Goal: Task Accomplishment & Management: Complete application form

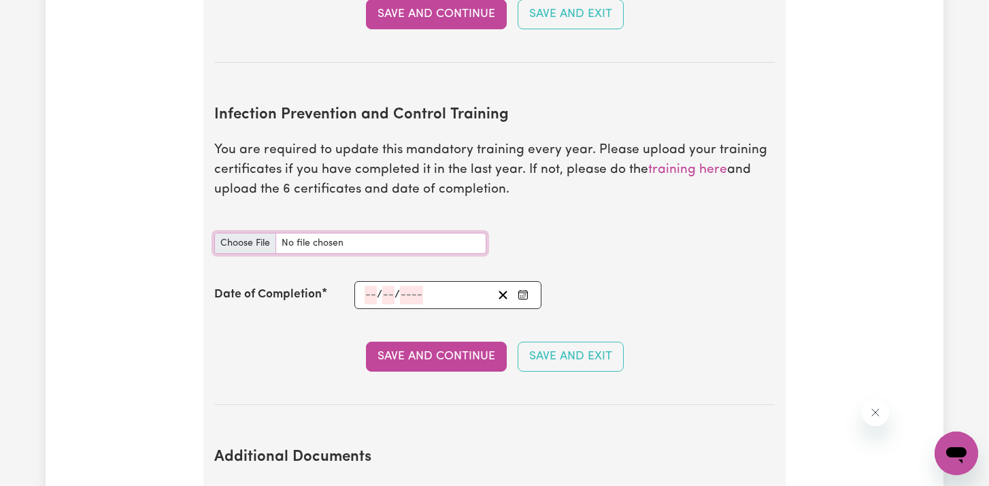
click at [243, 233] on input "Infection Prevention and Control Training document" at bounding box center [350, 243] width 272 height 21
type input "C:\fakepath\Outbreaks.pdf"
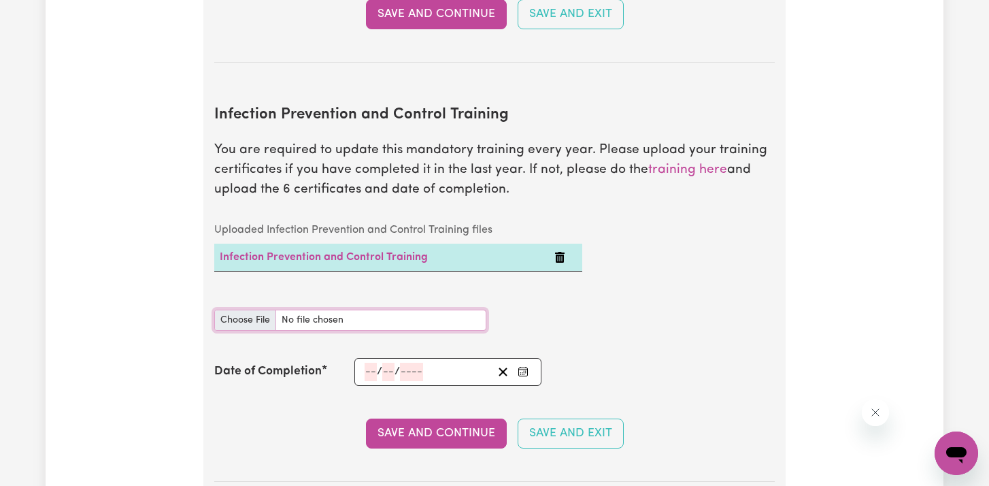
click at [235, 310] on input "Infection Prevention and Control Training document" at bounding box center [350, 320] width 272 height 21
click at [242, 310] on input "Infection Prevention and Control Training document" at bounding box center [350, 320] width 272 height 21
type input "C:\fakepath\Waste Management.pdf"
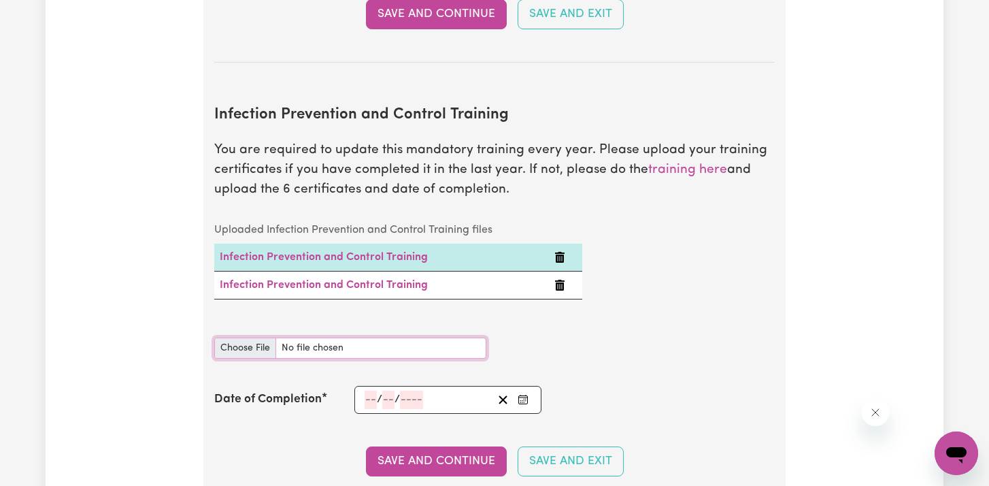
click at [254, 338] on input "Infection Prevention and Control Training document" at bounding box center [350, 348] width 272 height 21
type input "C:\fakepath\Cleaning.pdf"
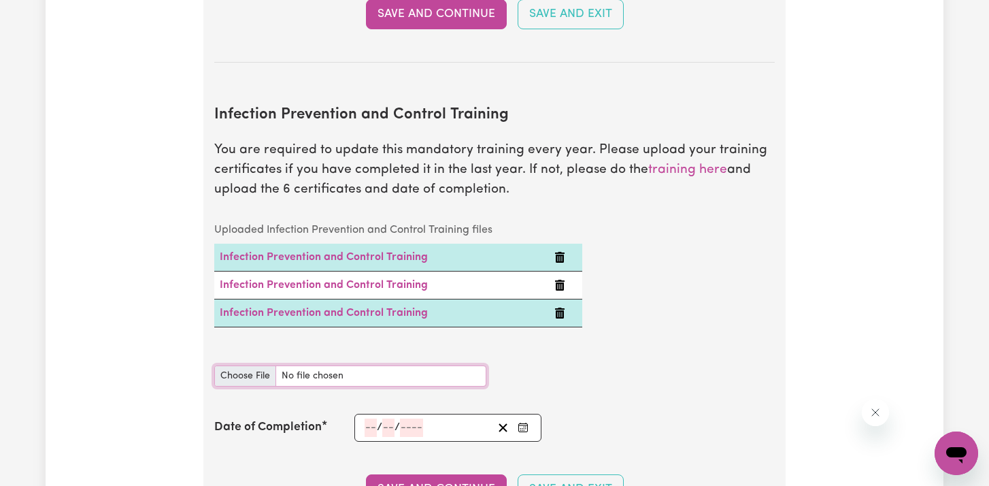
click at [248, 365] on input "Infection Prevention and Control Training document" at bounding box center [350, 375] width 272 height 21
type input "C:\fakepath\Personal Protective Equipment (PPE).pdf"
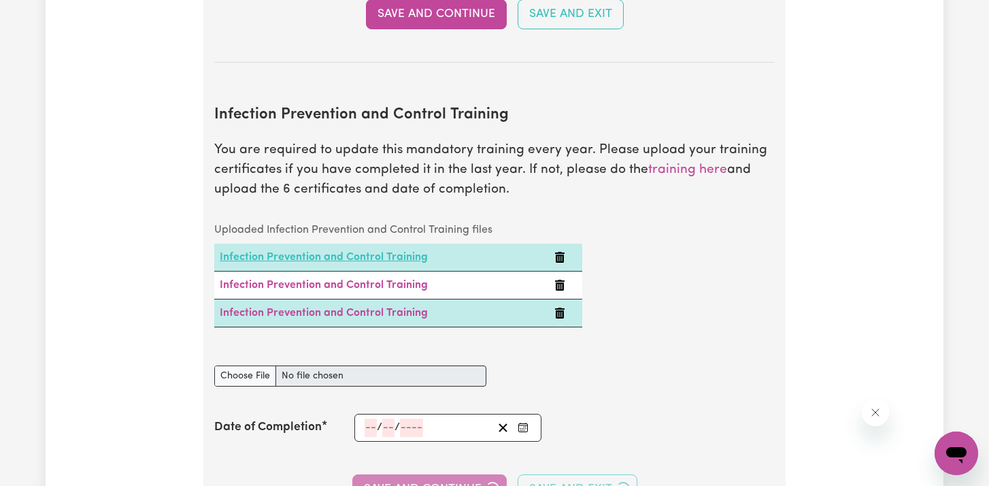
click at [328, 252] on link "Infection Prevention and Control Training" at bounding box center [324, 257] width 208 height 11
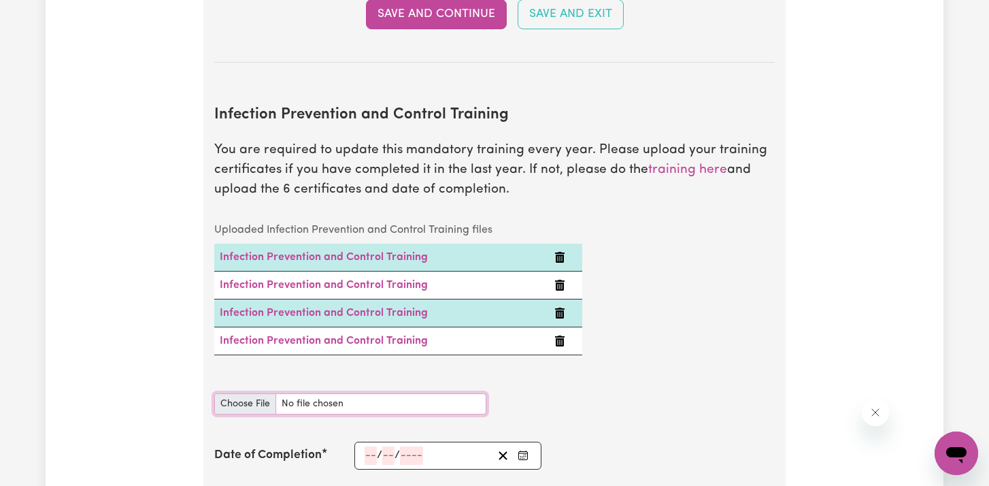
click at [223, 393] on input "Infection Prevention and Control Training document" at bounding box center [350, 403] width 272 height 21
type input "C:\fakepath\Hand Hygiene.pdf"
click at [369, 446] on input "number" at bounding box center [371, 455] width 12 height 18
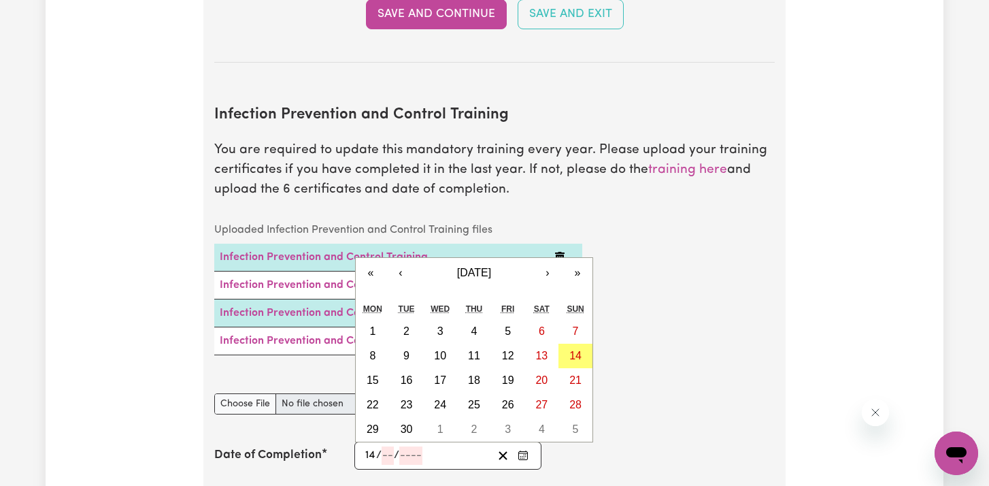
type input "14"
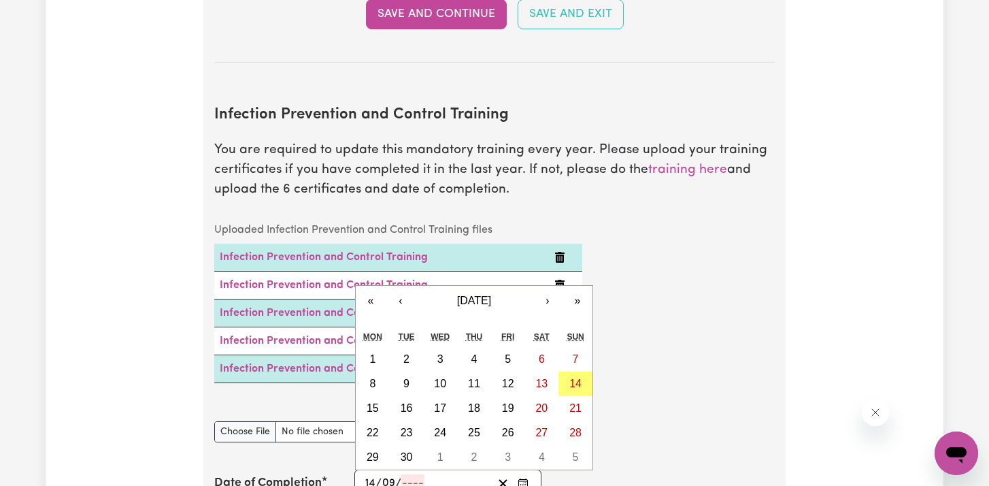
type input "09"
type input "0002-09-14"
type input "9"
type input "2"
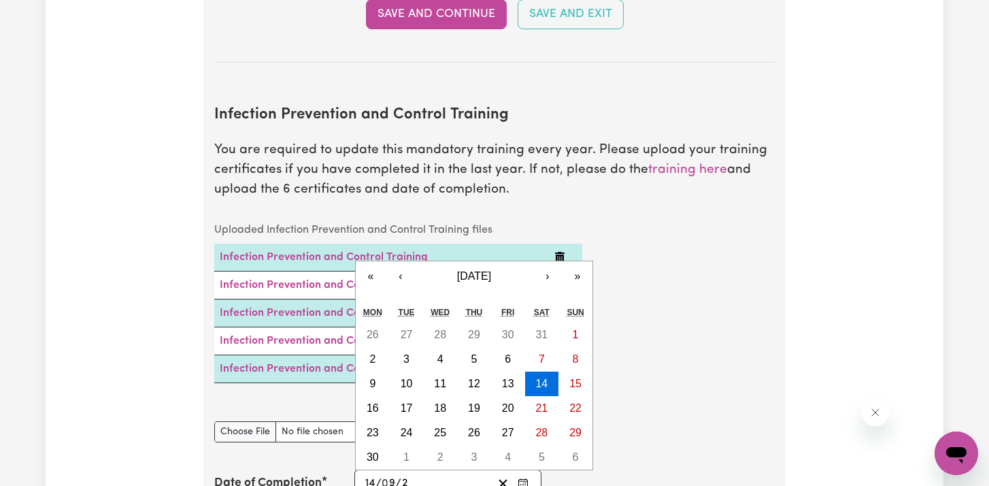
type input "0020-09-14"
type input "20"
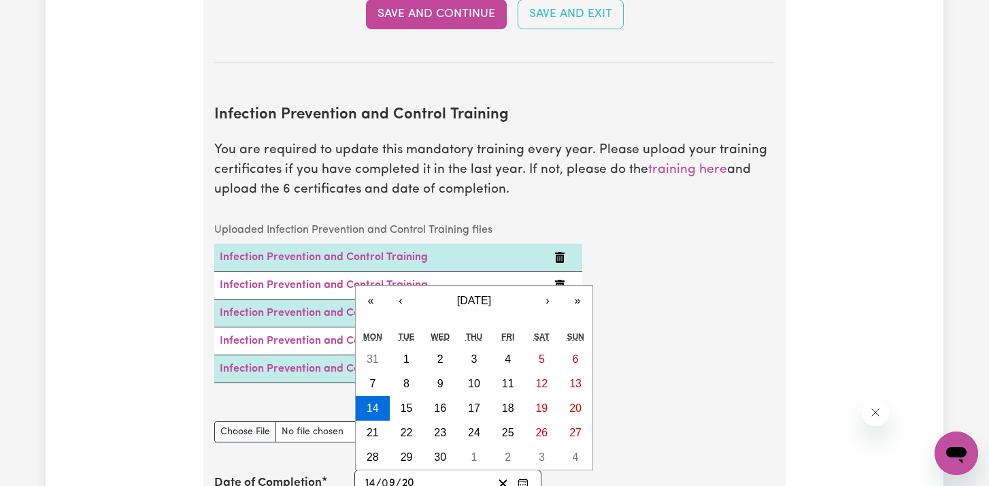
type input "0202-09-14"
type input "202"
type input "[DATE]"
type input "2025"
click at [670, 405] on div "Infection Prevention and Control Training document" at bounding box center [494, 432] width 577 height 54
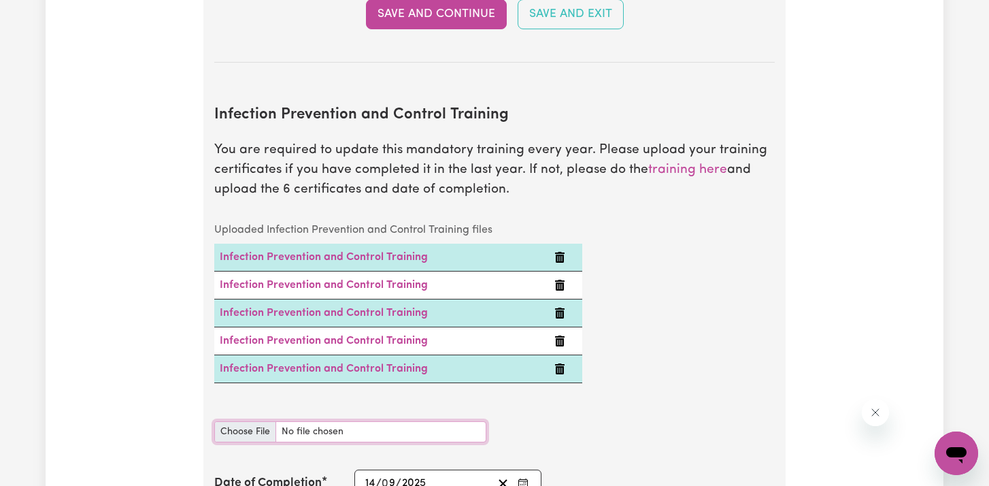
click at [248, 421] on input "Infection Prevention and Control Training document" at bounding box center [350, 431] width 272 height 21
type input "C:\fakepath\Chain of Infection.pdf"
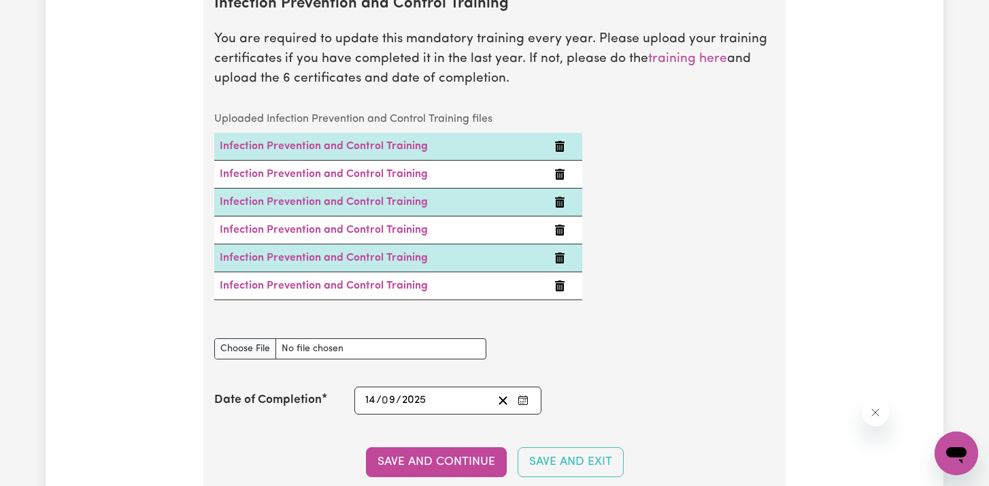
scroll to position [2301, 0]
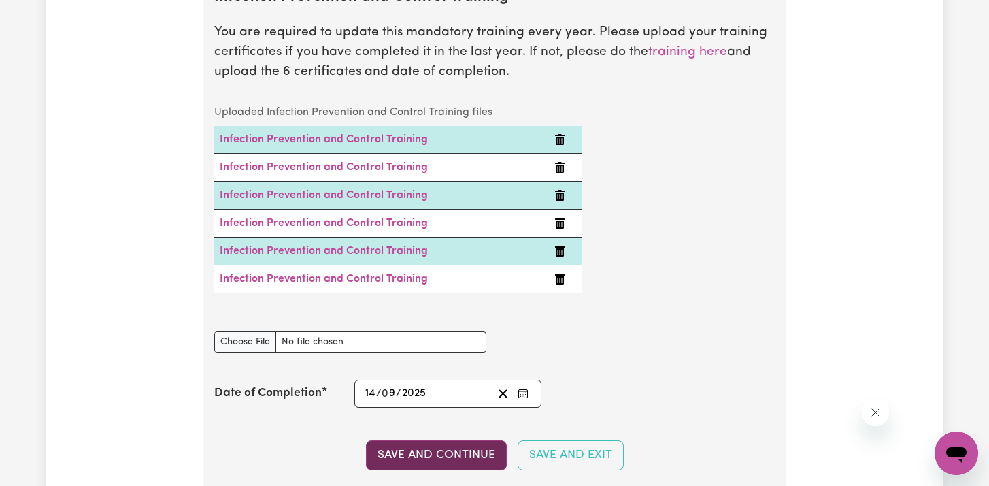
click at [397, 440] on button "Save and Continue" at bounding box center [436, 455] width 141 height 30
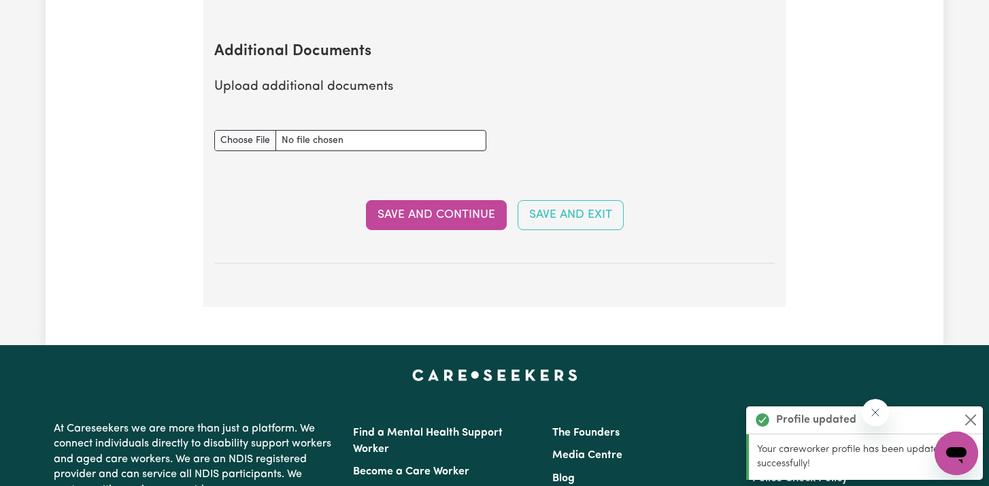
scroll to position [2806, 0]
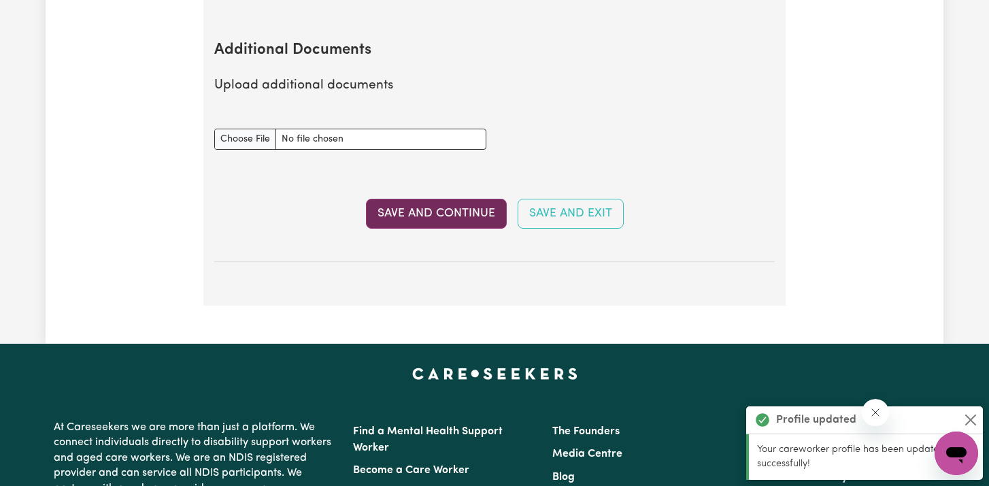
click at [414, 199] on button "Save and Continue" at bounding box center [436, 214] width 141 height 30
select select "Certificate III (Individual Support)"
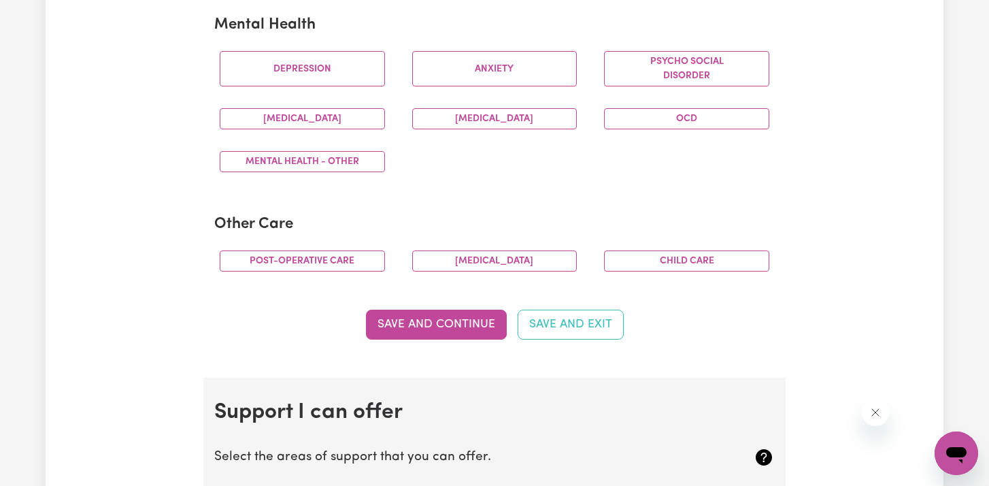
scroll to position [841, 0]
click at [403, 324] on button "Save and Continue" at bounding box center [436, 324] width 141 height 30
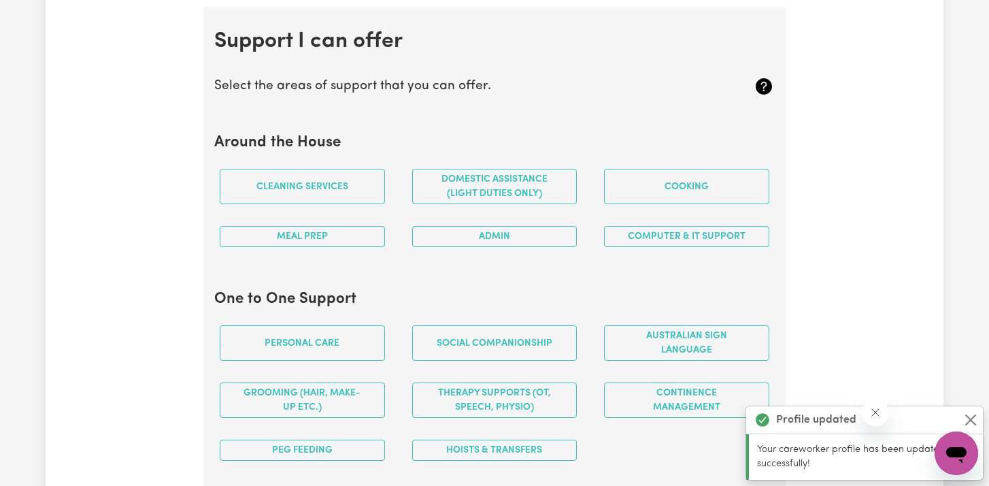
scroll to position [1218, 0]
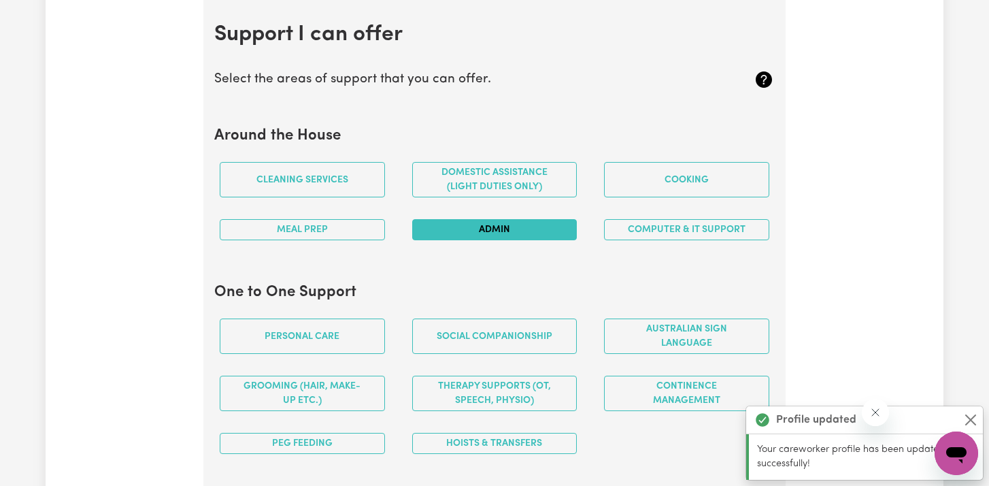
click at [425, 240] on button "Admin" at bounding box center [494, 229] width 165 height 21
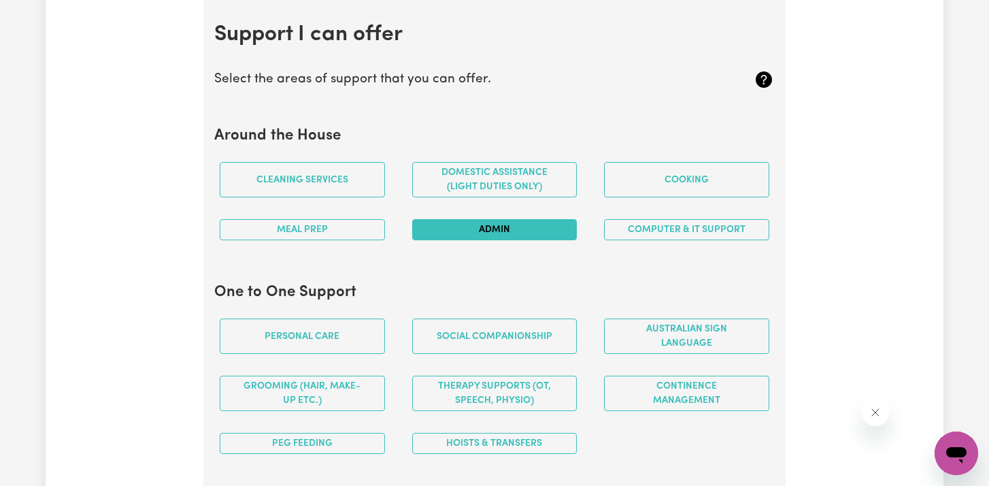
click at [348, 217] on div "Meal prep" at bounding box center [302, 229] width 193 height 43
click at [346, 225] on button "Meal prep" at bounding box center [302, 229] width 165 height 21
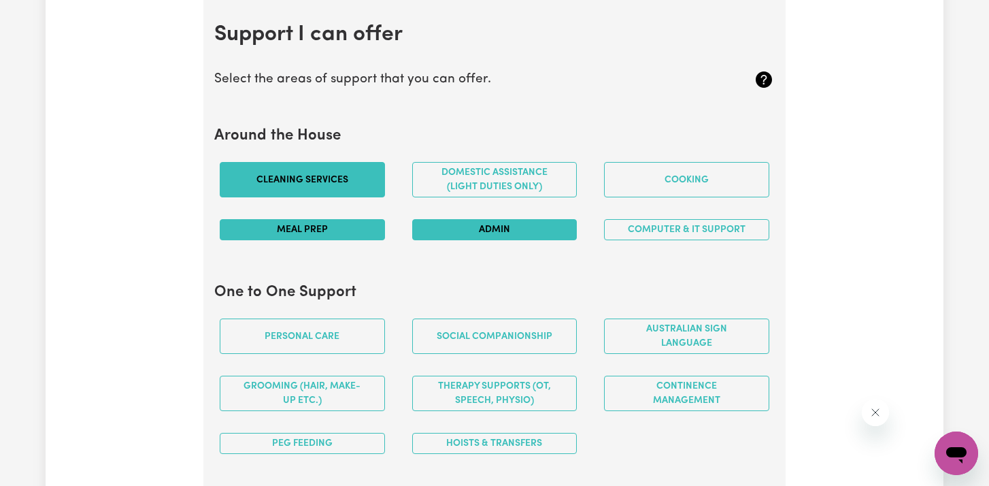
click at [333, 184] on button "Cleaning services" at bounding box center [302, 179] width 165 height 35
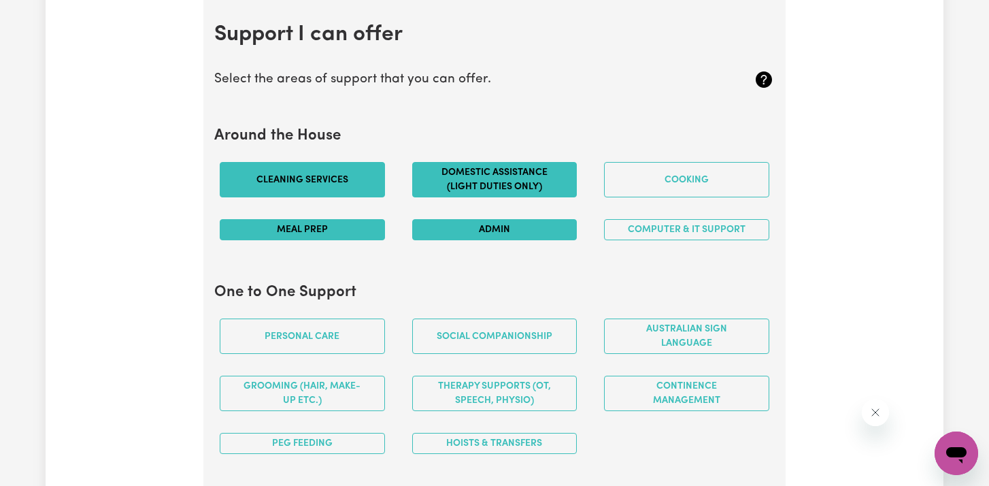
click at [480, 186] on button "Domestic assistance (light duties only)" at bounding box center [494, 179] width 165 height 35
click at [650, 237] on button "Computer & IT Support" at bounding box center [686, 229] width 165 height 21
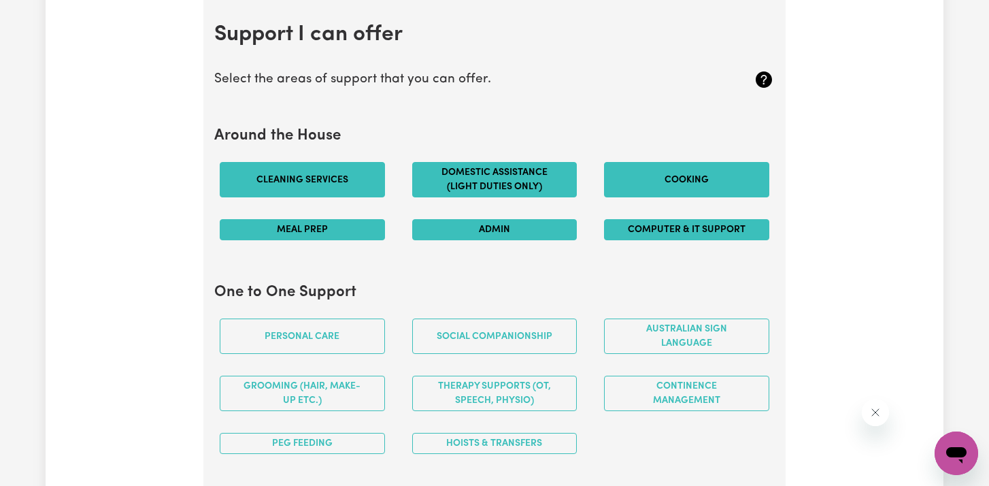
click at [667, 188] on button "Cooking" at bounding box center [686, 179] width 165 height 35
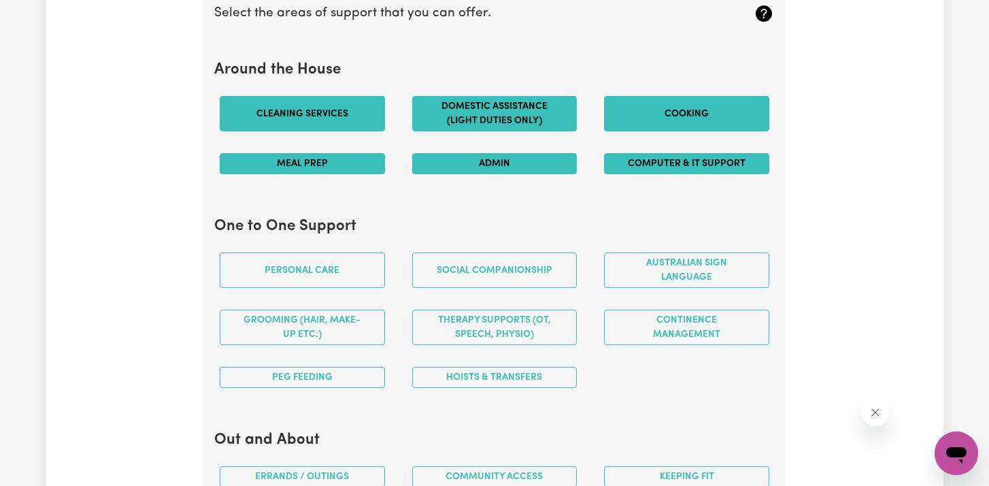
scroll to position [1285, 0]
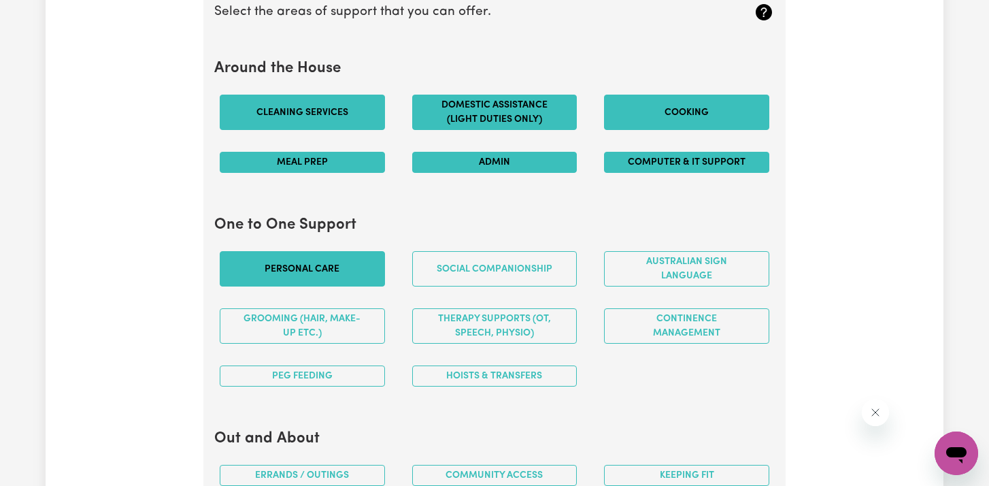
click at [311, 271] on button "Personal care" at bounding box center [302, 268] width 165 height 35
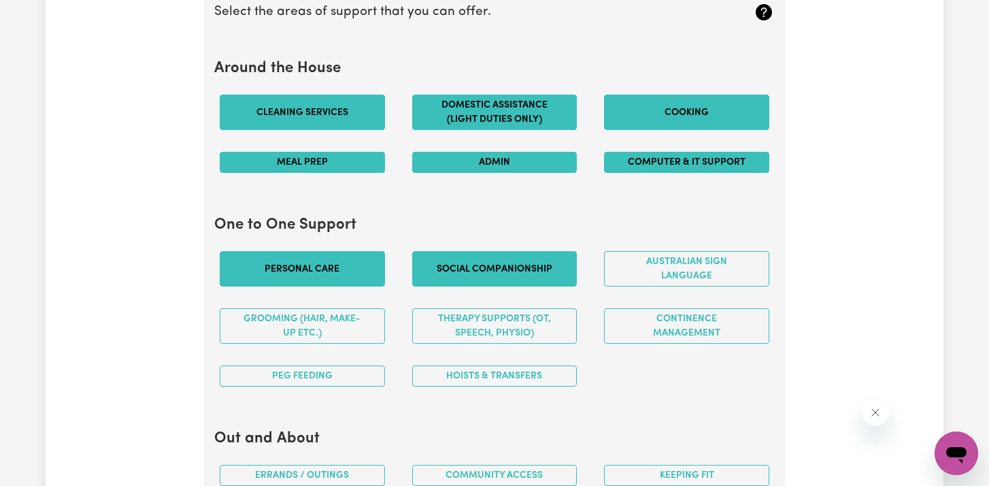
click at [458, 276] on button "Social companionship" at bounding box center [494, 268] width 165 height 35
click at [443, 382] on button "Hoists & transfers" at bounding box center [494, 375] width 165 height 21
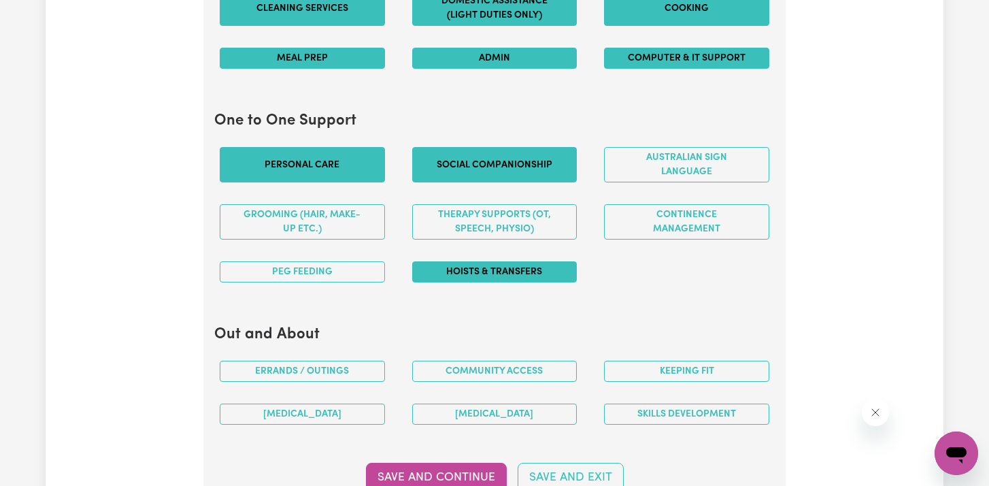
scroll to position [1393, 0]
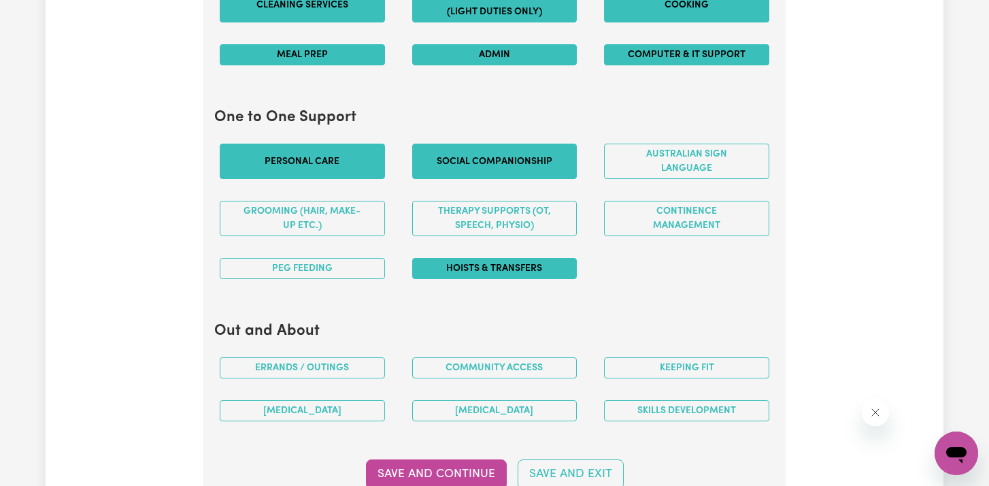
click at [623, 378] on div "Keeping fit" at bounding box center [687, 367] width 193 height 43
click at [638, 367] on button "Keeping fit" at bounding box center [686, 367] width 165 height 21
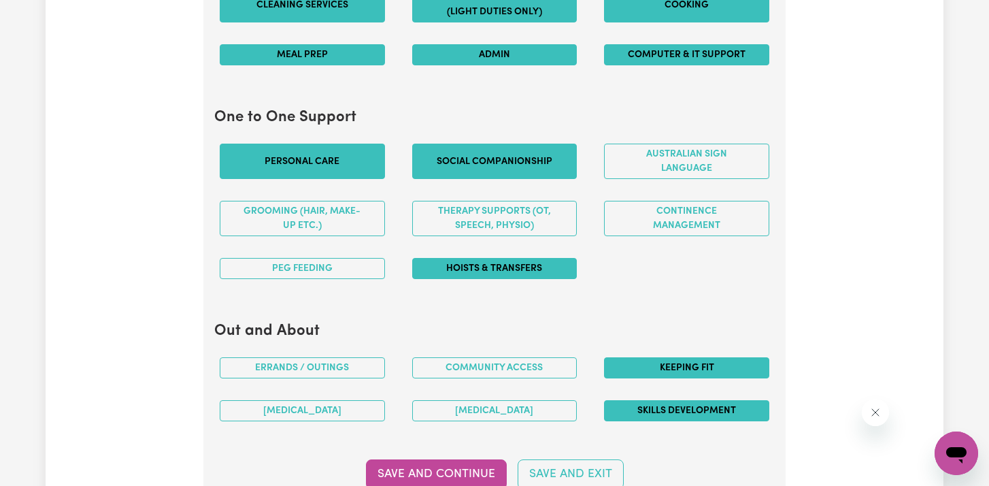
click at [649, 413] on button "Skills Development" at bounding box center [686, 410] width 165 height 21
click at [378, 373] on button "Errands / Outings" at bounding box center [302, 367] width 165 height 21
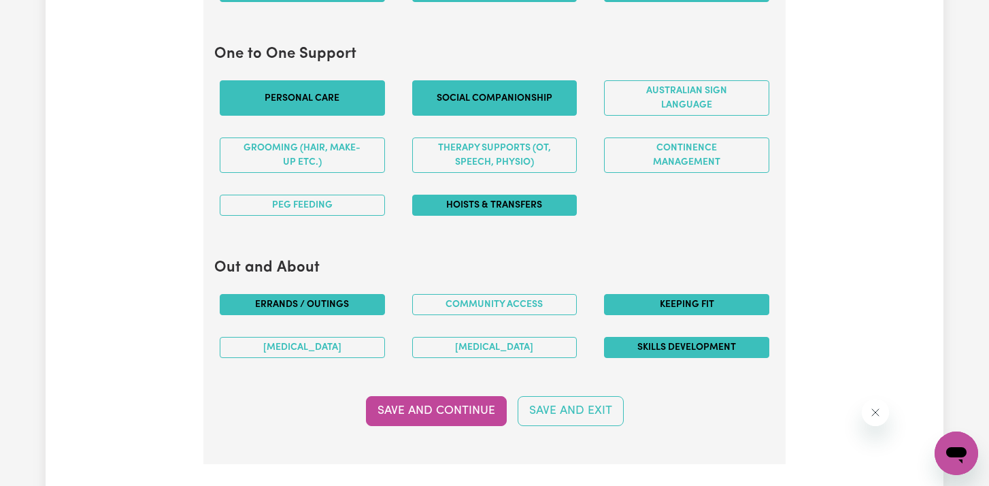
scroll to position [1459, 0]
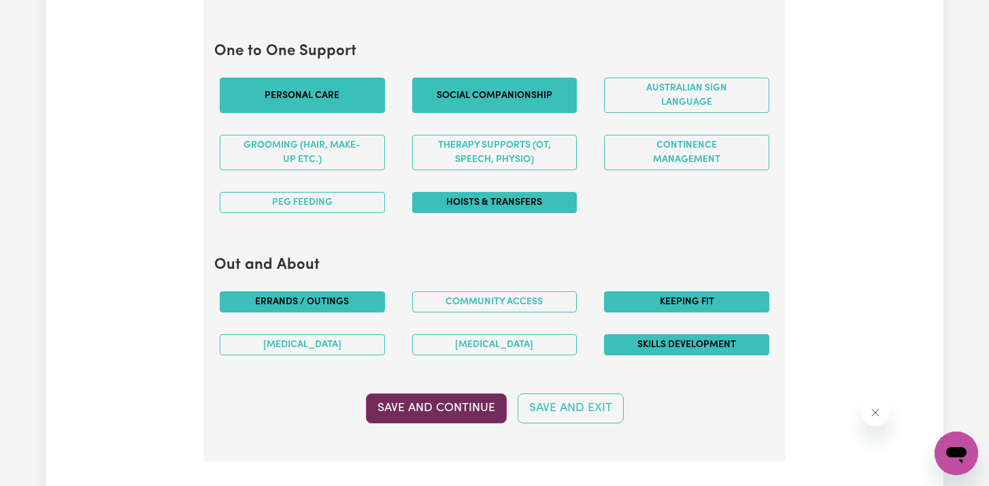
click at [382, 402] on button "Save and Continue" at bounding box center [436, 408] width 141 height 30
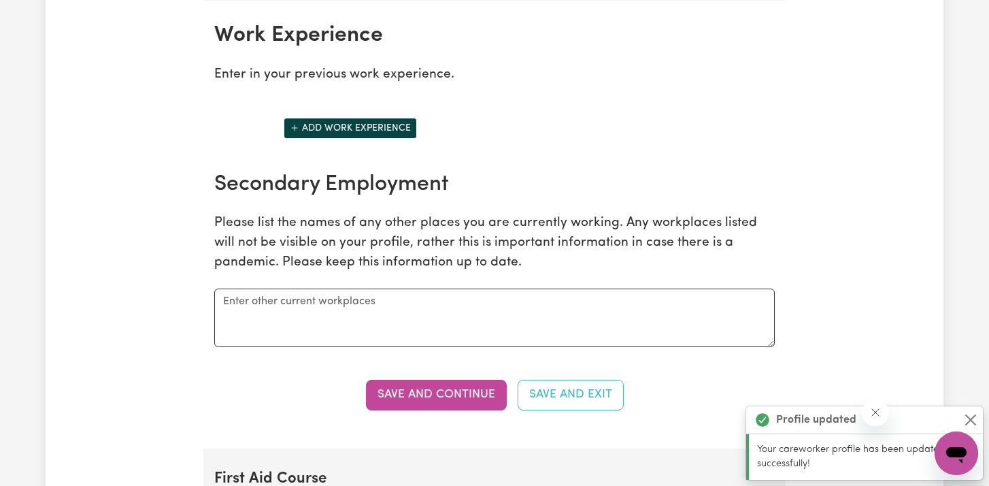
scroll to position [1920, 0]
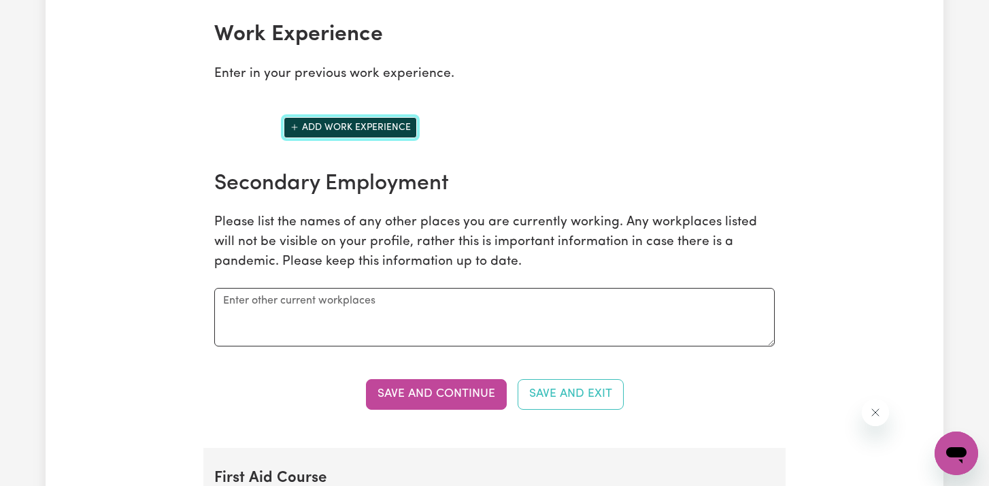
click at [365, 129] on button "Add work experience" at bounding box center [350, 127] width 133 height 21
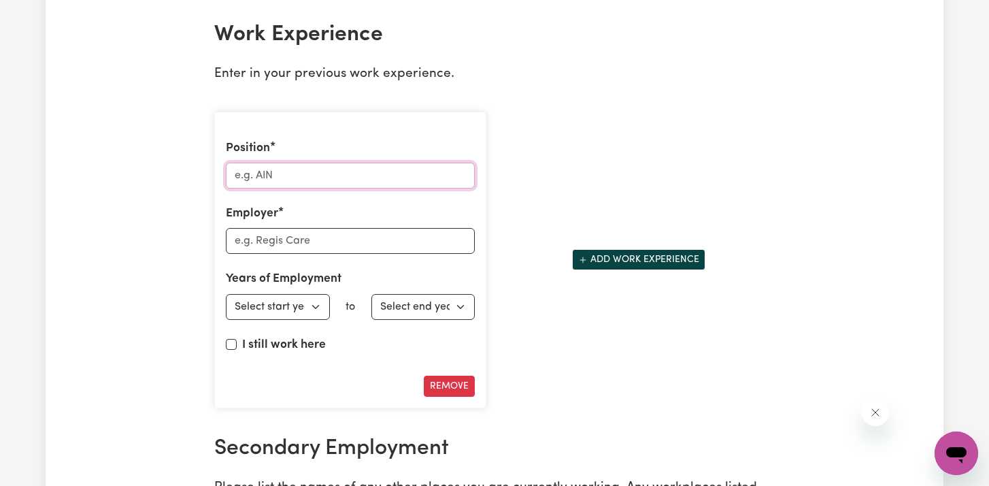
click at [357, 176] on input "Position" at bounding box center [350, 176] width 249 height 26
type input "electrician"
click at [338, 248] on input "Employer" at bounding box center [350, 241] width 249 height 26
type input "Linkforce"
click at [286, 313] on select "Select start year [DATE] 1952 1953 1954 1955 1956 1957 1958 1959 1960 1961 1962…" at bounding box center [278, 307] width 104 height 26
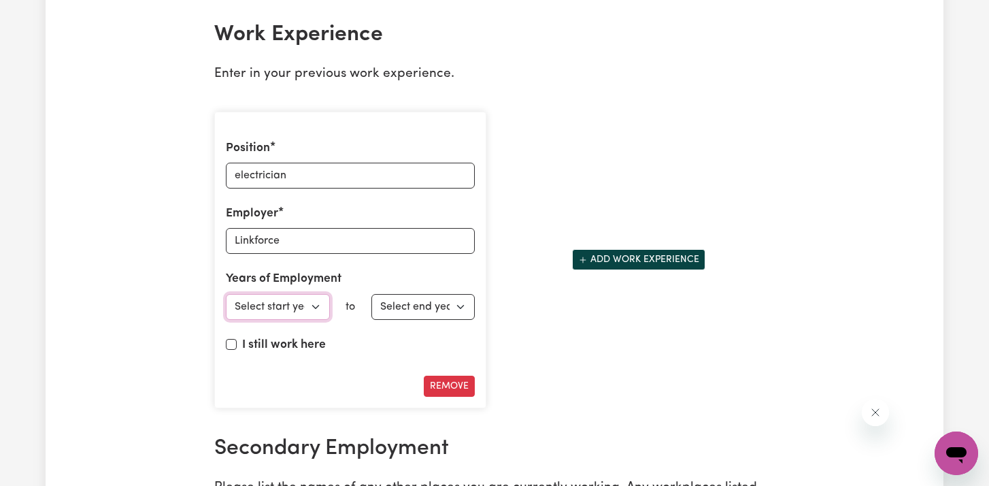
select select "2022"
click at [226, 294] on select "Select start year [DATE] 1952 1953 1954 1955 1956 1957 1958 1959 1960 1961 1962…" at bounding box center [278, 307] width 104 height 26
click at [433, 309] on select "Select end year [DATE] 1952 1953 1954 1955 1956 1957 1958 1959 1960 1961 1962 1…" at bounding box center [424, 307] width 104 height 26
select select "2025"
click at [372, 294] on select "Select end year [DATE] 1952 1953 1954 1955 1956 1957 1958 1959 1960 1961 1962 1…" at bounding box center [424, 307] width 104 height 26
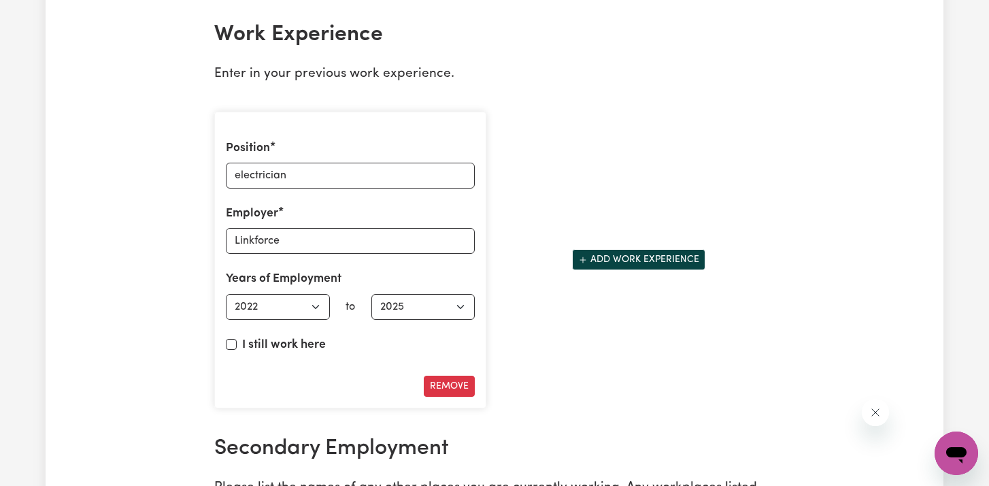
click at [280, 336] on label "I still work here" at bounding box center [284, 345] width 84 height 18
click at [237, 339] on input "I still work here" at bounding box center [231, 344] width 11 height 11
checkbox input "true"
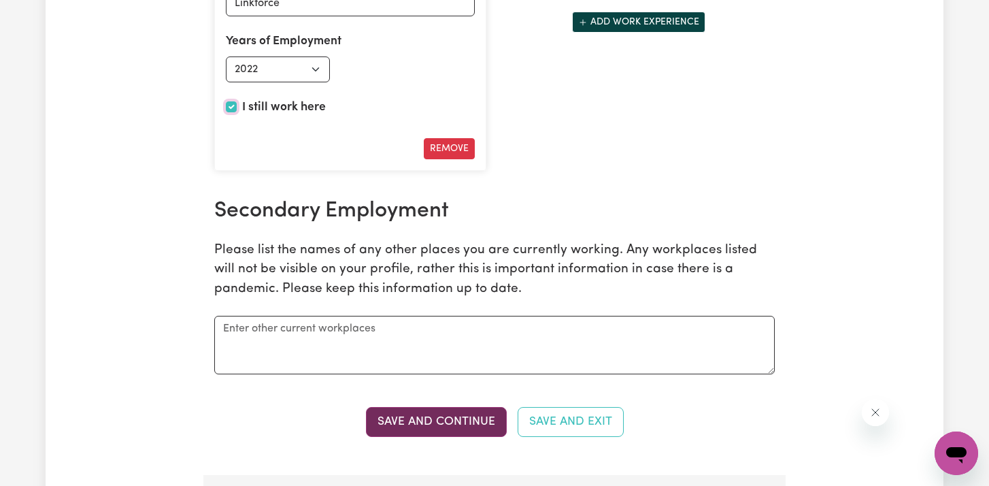
scroll to position [2160, 0]
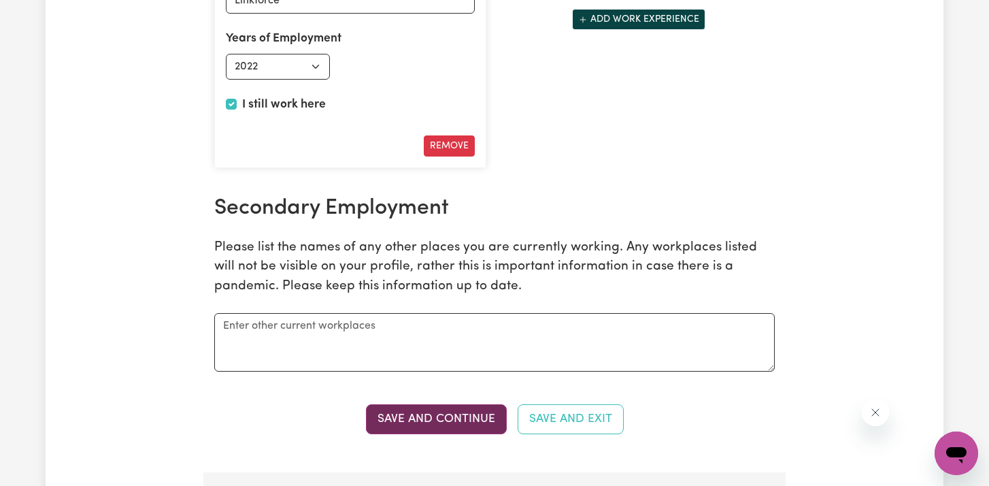
click at [393, 427] on button "Save and Continue" at bounding box center [436, 419] width 141 height 30
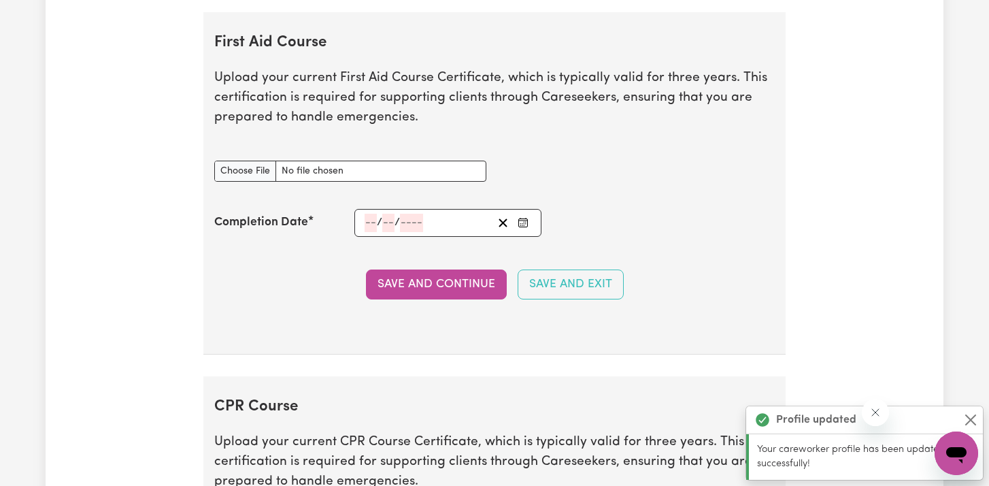
scroll to position [2633, 0]
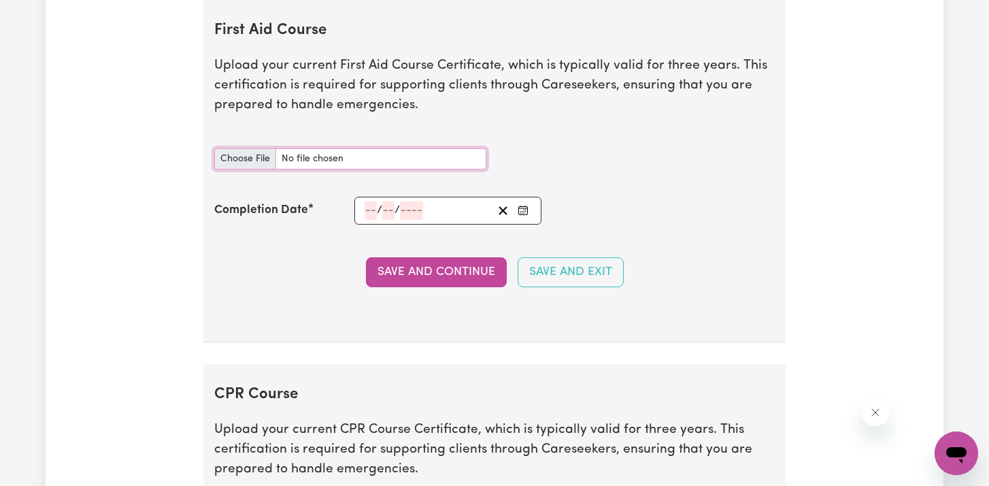
click at [257, 154] on input "First Aid Course document" at bounding box center [350, 158] width 272 height 21
type input "C:\fakepath\Takashi_Komuro_Course_Set___HLTAID011___UETDRRF004__First_aid__LVR_…"
click at [367, 211] on input "number" at bounding box center [371, 210] width 12 height 18
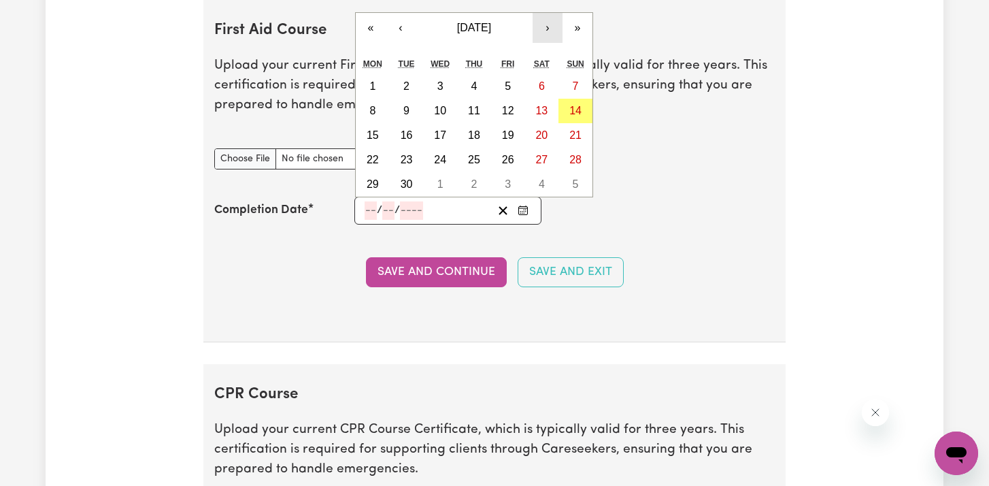
click at [544, 28] on button "›" at bounding box center [548, 28] width 30 height 30
click at [412, 28] on button "‹" at bounding box center [401, 28] width 30 height 30
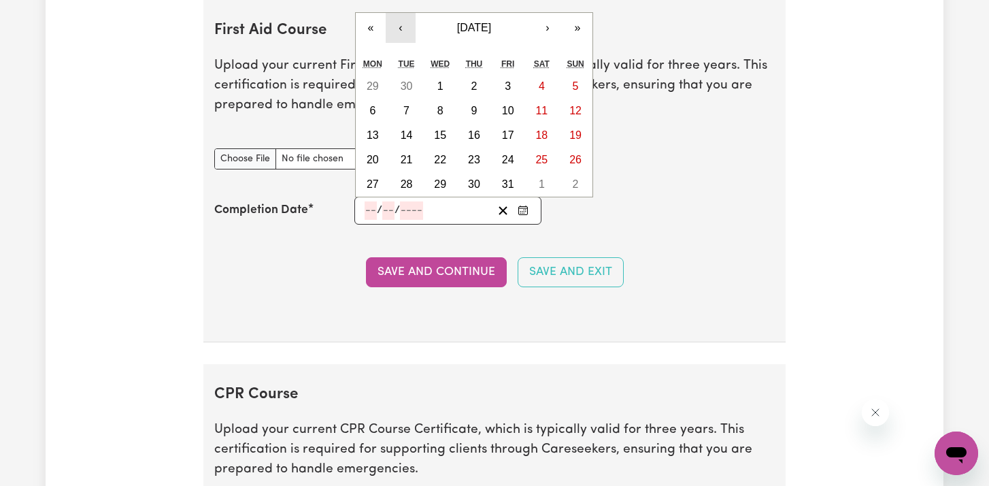
click at [412, 28] on button "‹" at bounding box center [401, 28] width 30 height 30
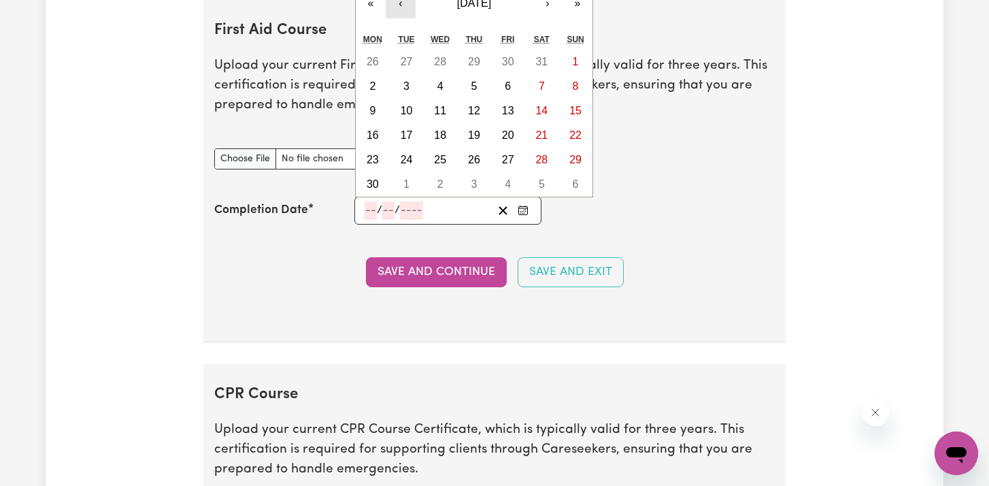
click at [406, 12] on button "‹" at bounding box center [401, 3] width 30 height 30
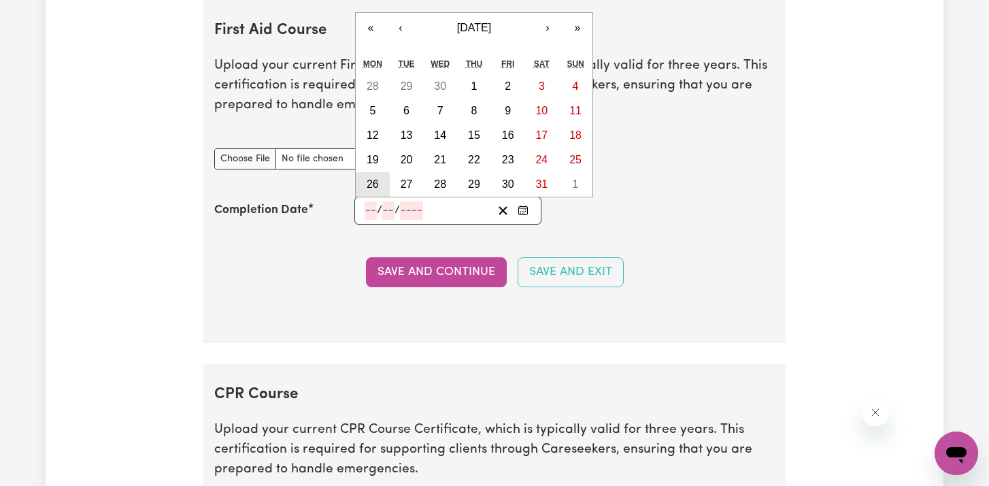
click at [369, 185] on abbr "26" at bounding box center [373, 184] width 12 height 12
type input "[DATE]"
type input "26"
type input "5"
type input "2025"
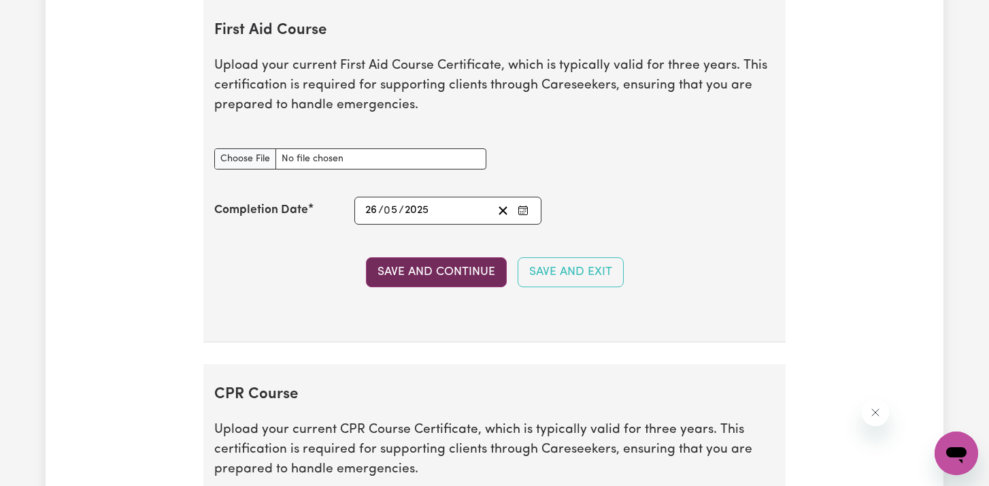
click at [401, 276] on button "Save and Continue" at bounding box center [436, 272] width 141 height 30
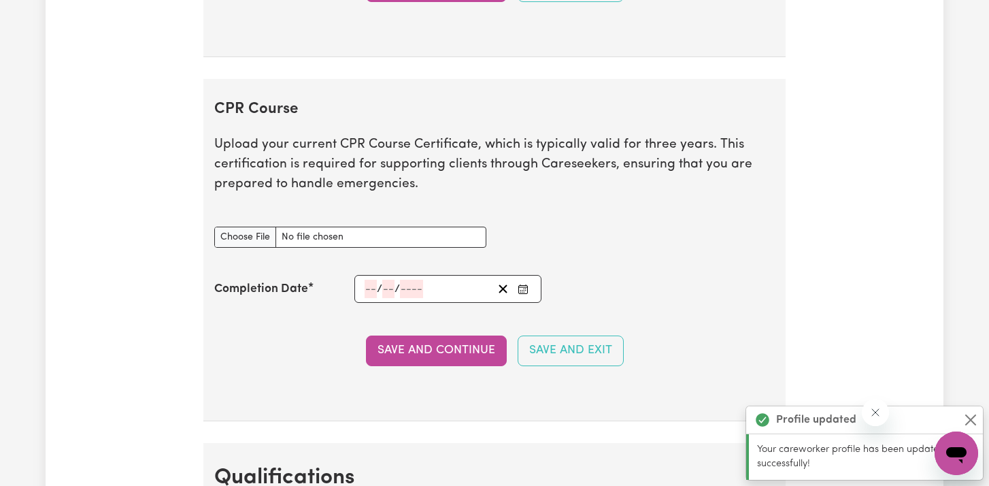
scroll to position [2997, 0]
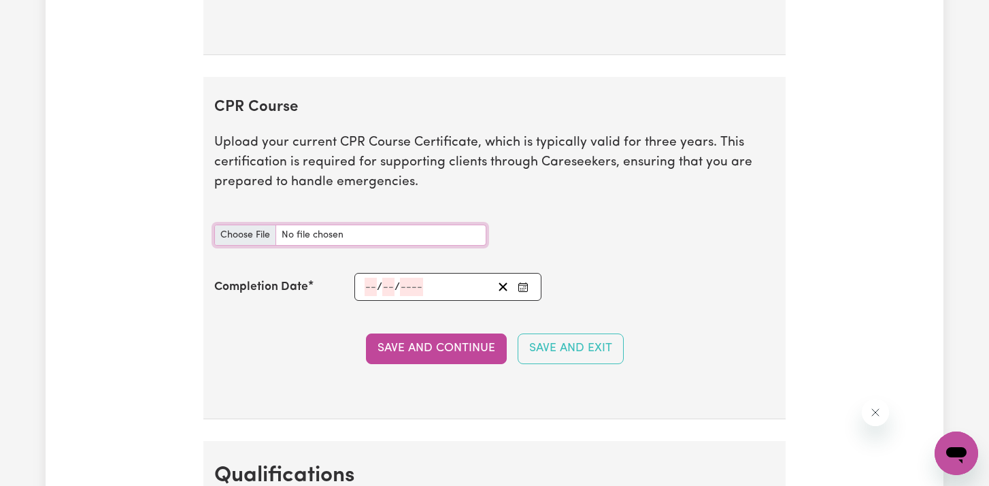
click at [239, 231] on input "CPR Course document" at bounding box center [350, 235] width 272 height 21
type input "C:\fakepath\Takashi_Komuro_Course_Set___HLTAID009___UETDRRF004__CPR__LVR__Certi…"
click at [431, 229] on input "CPR Course document" at bounding box center [350, 235] width 272 height 21
click at [376, 292] on input "number" at bounding box center [371, 287] width 12 height 18
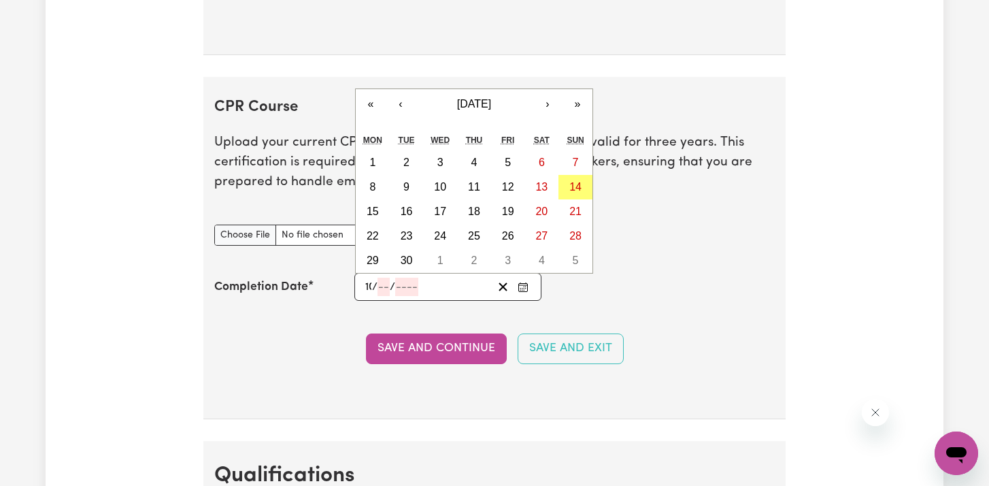
type input "10"
type input "06"
type input "202"
type input "[DATE]"
type input "6"
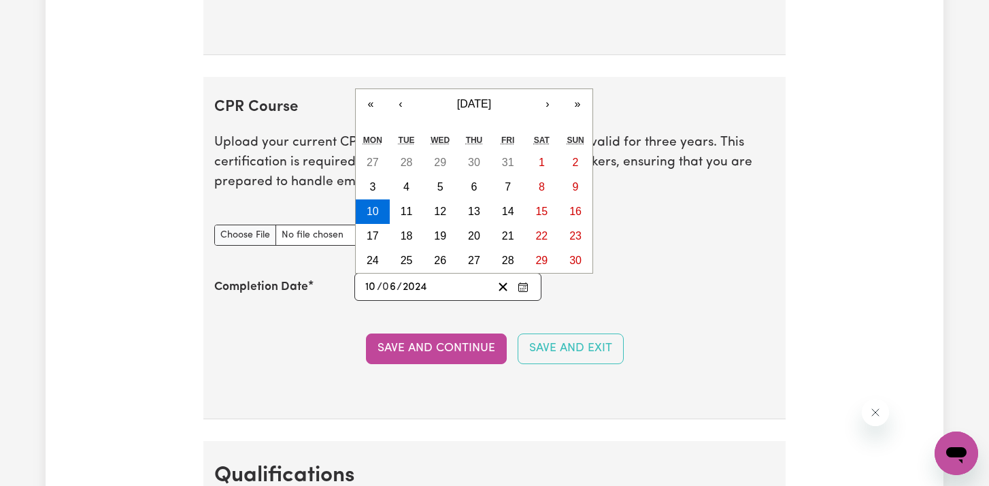
type input "2024"
click at [593, 284] on div "Completion Date [DATE] 10 / 0 6 / 2024 « ‹ [DATE] › » Mon Tue Wed Thu Fri Sat S…" at bounding box center [494, 287] width 561 height 28
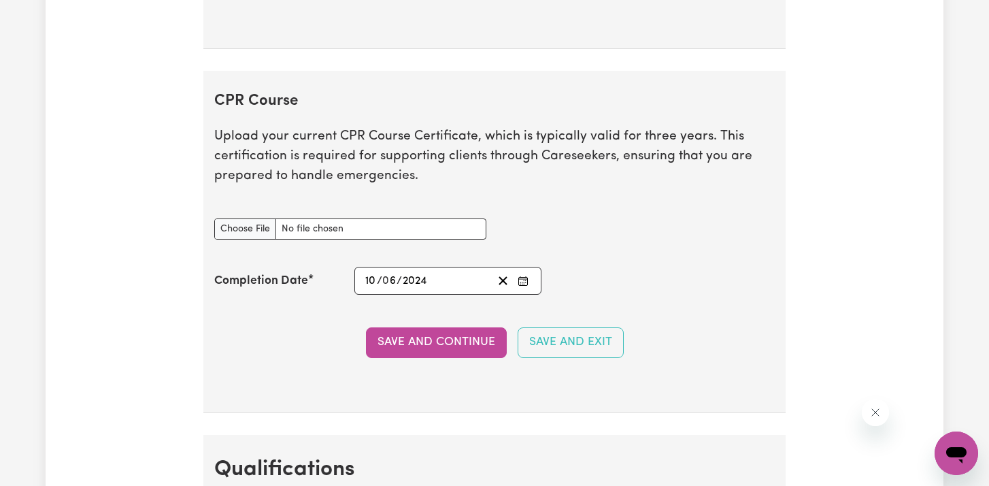
scroll to position [3010, 0]
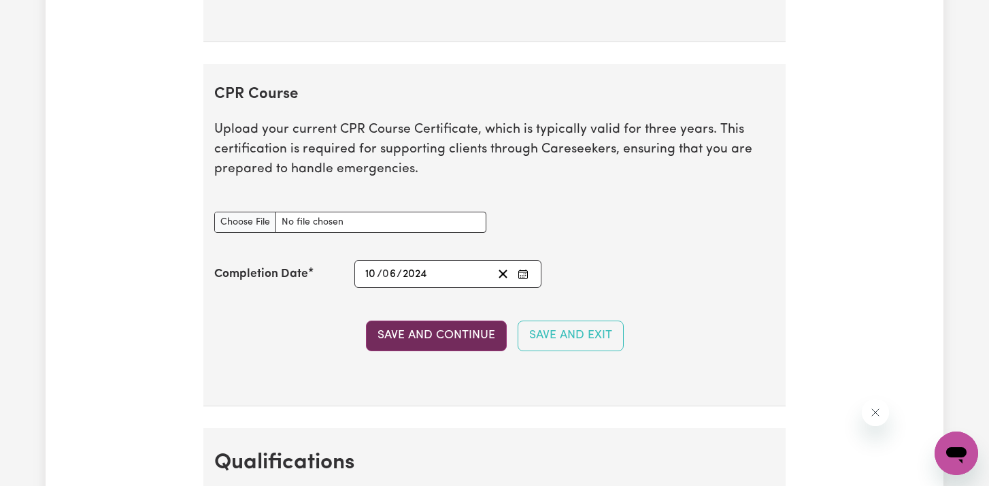
click at [463, 347] on button "Save and Continue" at bounding box center [436, 335] width 141 height 30
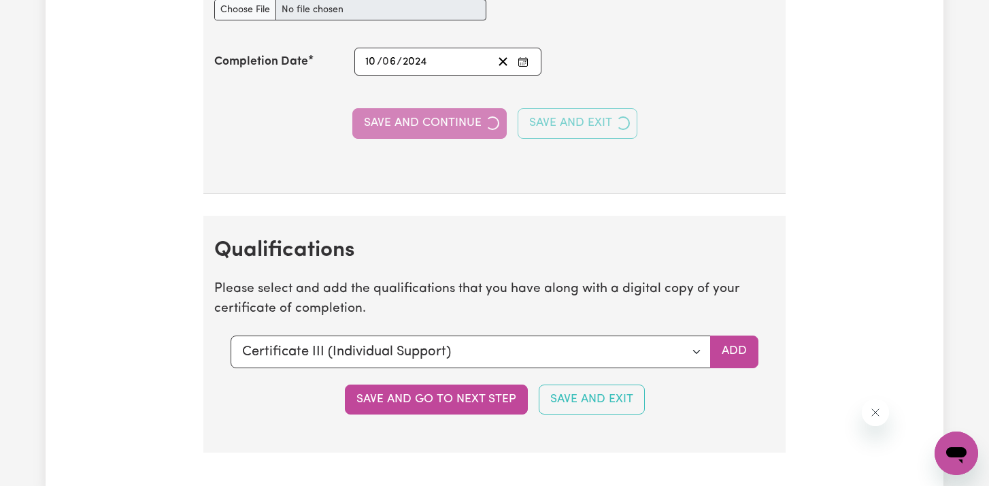
scroll to position [3223, 0]
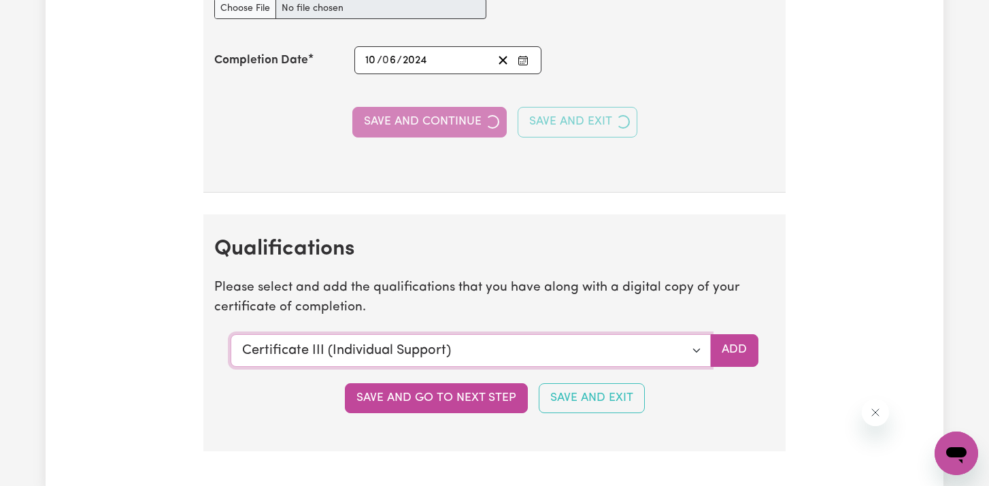
click at [463, 347] on select "Select a qualification to add... Certificate III (Individual Support) Certifica…" at bounding box center [471, 350] width 480 height 33
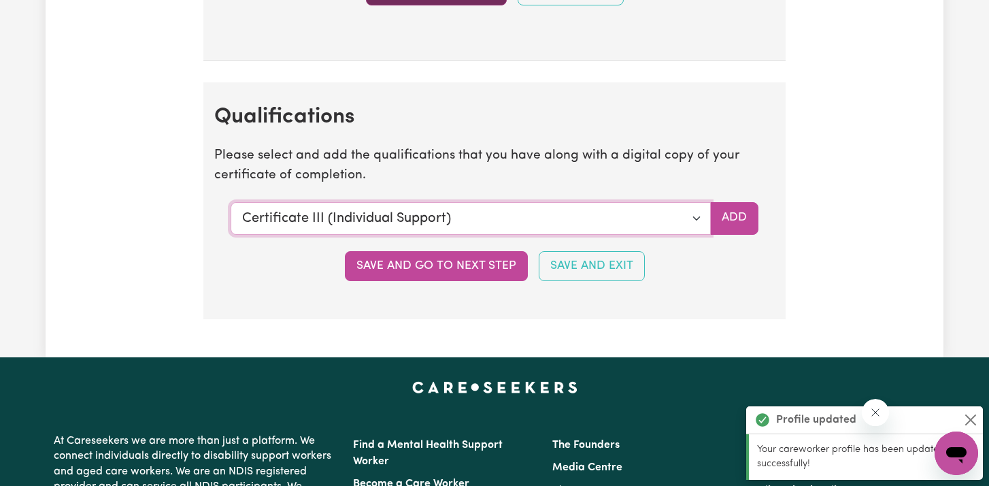
scroll to position [3437, 0]
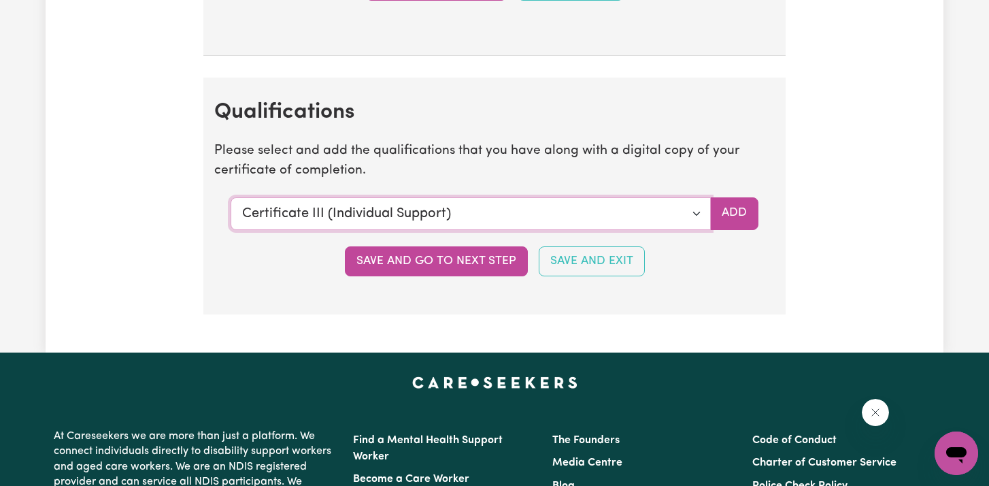
click at [690, 207] on select "Select a qualification to add... Certificate III (Individual Support) Certifica…" at bounding box center [471, 213] width 480 height 33
click at [595, 261] on button "Save and Exit" at bounding box center [592, 261] width 106 height 30
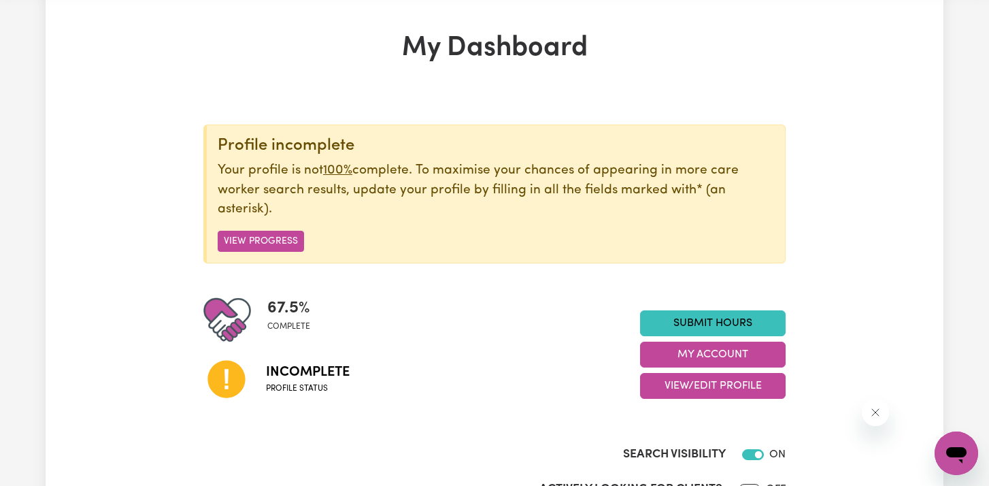
scroll to position [57, 0]
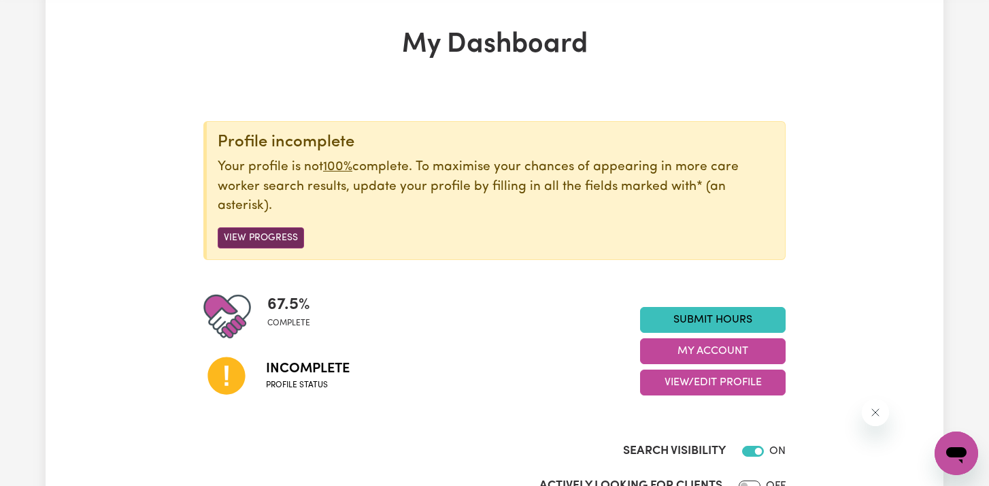
click at [280, 237] on button "View Progress" at bounding box center [261, 237] width 86 height 21
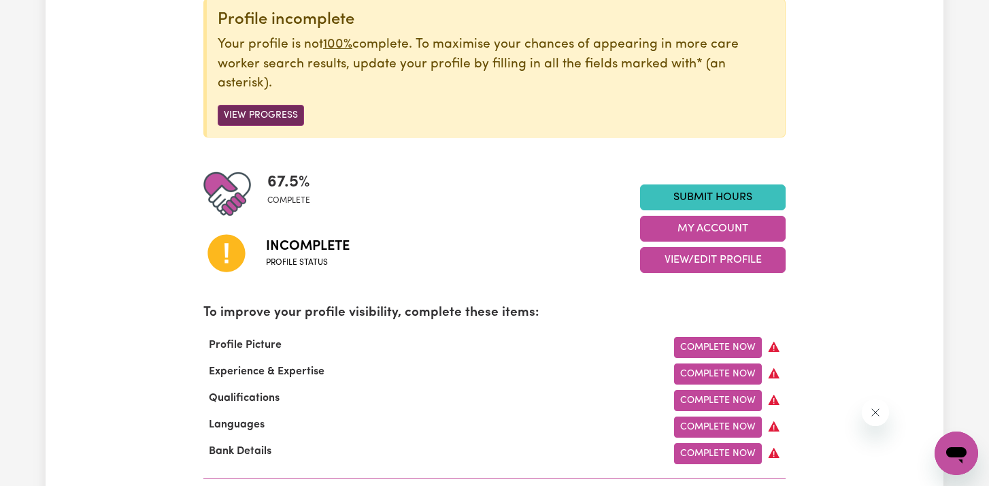
scroll to position [180, 0]
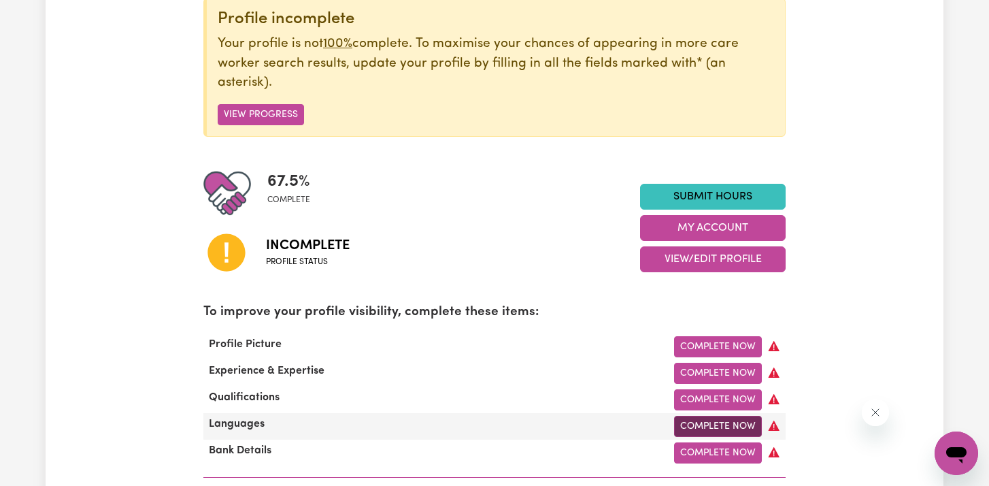
click at [693, 430] on link "Complete Now" at bounding box center [718, 426] width 88 height 21
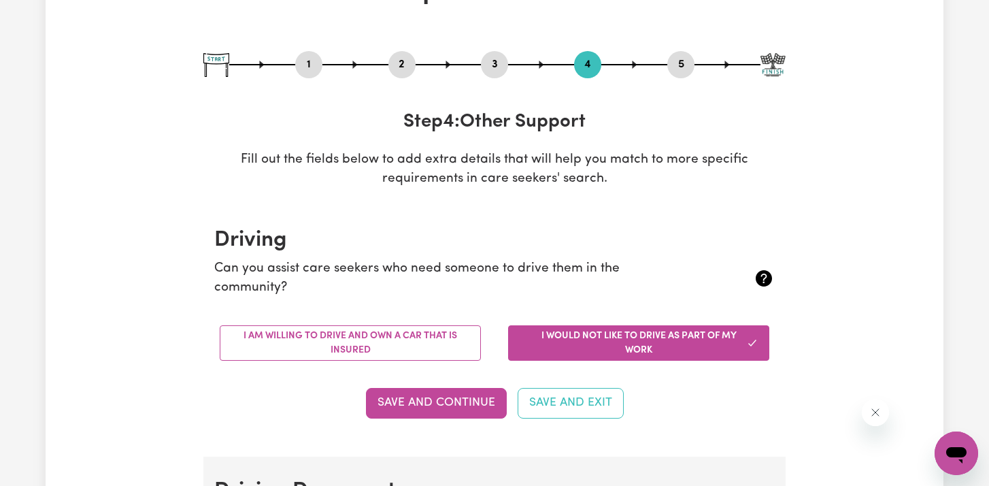
scroll to position [115, 0]
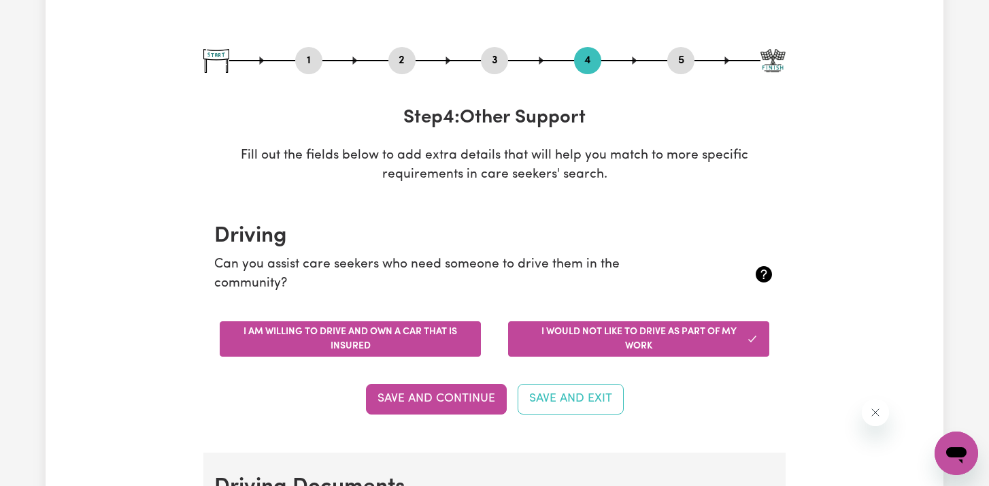
click at [455, 339] on button "I am willing to drive and own a car that is insured" at bounding box center [350, 338] width 261 height 35
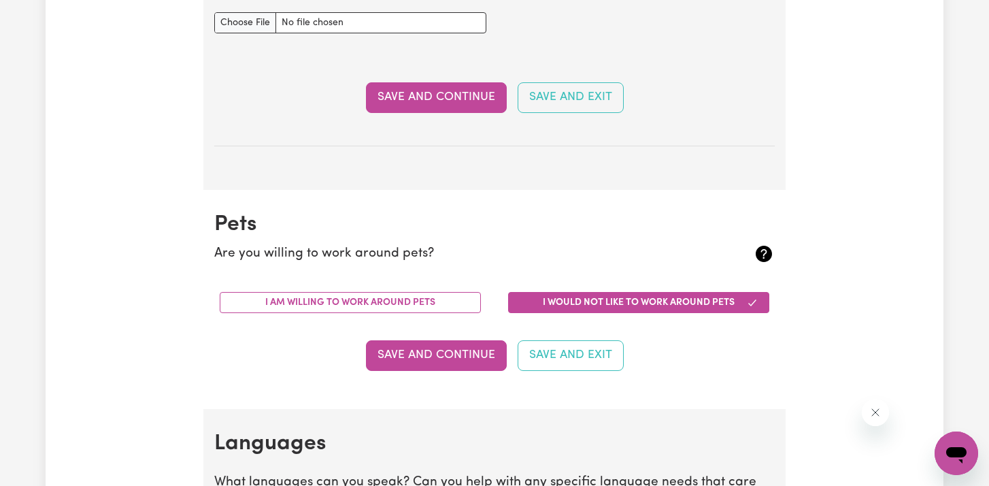
scroll to position [1002, 0]
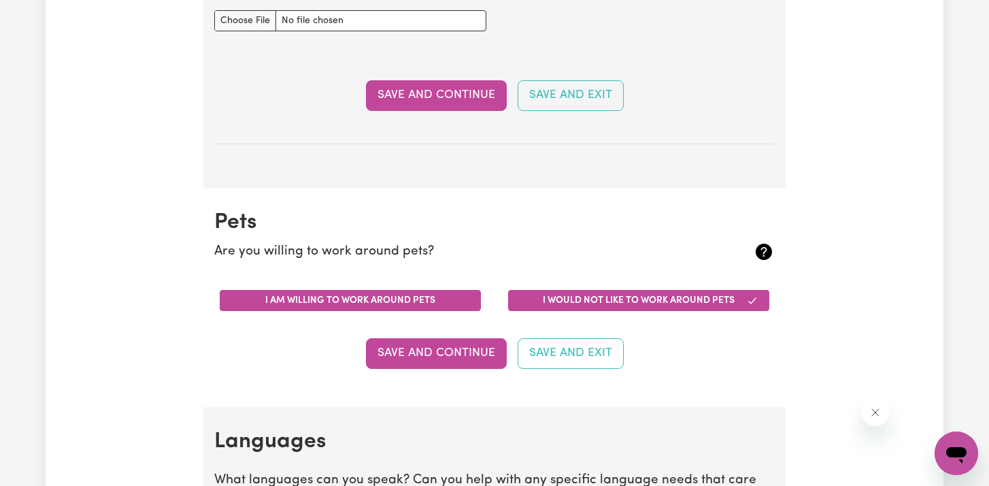
click at [404, 306] on button "I am willing to work around pets" at bounding box center [350, 300] width 261 height 21
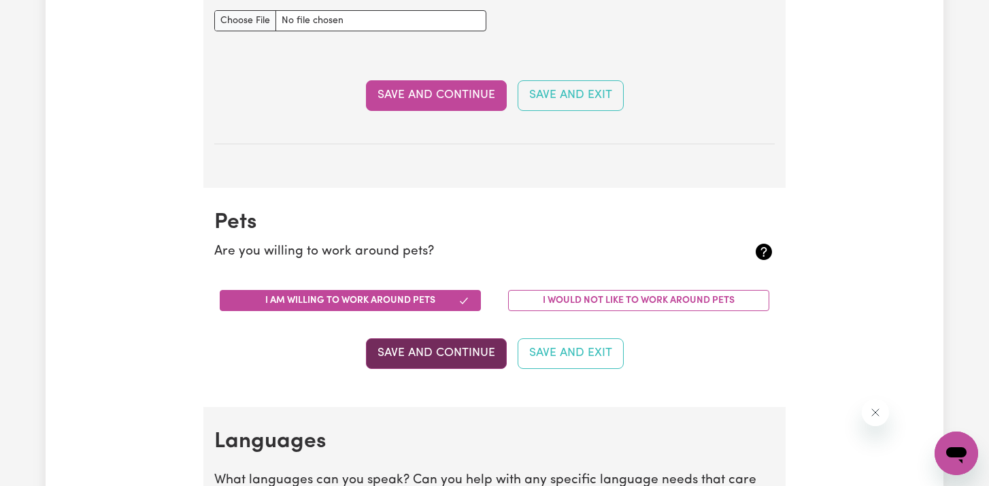
click at [400, 360] on button "Save and Continue" at bounding box center [436, 353] width 141 height 30
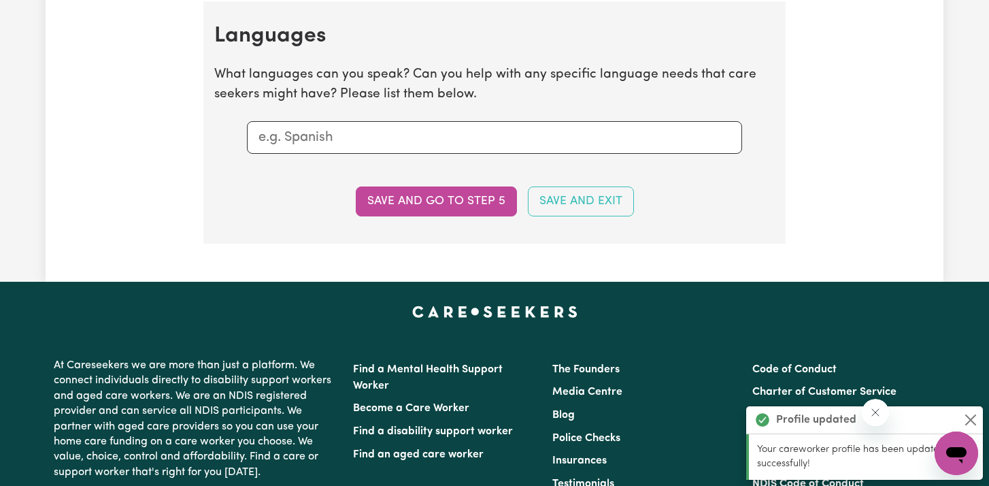
scroll to position [1409, 0]
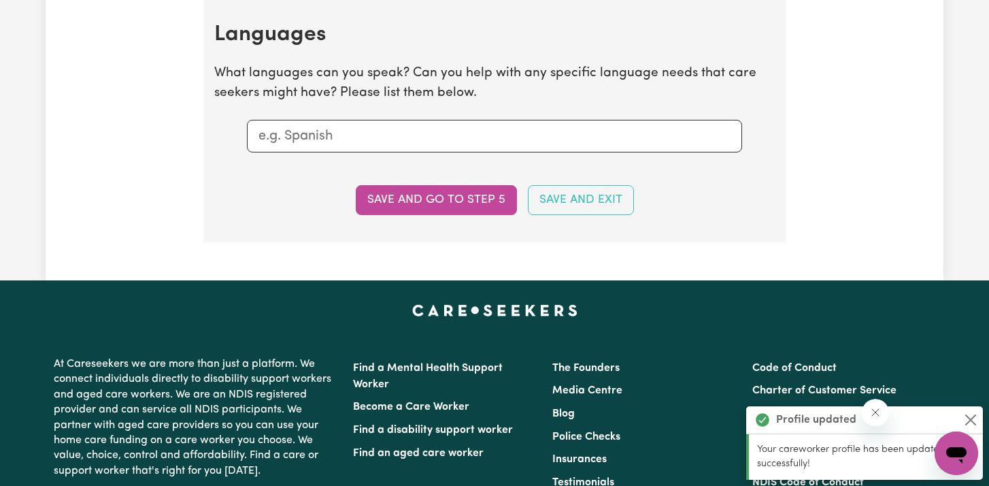
click at [463, 139] on input "text" at bounding box center [495, 136] width 472 height 20
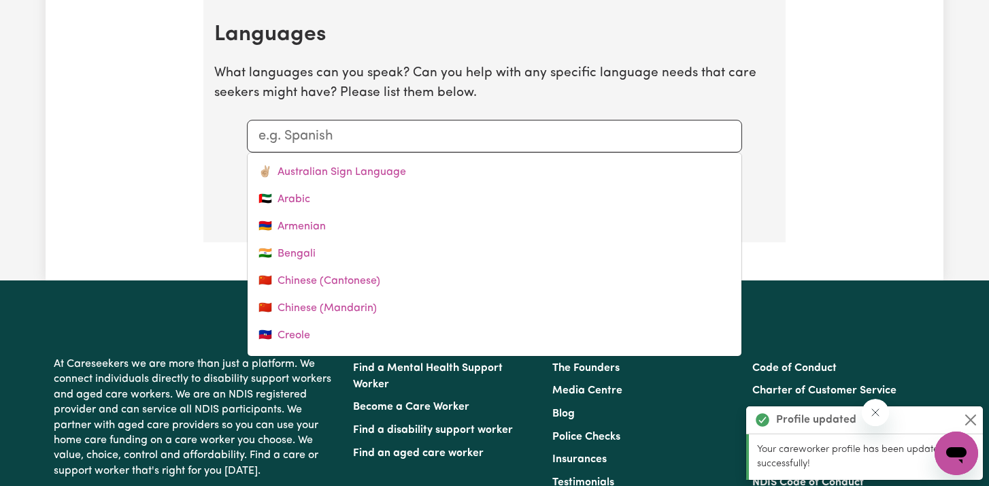
type input "j"
type input "japanese"
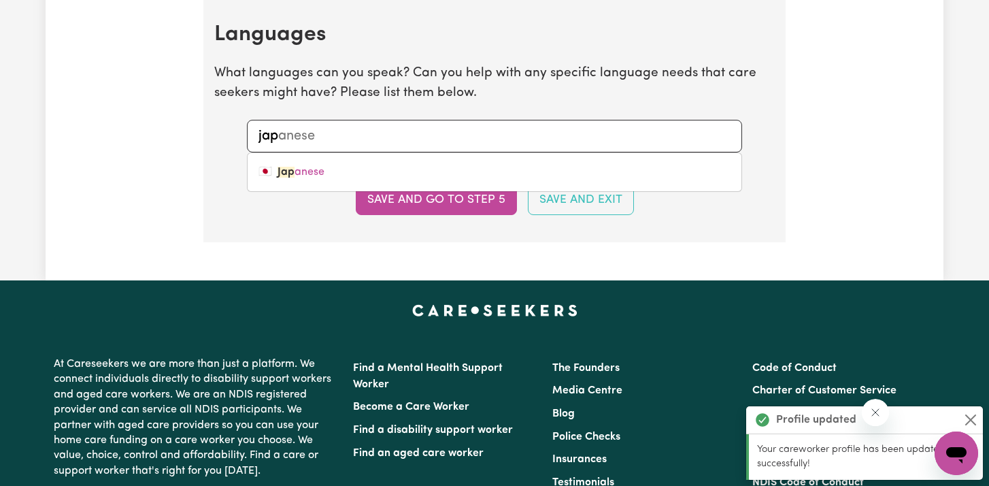
type input "japa"
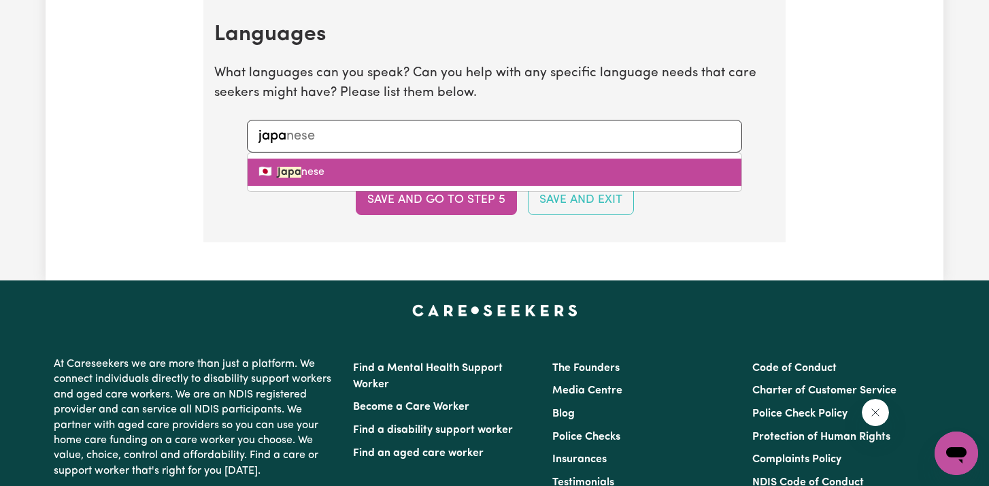
click at [384, 167] on link "🇯🇵 Japa nese" at bounding box center [495, 172] width 494 height 27
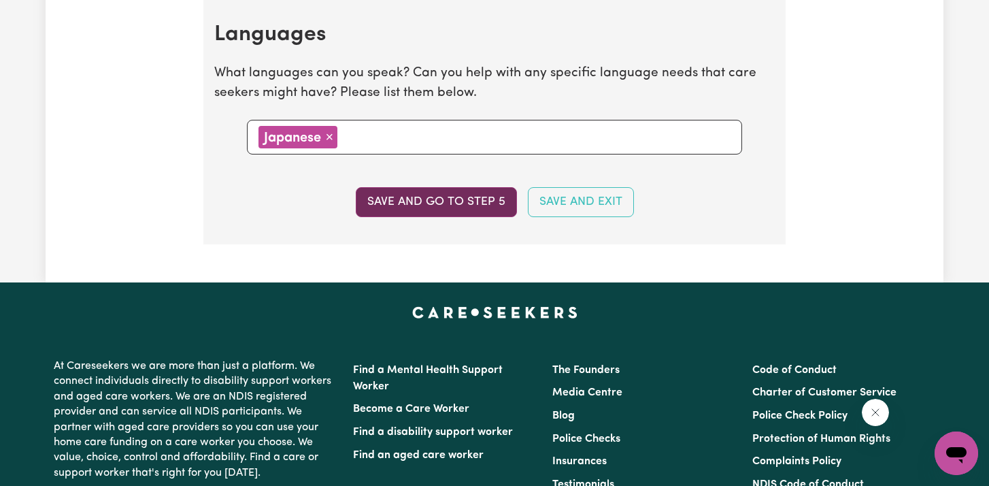
click at [395, 197] on button "Save and go to step 5" at bounding box center [436, 202] width 161 height 30
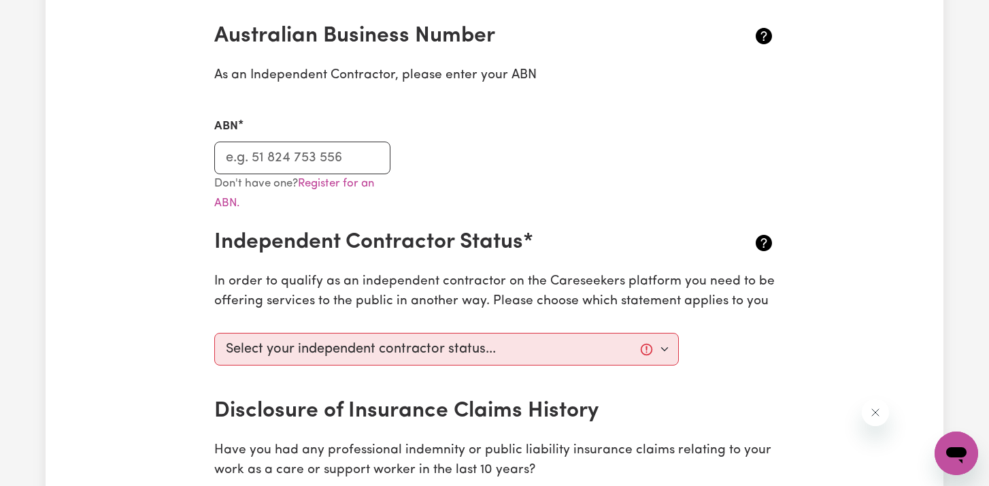
scroll to position [317, 0]
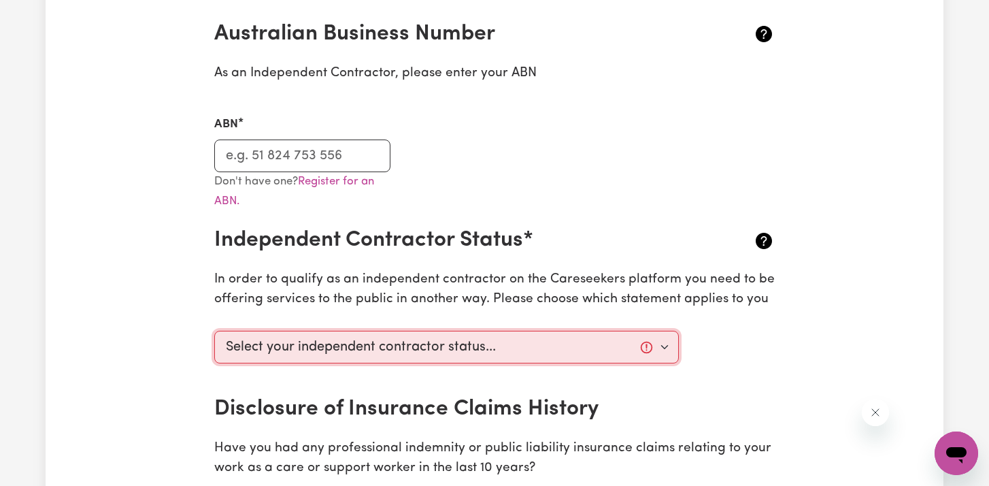
click at [375, 352] on select "Select your independent contractor status... I am providing services through an…" at bounding box center [446, 347] width 465 height 33
select select "I am working in another industry"
click at [214, 331] on select "Select your independent contractor status... I am providing services through an…" at bounding box center [446, 347] width 465 height 33
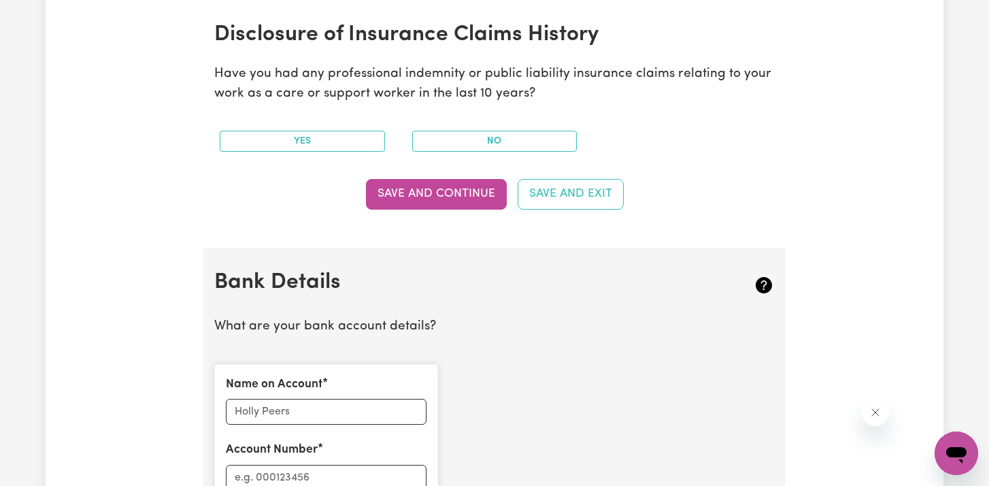
scroll to position [697, 0]
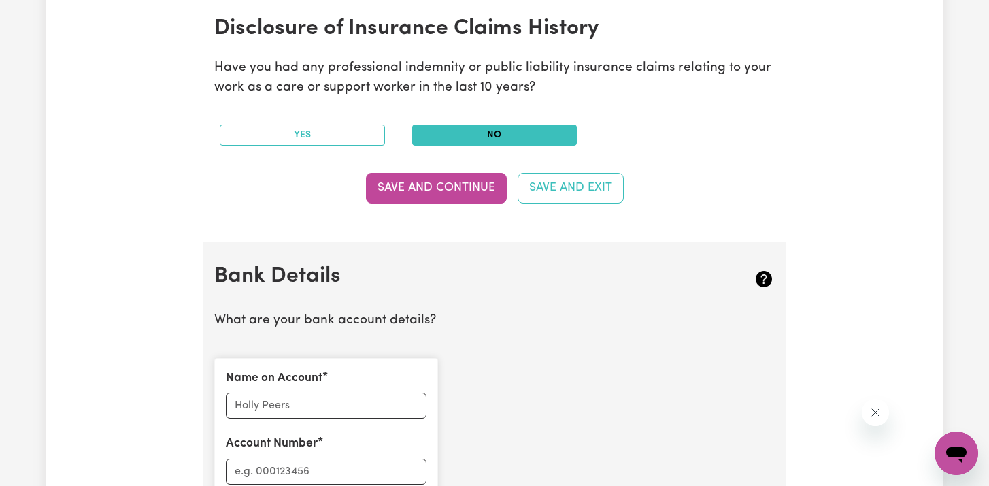
click at [477, 129] on button "No" at bounding box center [494, 135] width 165 height 21
click at [419, 187] on button "Save and Continue" at bounding box center [436, 188] width 141 height 30
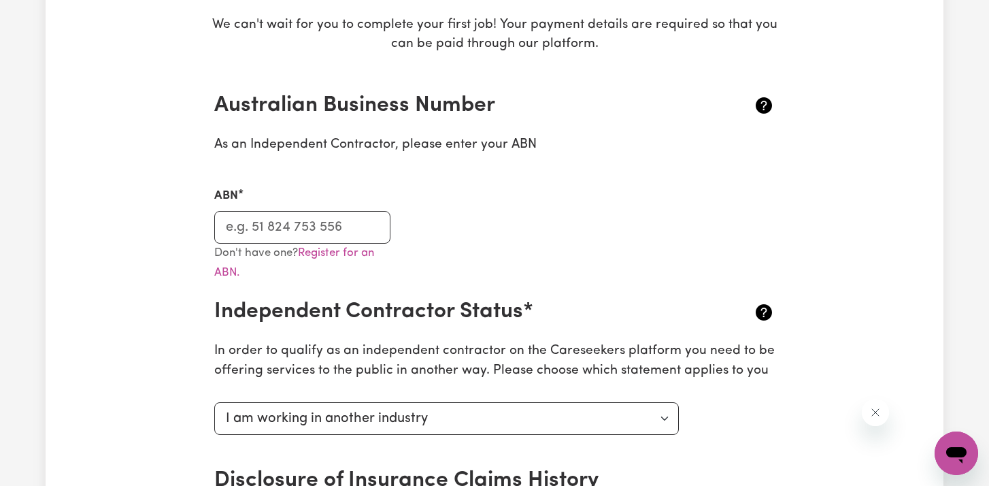
scroll to position [244, 0]
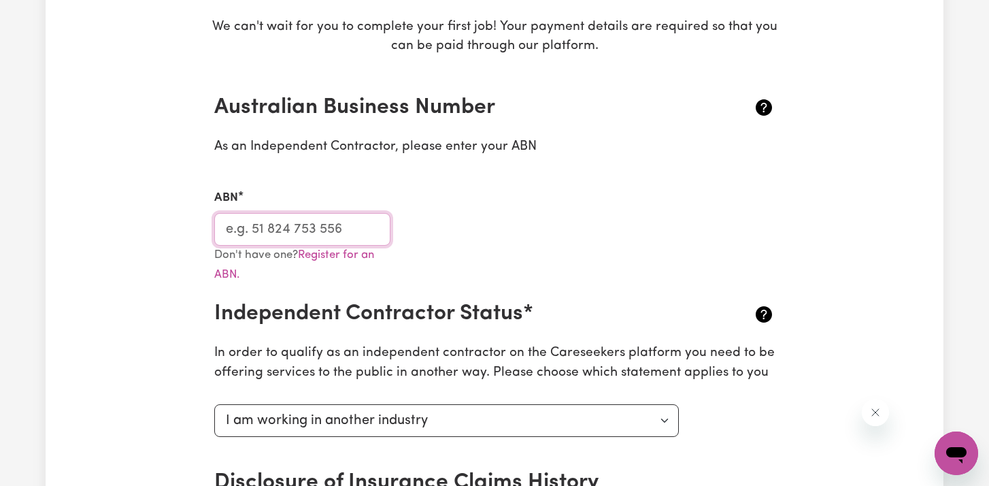
click at [260, 233] on input "ABN" at bounding box center [302, 229] width 176 height 33
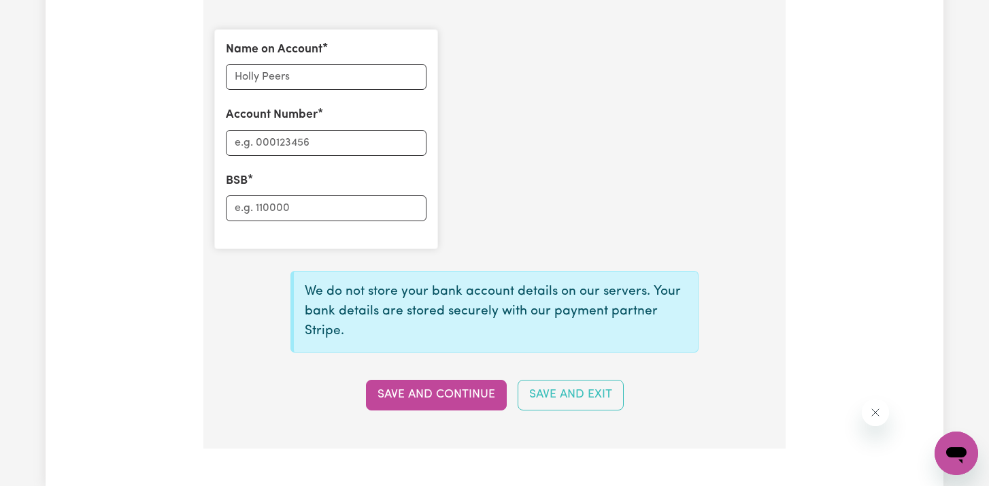
scroll to position [1028, 0]
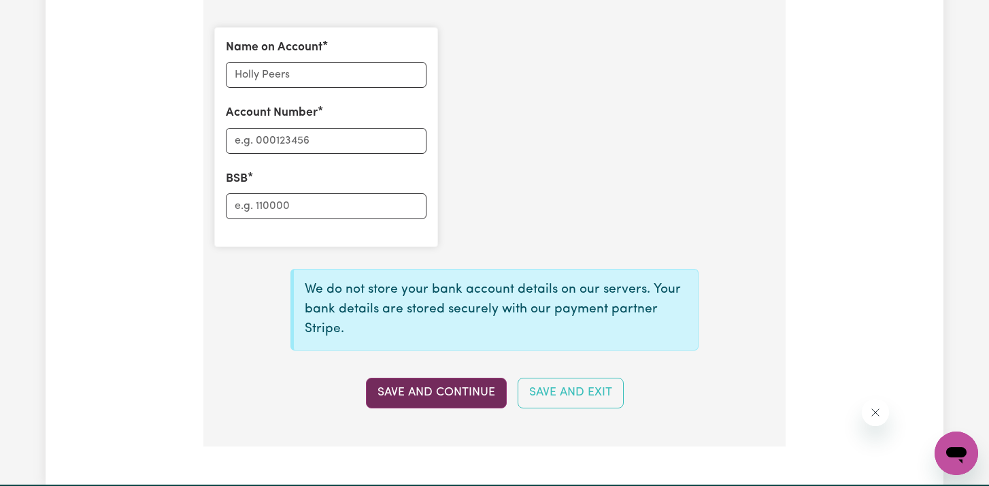
type input "75176752762"
click at [395, 391] on button "Save and Continue" at bounding box center [436, 393] width 141 height 30
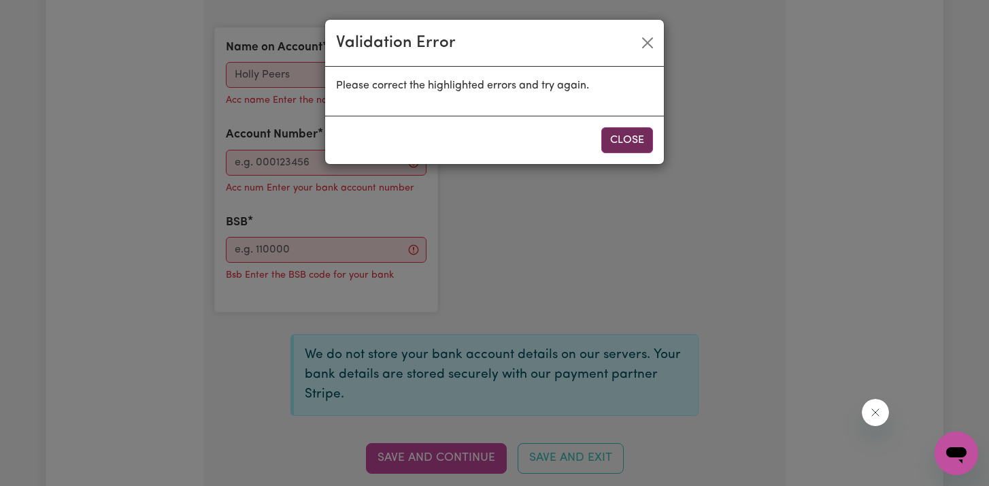
click at [634, 144] on button "Close" at bounding box center [628, 140] width 52 height 26
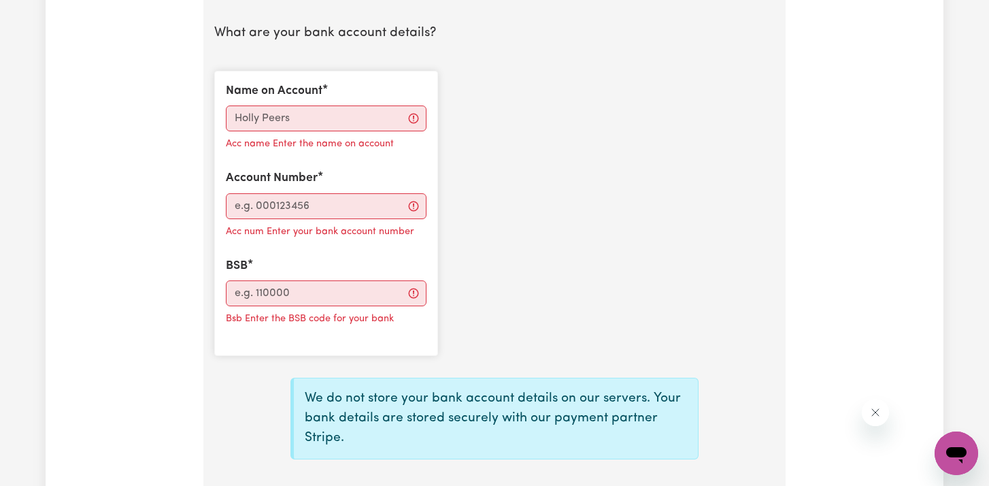
scroll to position [985, 0]
click at [339, 118] on input "Name on Account" at bounding box center [326, 118] width 201 height 26
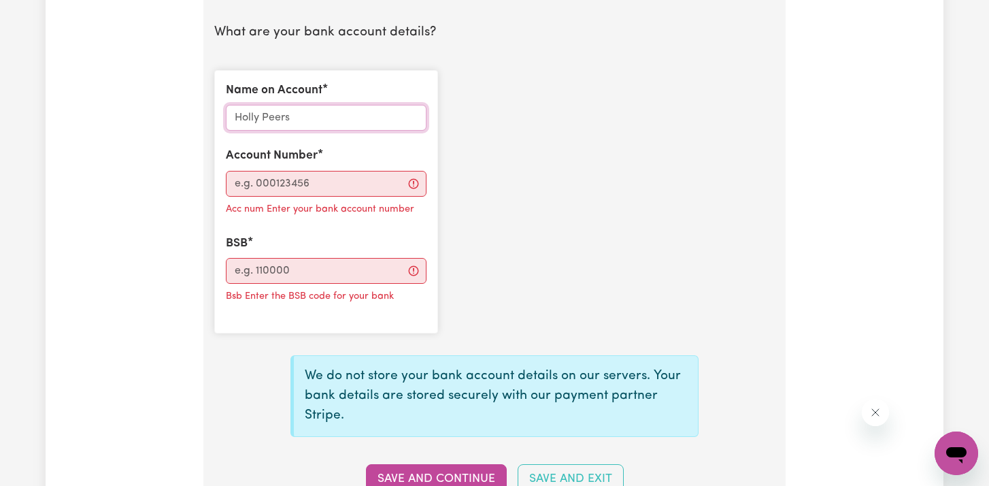
type input "[PERSON_NAME]"
click at [328, 183] on input "Account Number" at bounding box center [326, 184] width 201 height 26
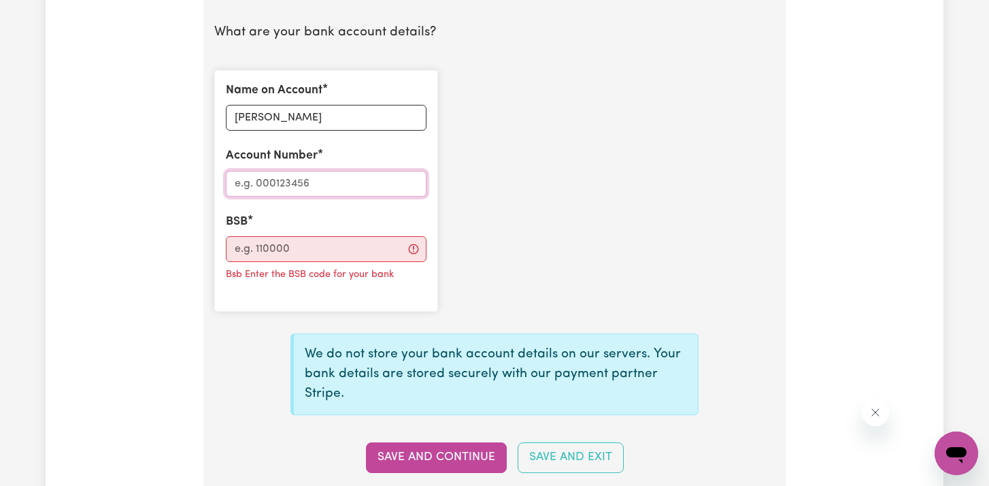
click at [323, 180] on input "Account Number" at bounding box center [326, 184] width 201 height 26
type input "535651504"
click at [260, 258] on input "BSB" at bounding box center [326, 249] width 201 height 26
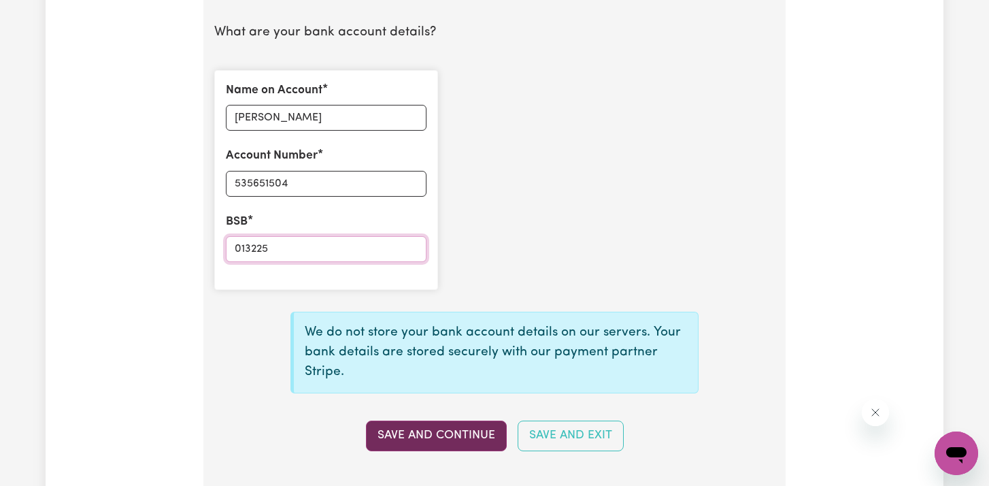
type input "013225"
click at [387, 429] on button "Save and Continue" at bounding box center [436, 436] width 141 height 30
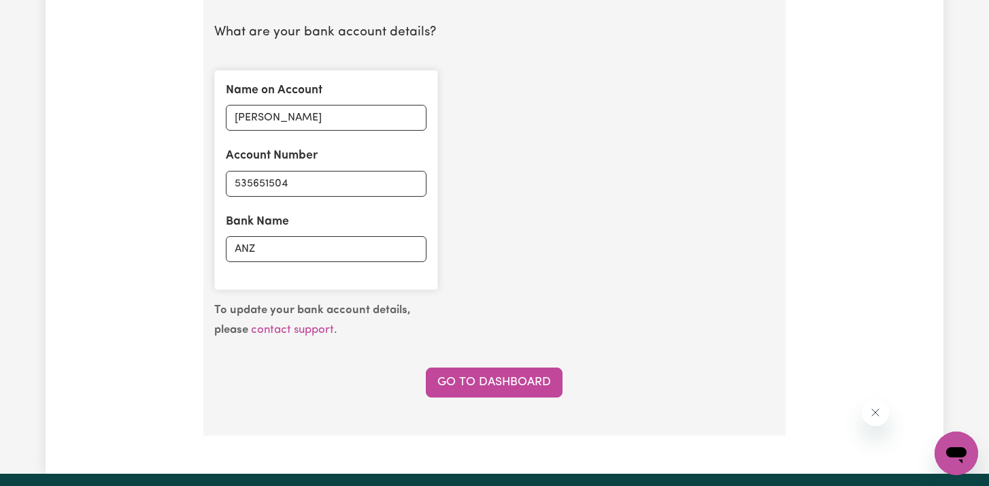
type input "****1504"
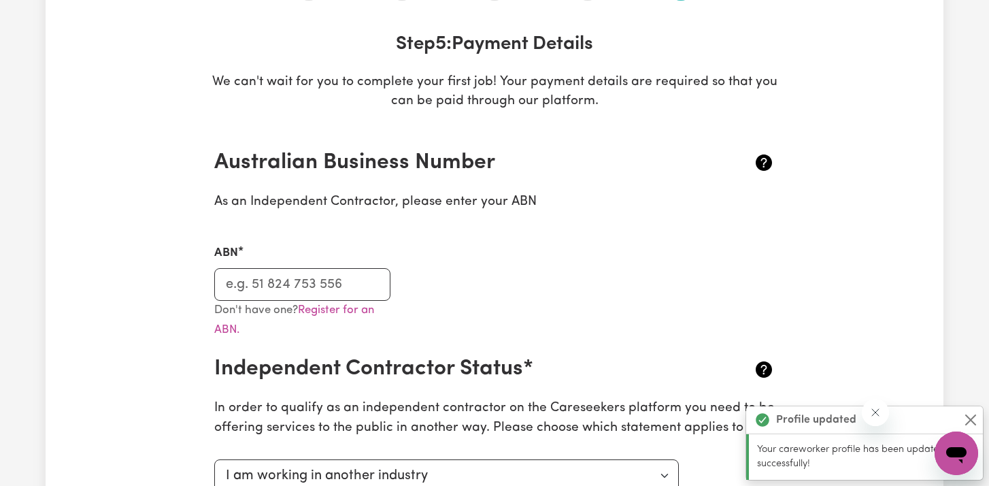
scroll to position [0, 0]
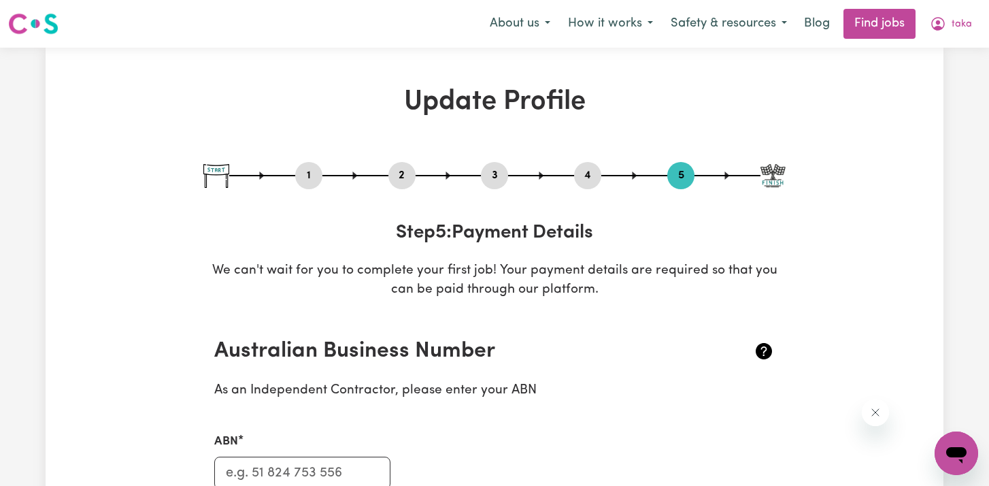
click at [583, 176] on button "4" at bounding box center [587, 176] width 27 height 18
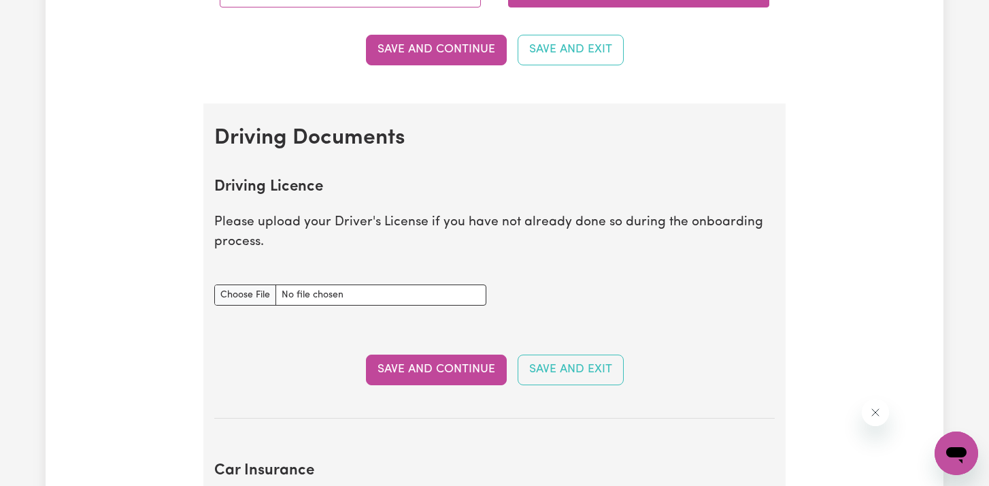
scroll to position [495, 0]
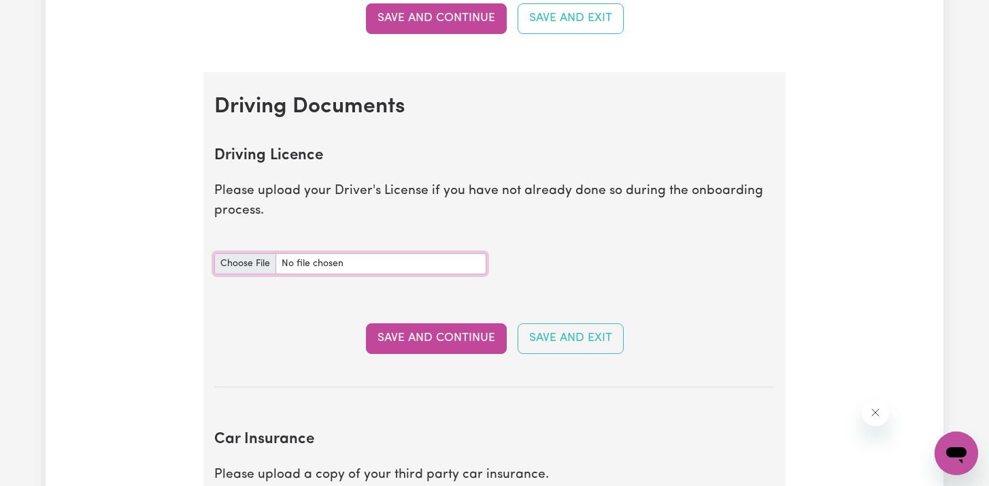
click at [240, 261] on input "Driving Licence document" at bounding box center [350, 263] width 272 height 21
type input "C:\fakepath\121807400_1_Insurance_Certificate.pdf"
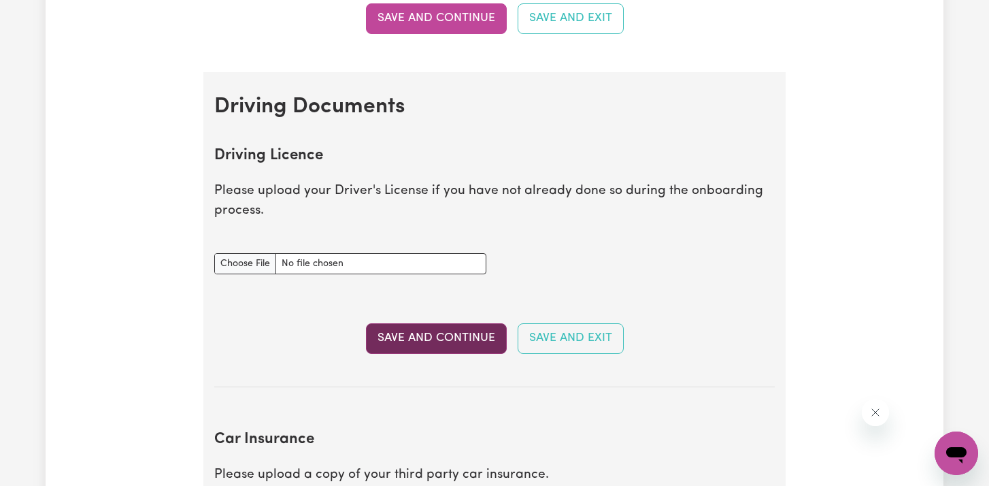
click at [393, 333] on button "Save and Continue" at bounding box center [436, 338] width 141 height 30
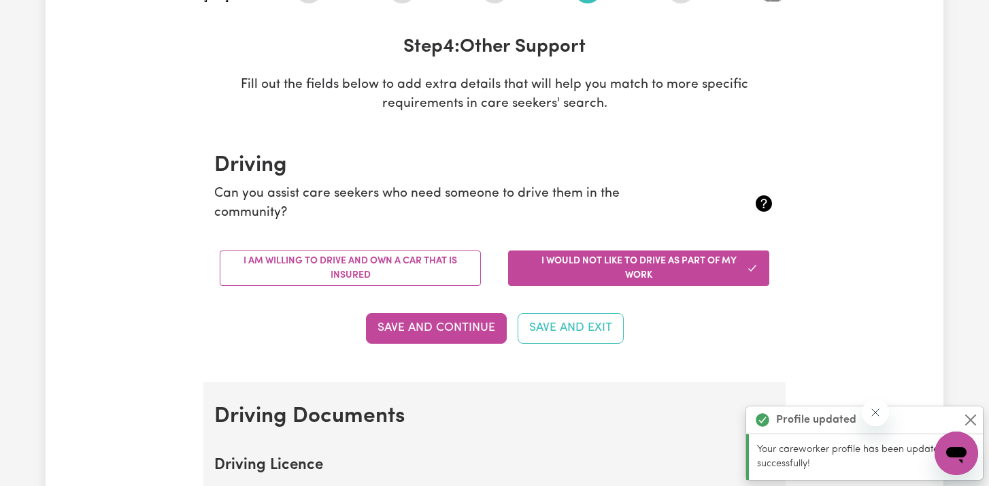
scroll to position [184, 0]
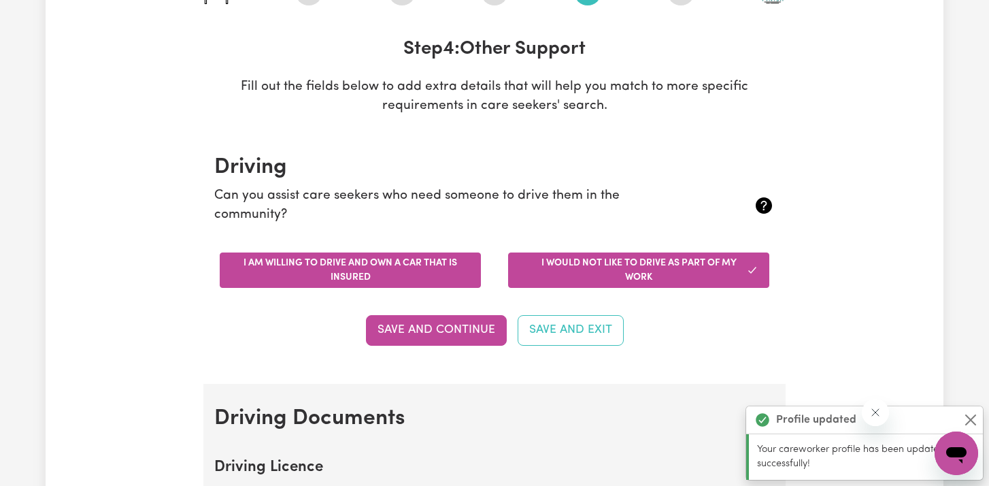
click at [339, 270] on button "I am willing to drive and own a car that is insured" at bounding box center [350, 269] width 261 height 35
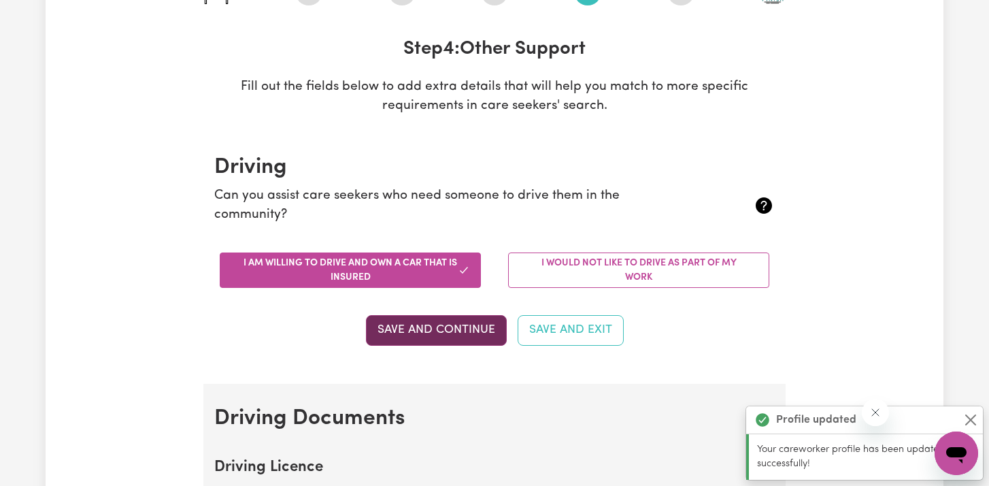
click at [391, 329] on button "Save and Continue" at bounding box center [436, 330] width 141 height 30
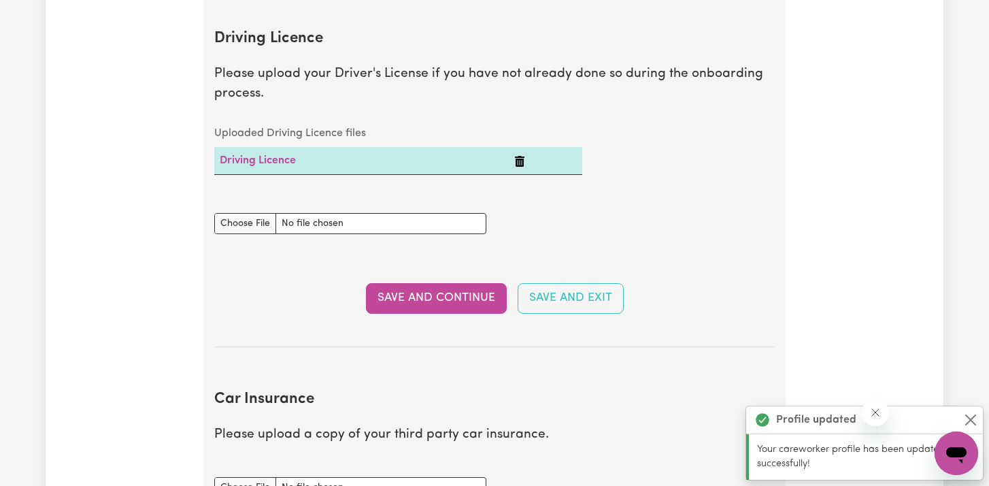
scroll to position [621, 0]
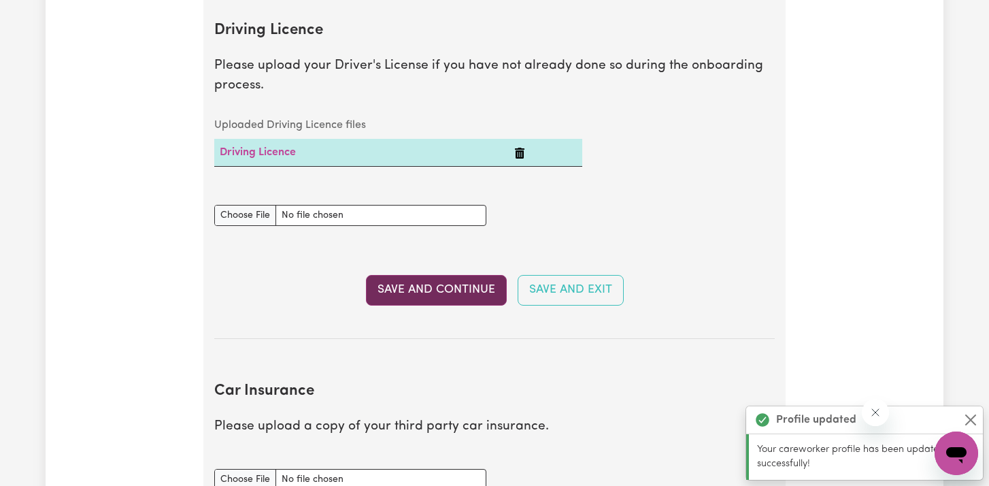
click at [400, 299] on button "Save and Continue" at bounding box center [436, 290] width 141 height 30
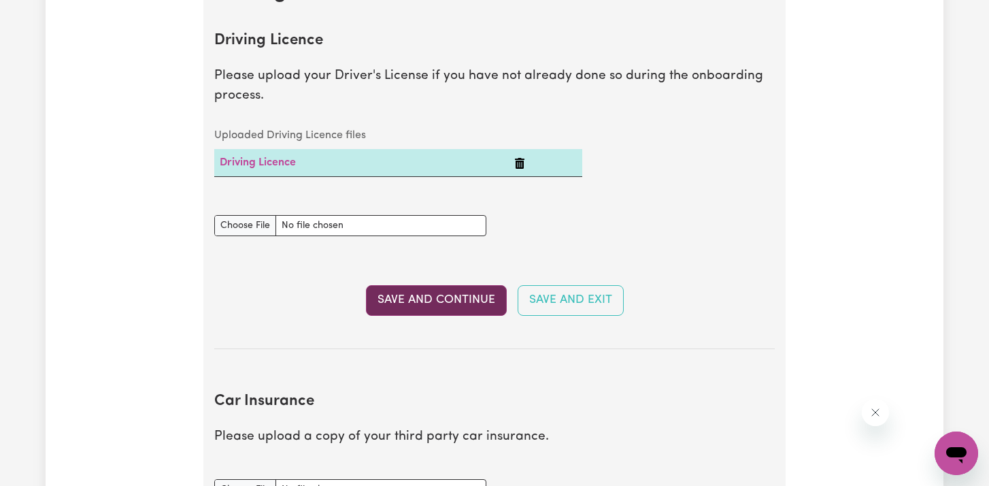
scroll to position [610, 0]
click at [521, 165] on icon "Delete Driving Licence" at bounding box center [520, 164] width 10 height 11
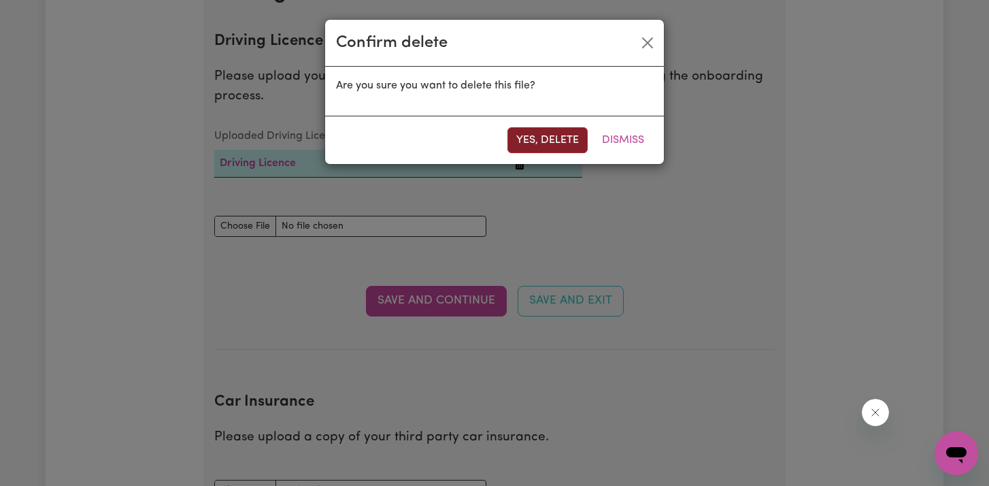
click at [528, 148] on button "Yes, delete" at bounding box center [548, 140] width 80 height 26
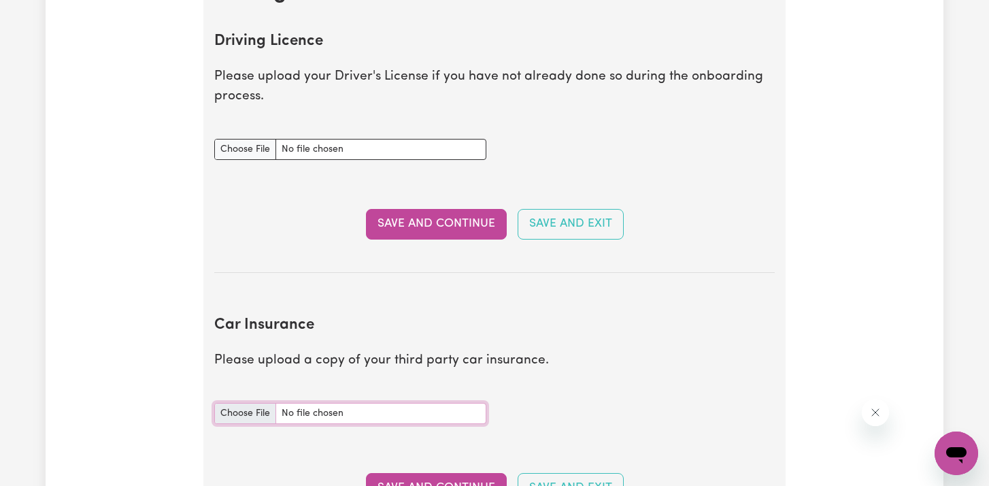
click at [348, 413] on input "Car Insurance document" at bounding box center [350, 413] width 272 height 21
type input "C:\fakepath\121807400_1_Insurance_Certificate.pdf"
click at [371, 473] on button "Save and Continue" at bounding box center [436, 488] width 141 height 30
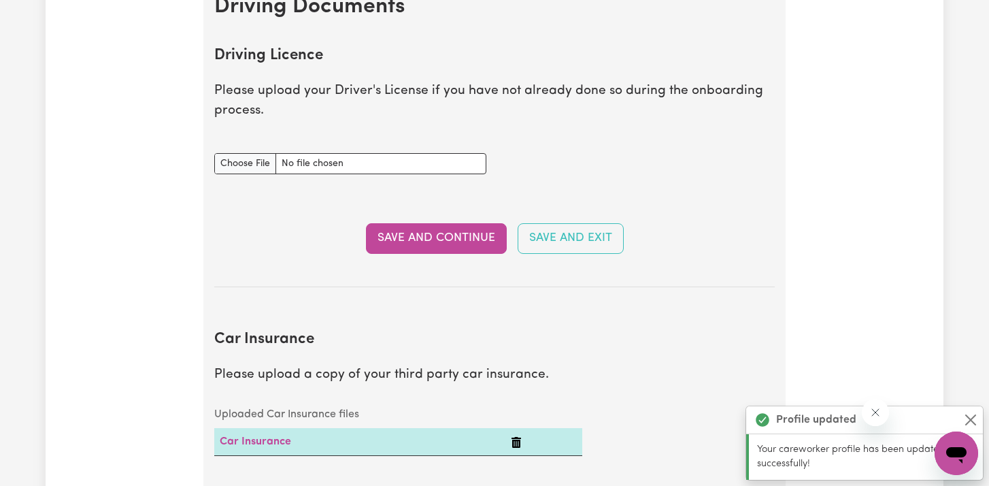
scroll to position [582, 0]
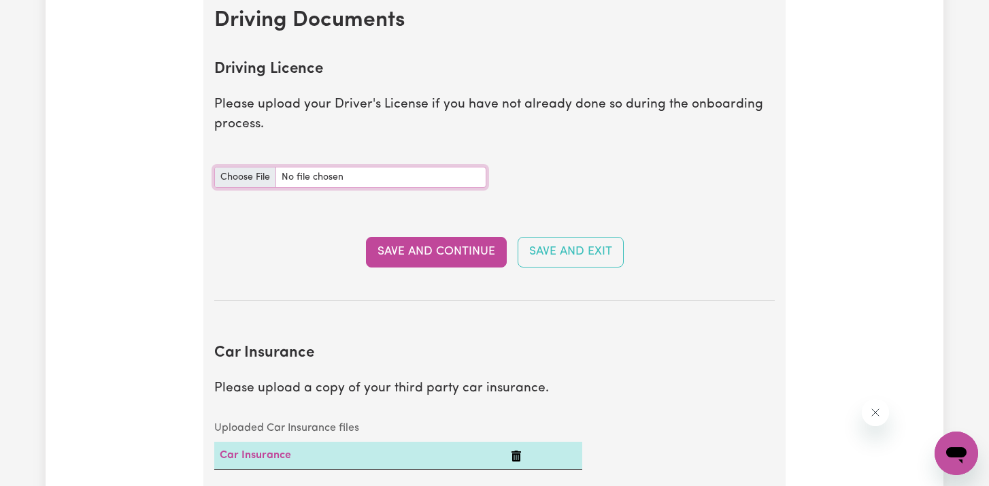
click at [265, 177] on input "Driving Licence document" at bounding box center [350, 177] width 272 height 21
click at [244, 184] on input "Driving Licence document" at bounding box center [350, 177] width 272 height 21
type input "C:\fakepath\20250603_185731.jpg"
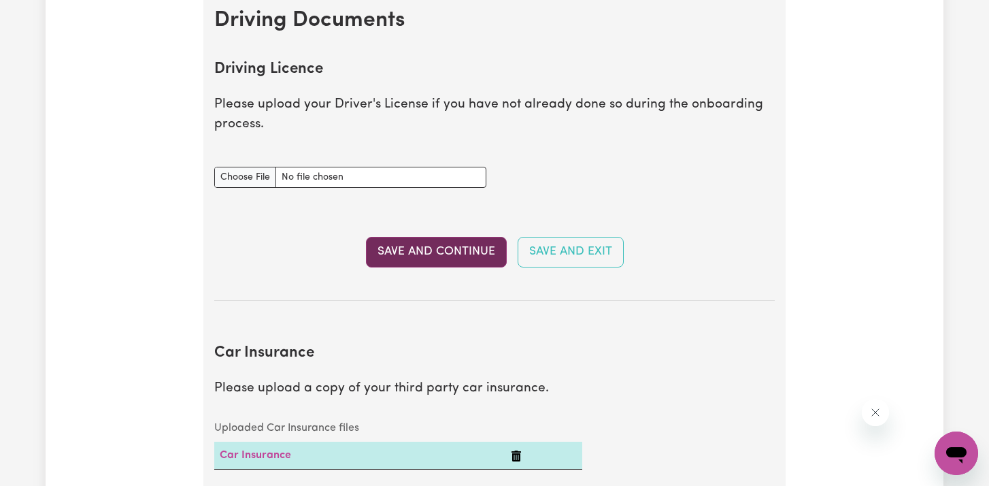
click at [385, 250] on button "Save and Continue" at bounding box center [436, 252] width 141 height 30
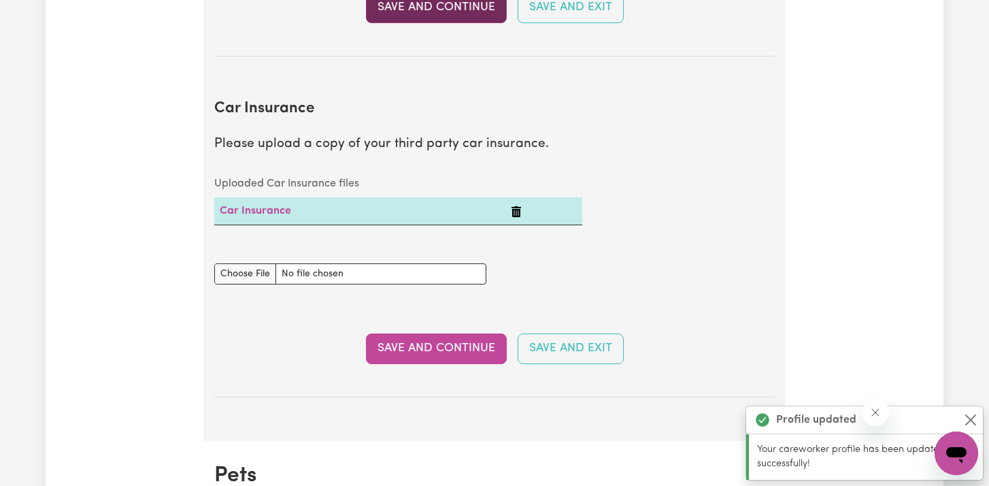
scroll to position [904, 0]
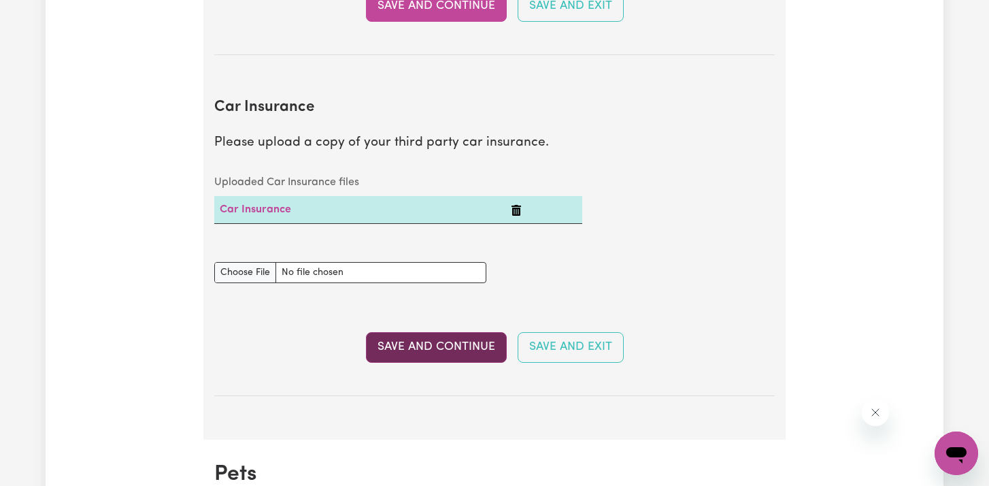
click at [399, 347] on button "Save and Continue" at bounding box center [436, 347] width 141 height 30
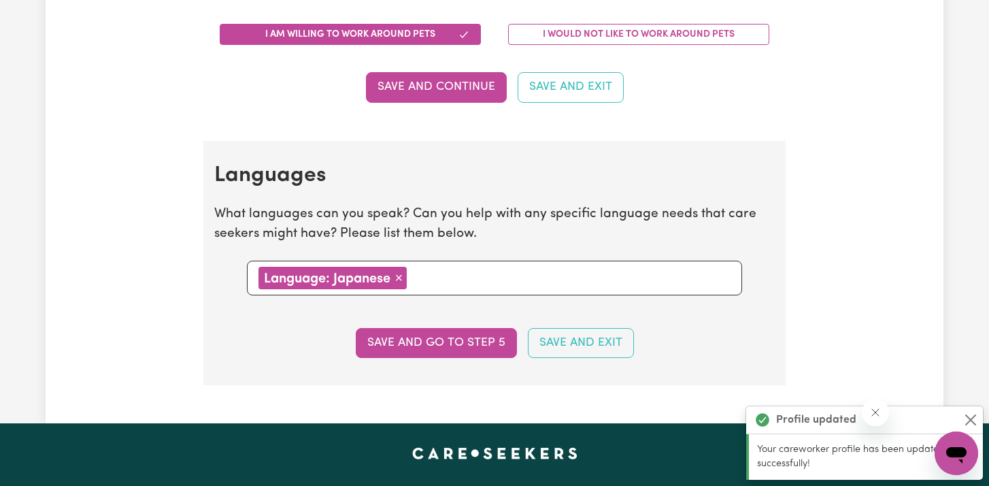
scroll to position [1426, 0]
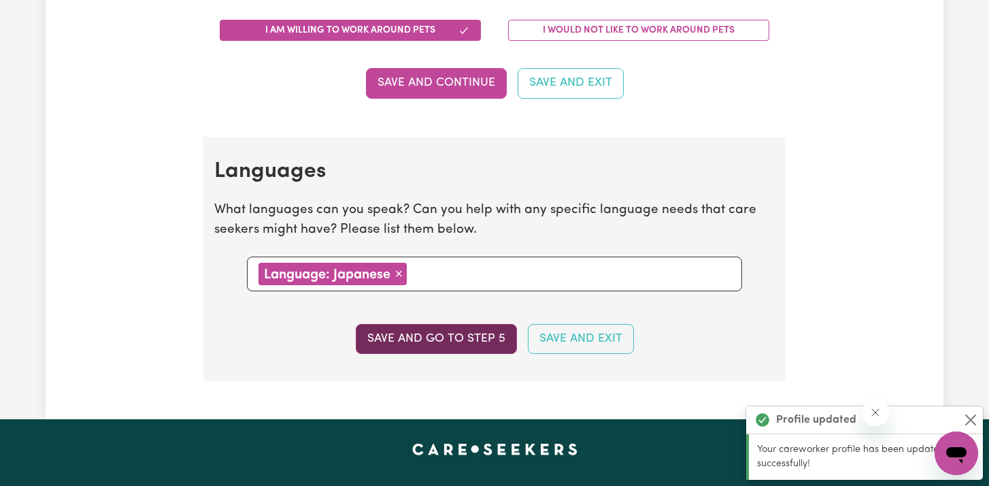
click at [431, 345] on button "Save and go to step 5" at bounding box center [436, 339] width 161 height 30
select select "I am working in another industry"
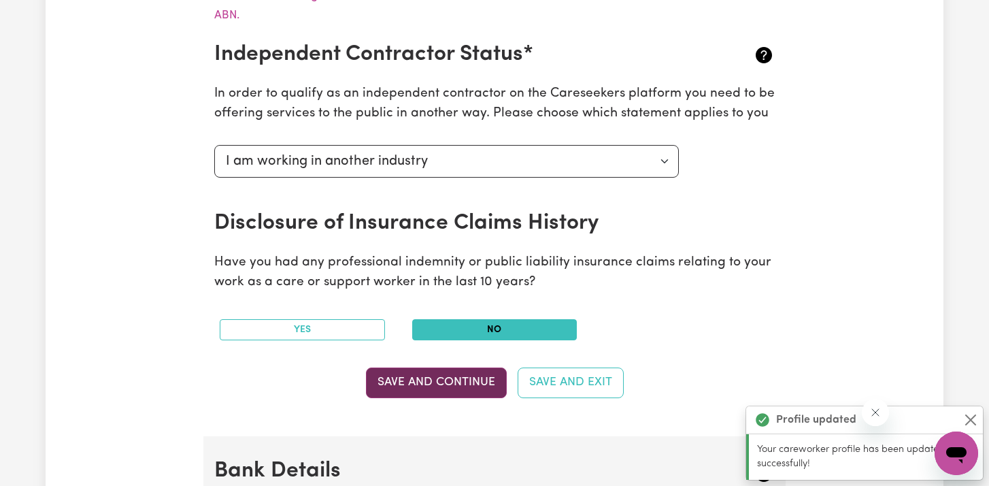
scroll to position [505, 0]
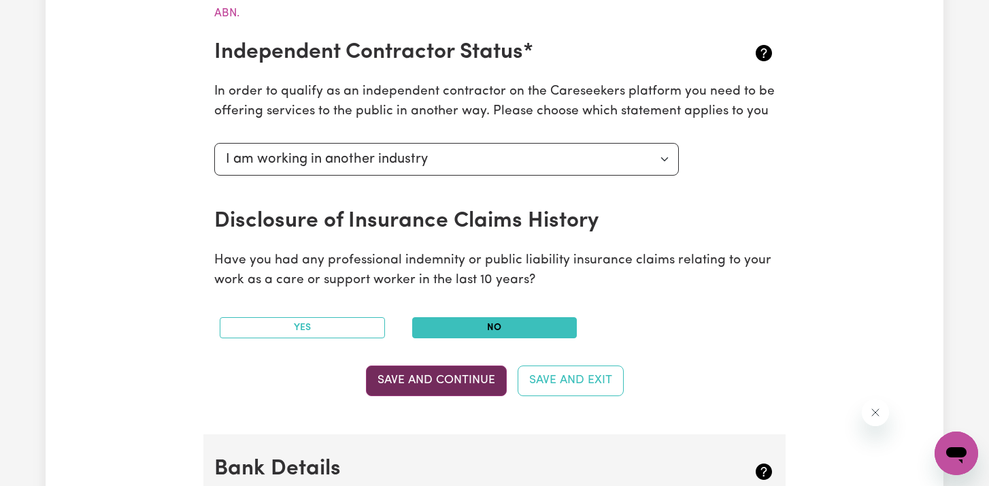
click at [430, 374] on button "Save and Continue" at bounding box center [436, 380] width 141 height 30
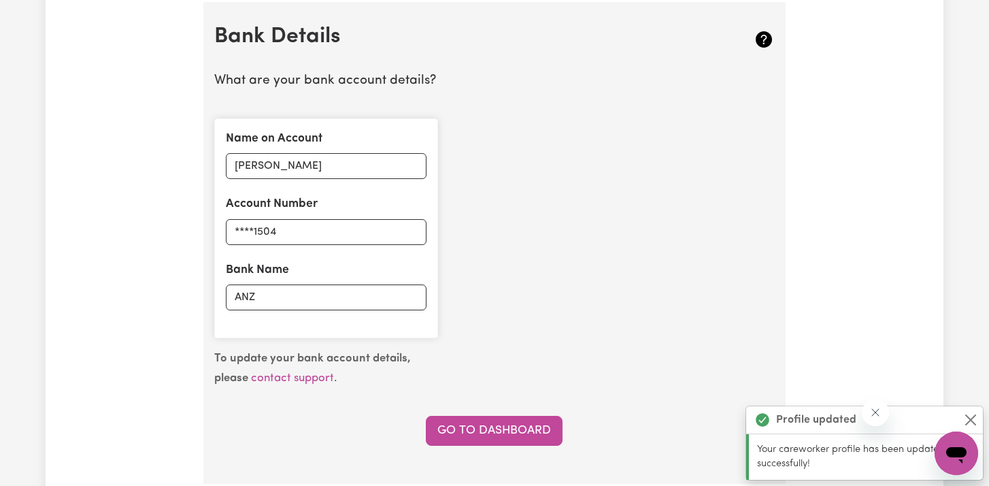
scroll to position [939, 0]
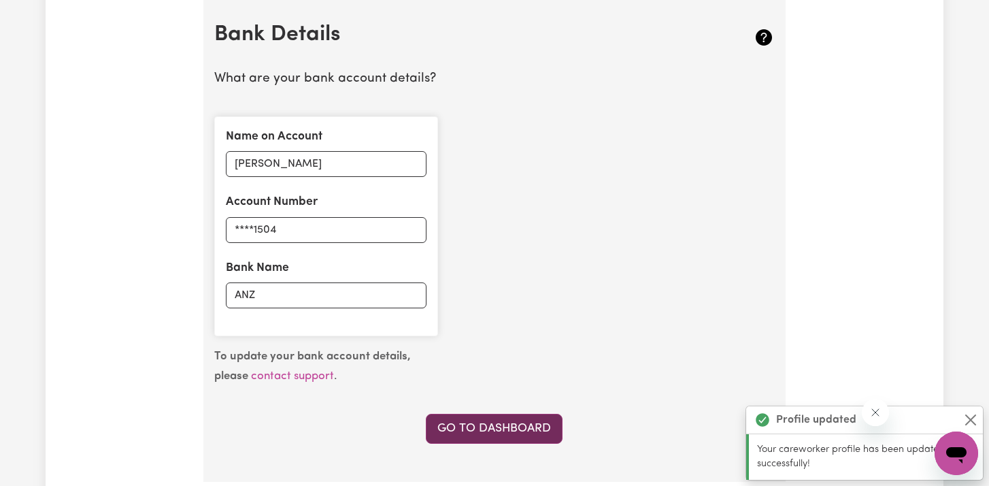
click at [457, 418] on link "Go to Dashboard" at bounding box center [494, 429] width 137 height 30
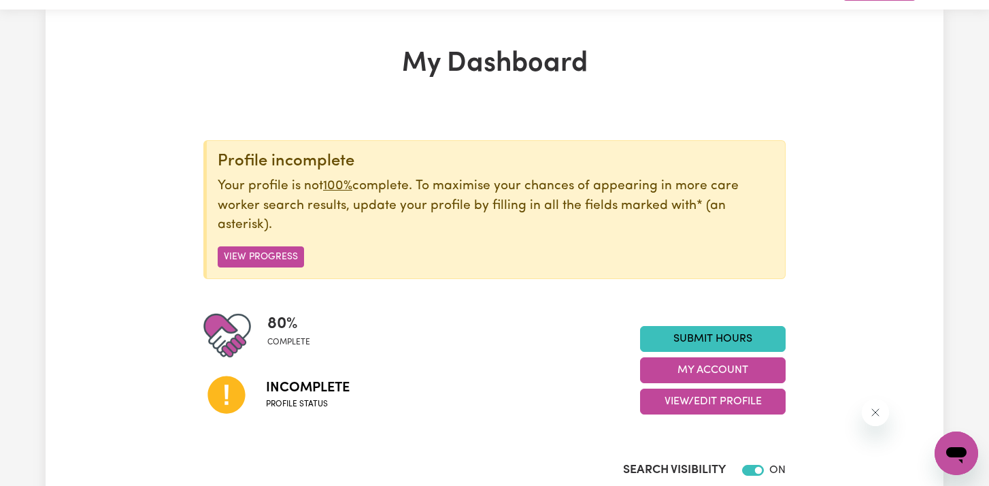
scroll to position [41, 0]
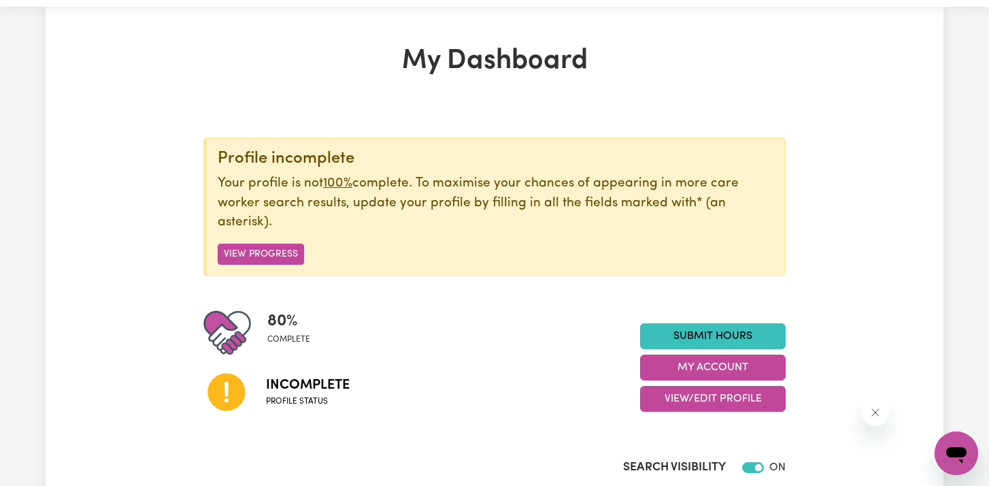
click at [326, 387] on span "Incomplete" at bounding box center [308, 385] width 84 height 20
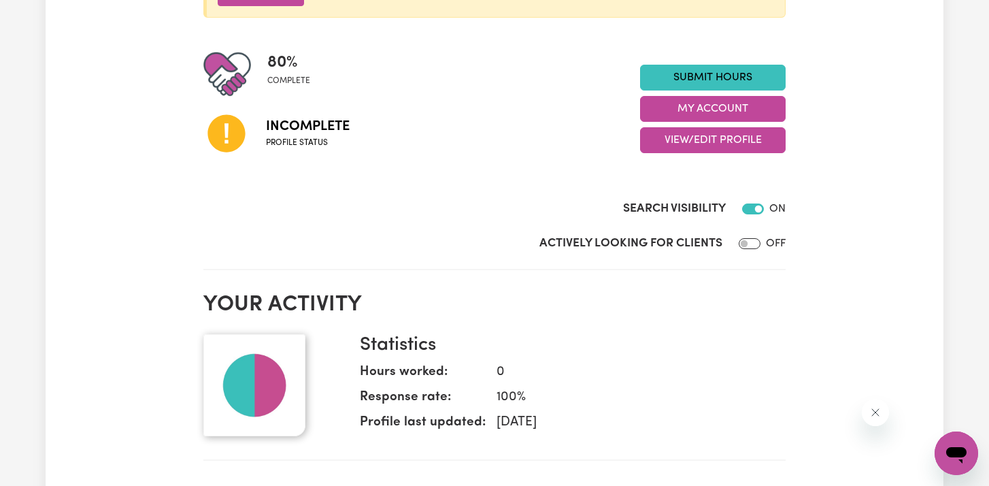
scroll to position [219, 0]
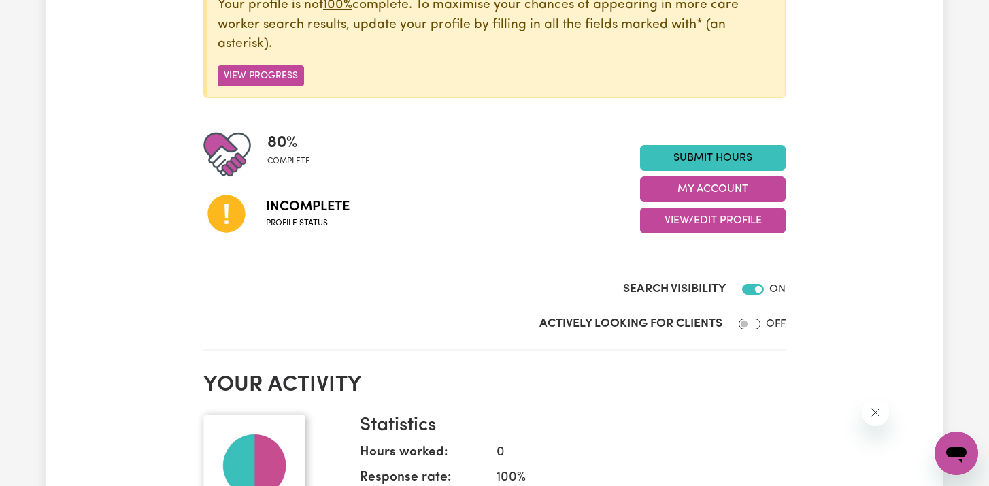
click at [262, 148] on div at bounding box center [235, 155] width 64 height 48
click at [267, 80] on button "View Progress" at bounding box center [261, 75] width 86 height 21
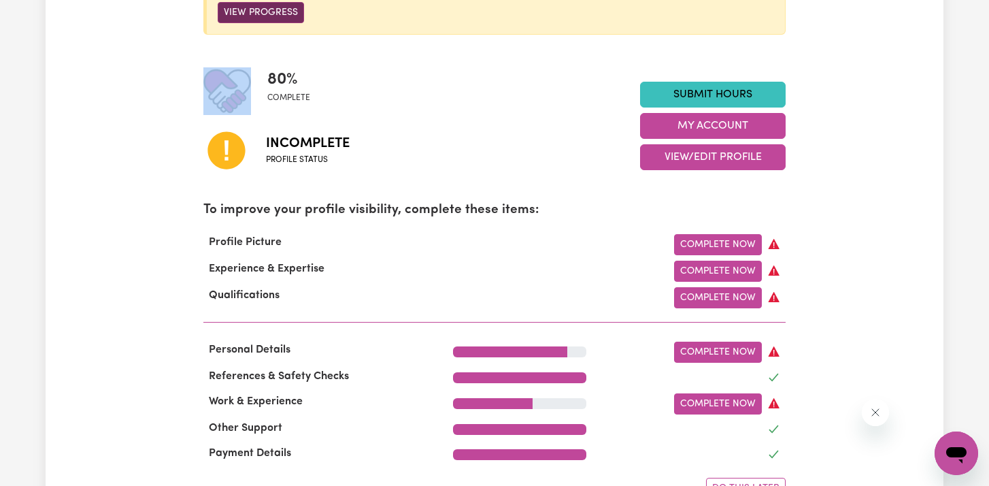
scroll to position [281, 0]
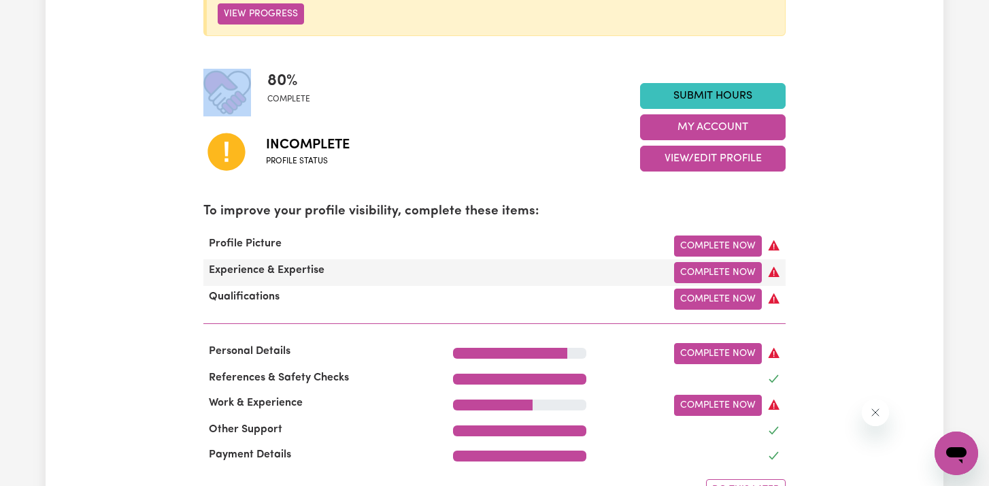
click at [352, 274] on div "Experience & Expertise" at bounding box center [320, 272] width 250 height 21
click at [688, 268] on link "Complete Now" at bounding box center [718, 272] width 88 height 21
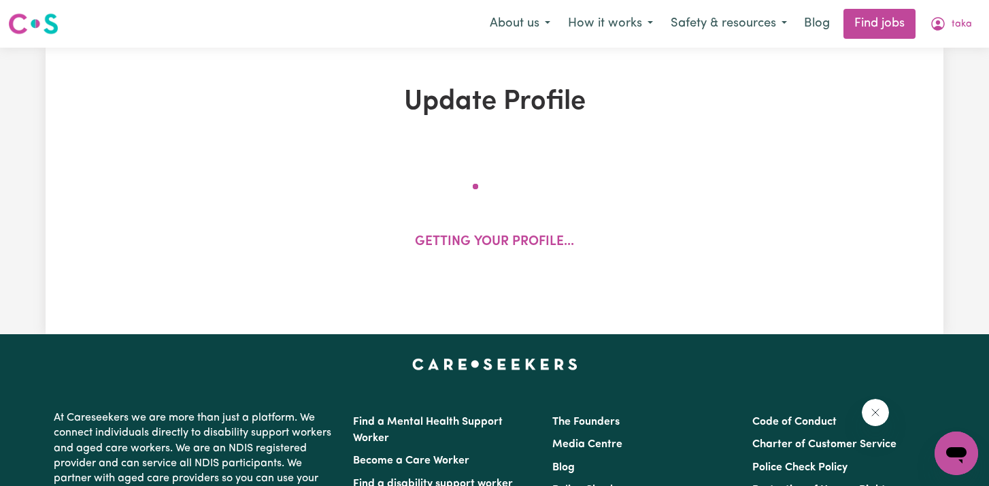
select select "2022"
select select "Certificate III (Individual Support)"
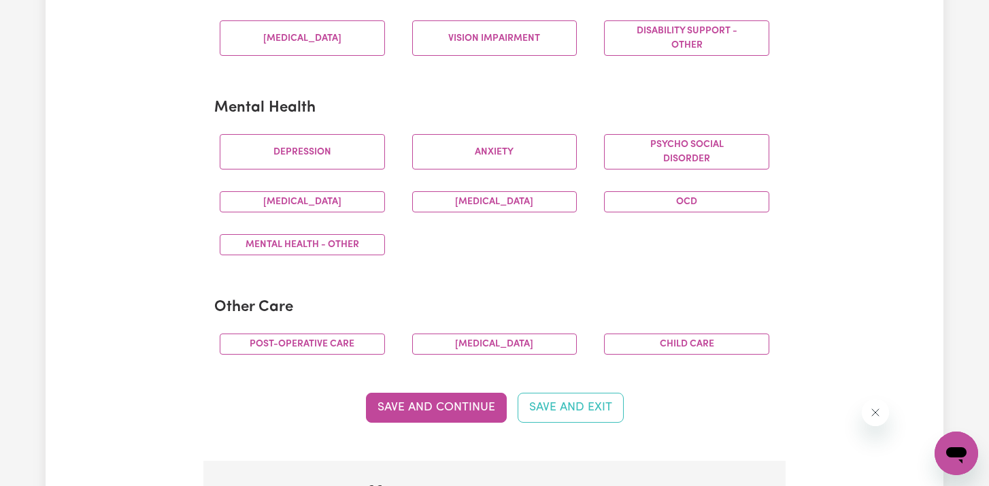
scroll to position [760, 0]
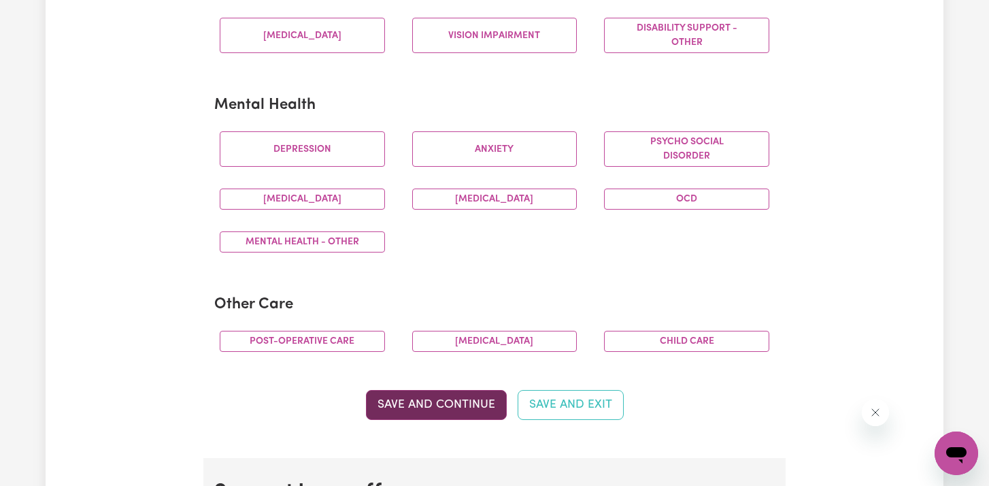
click at [472, 407] on button "Save and Continue" at bounding box center [436, 405] width 141 height 30
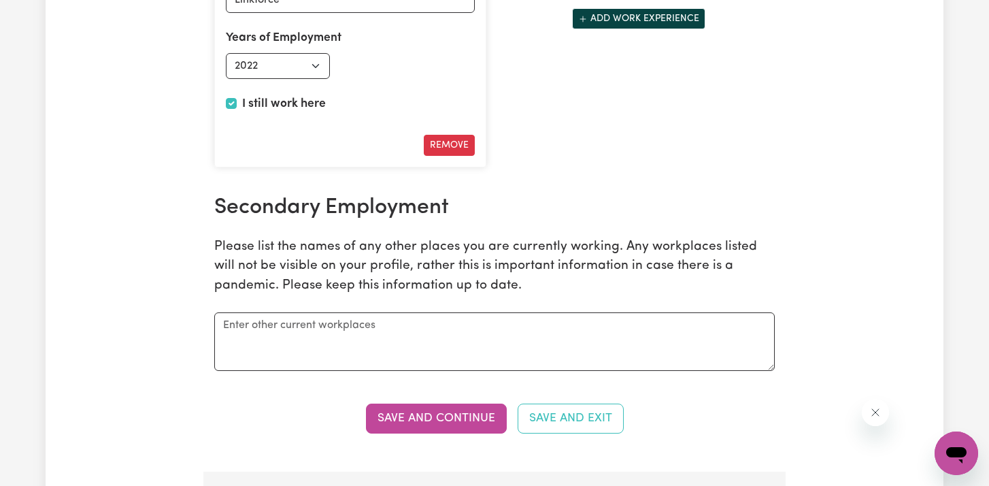
scroll to position [2162, 0]
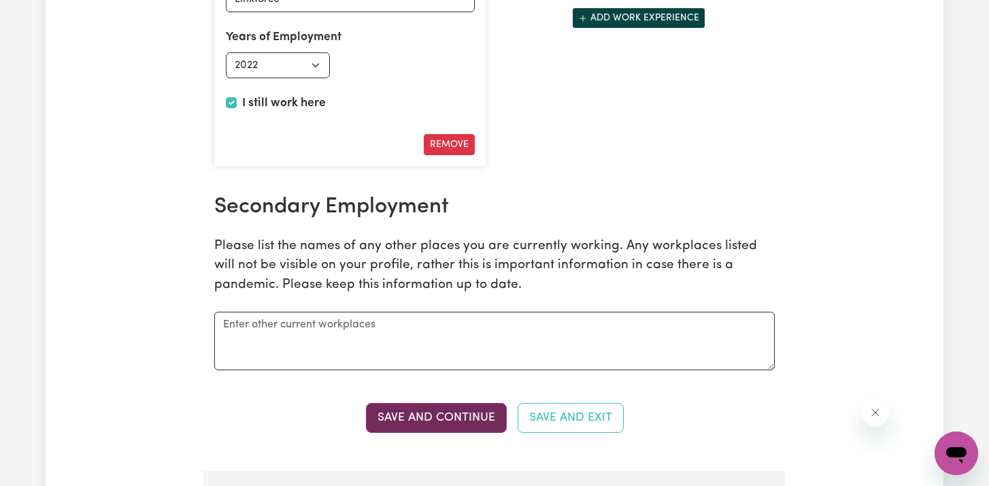
click at [493, 416] on button "Save and Continue" at bounding box center [436, 418] width 141 height 30
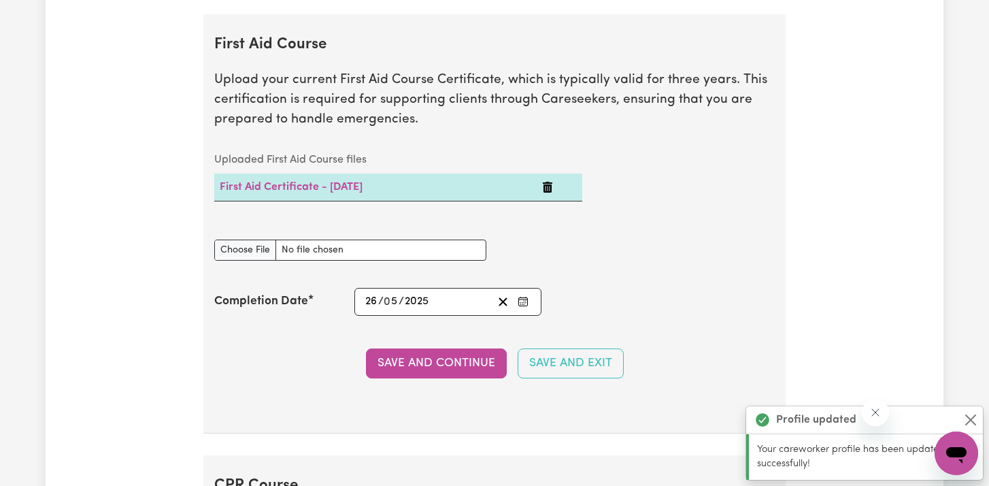
scroll to position [2633, 0]
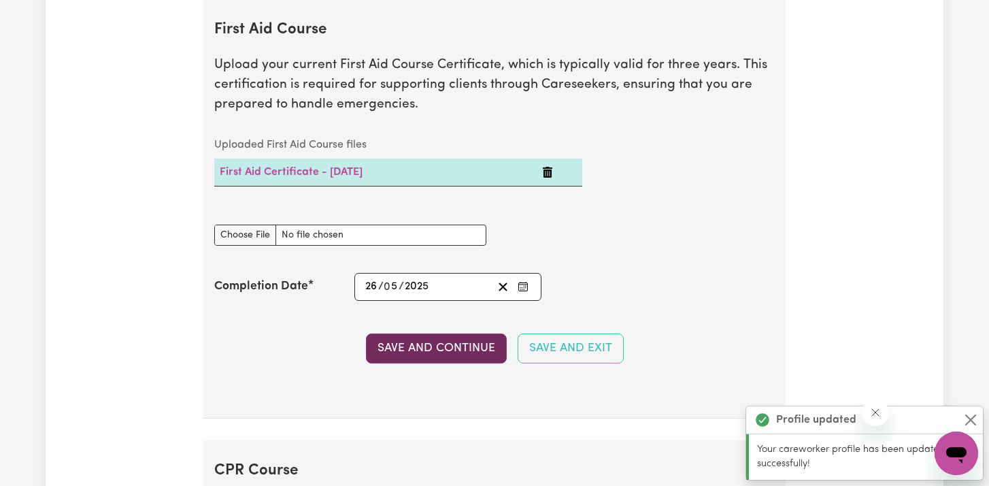
click at [470, 355] on button "Save and Continue" at bounding box center [436, 348] width 141 height 30
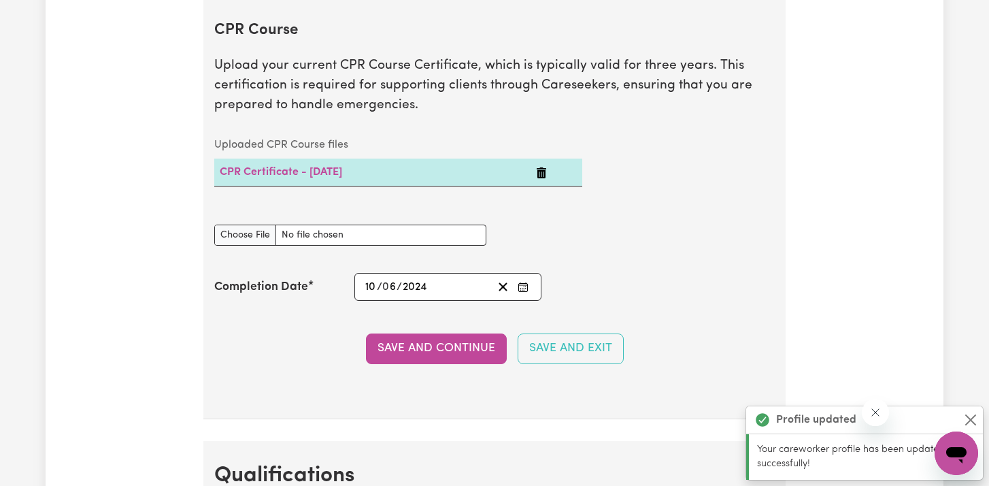
click at [470, 355] on button "Save and Continue" at bounding box center [436, 348] width 141 height 30
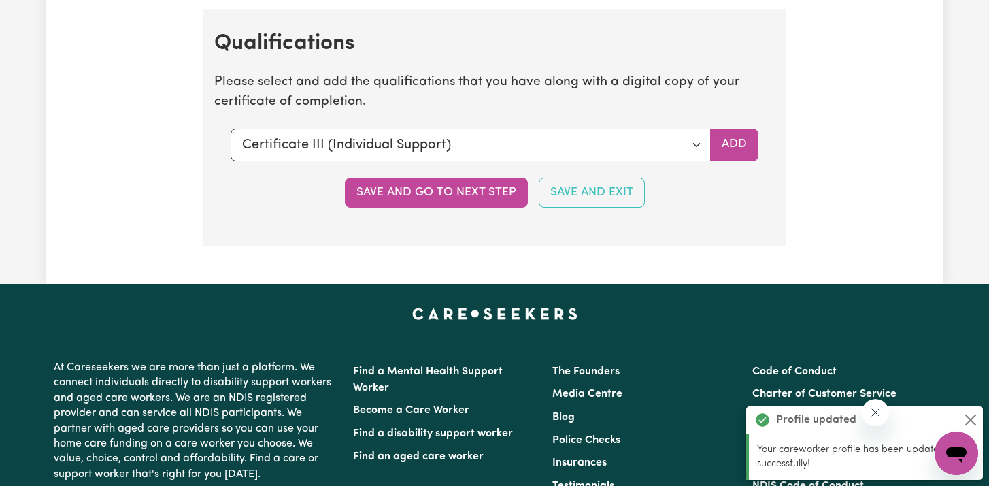
scroll to position [3515, 0]
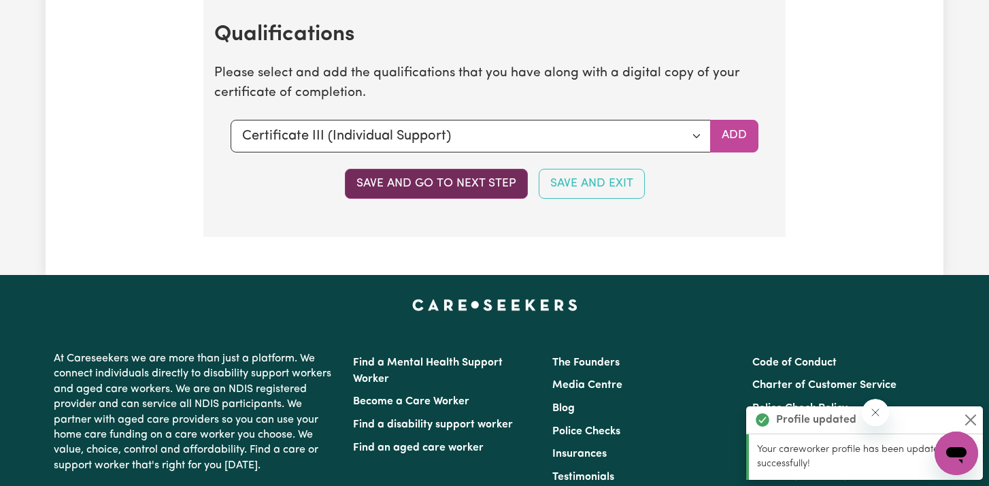
click at [484, 186] on button "Save and go to next step" at bounding box center [436, 184] width 183 height 30
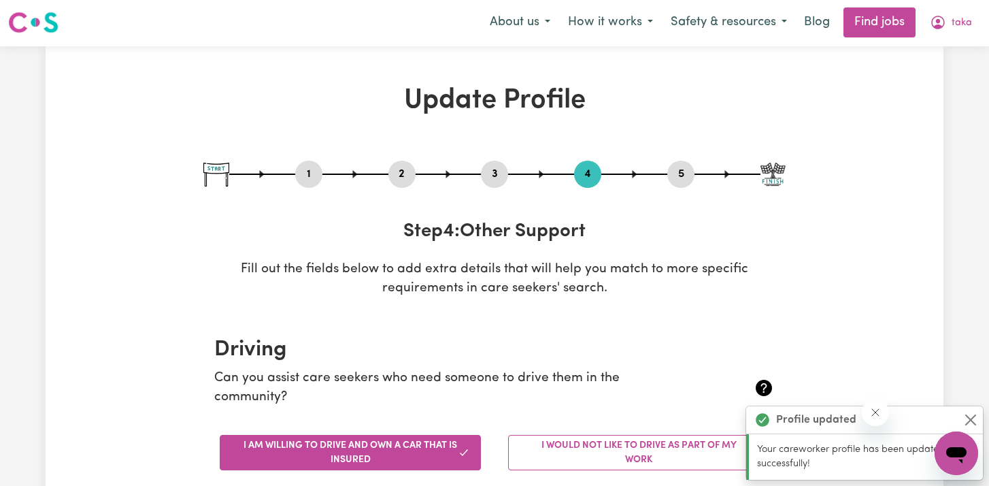
scroll to position [0, 0]
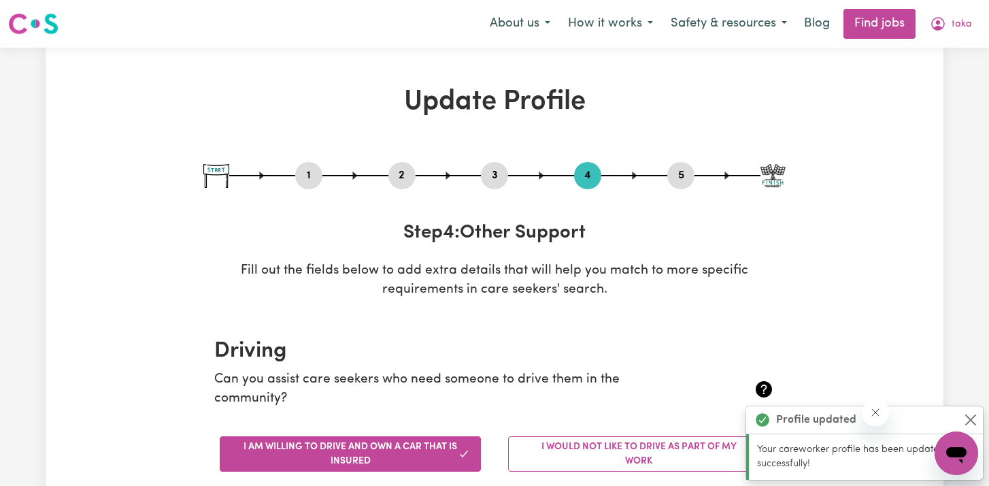
click at [680, 168] on button "5" at bounding box center [681, 176] width 27 height 18
select select "I am working in another industry"
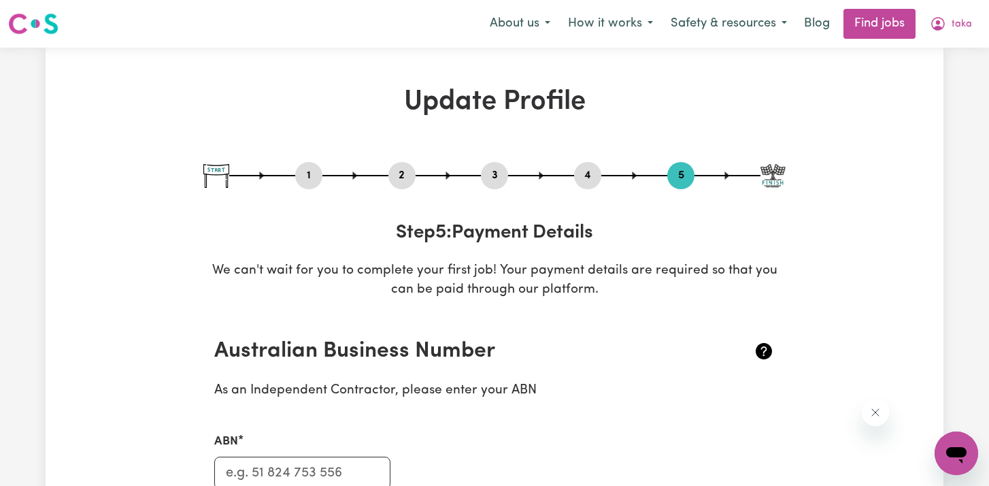
click at [774, 173] on img at bounding box center [773, 176] width 25 height 24
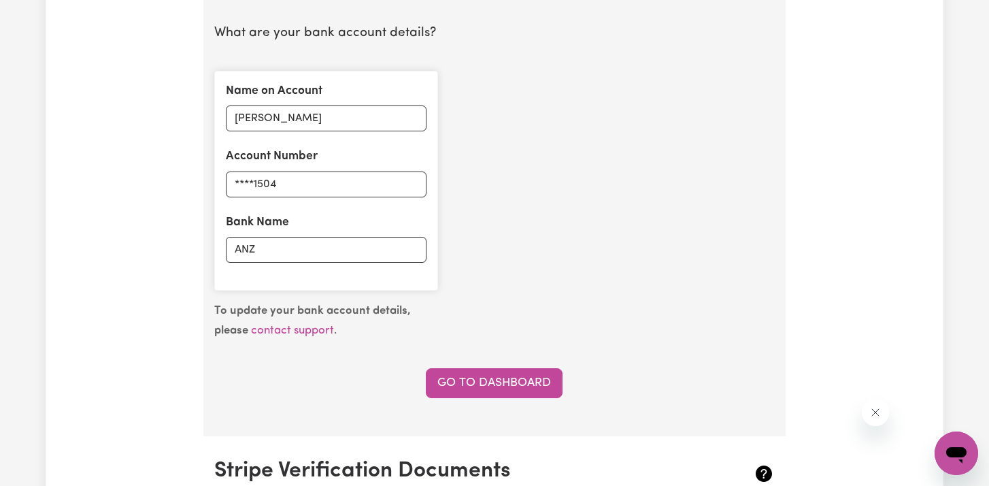
scroll to position [991, 0]
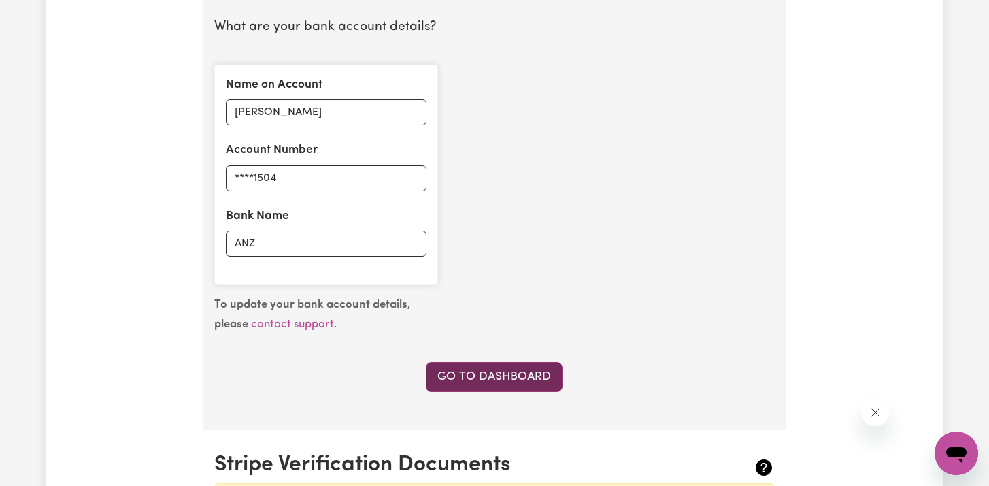
click at [540, 376] on link "Go to Dashboard" at bounding box center [494, 377] width 137 height 30
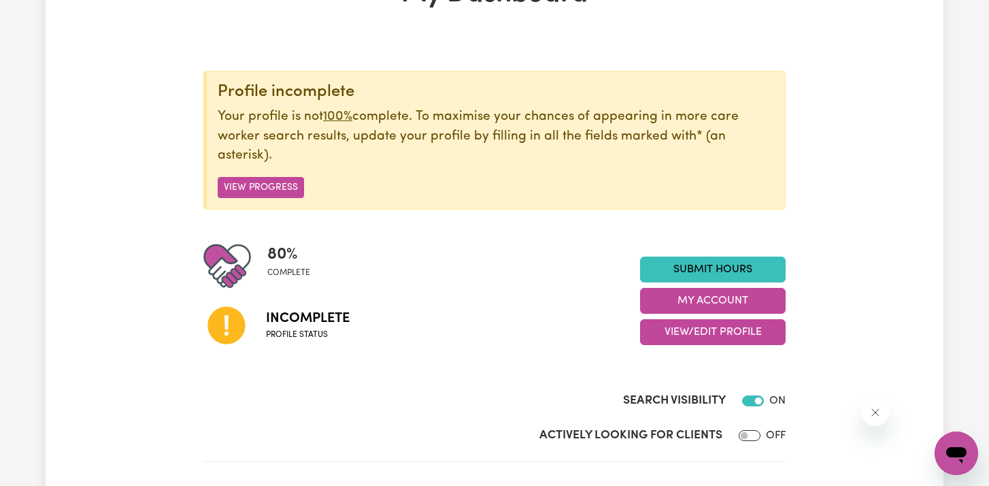
scroll to position [109, 0]
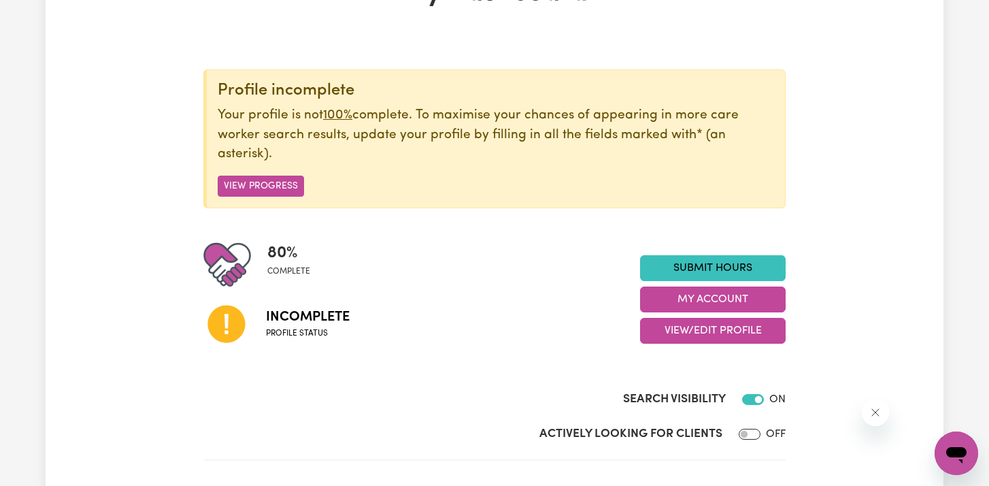
click at [323, 318] on span "Incomplete" at bounding box center [308, 317] width 84 height 20
click at [287, 192] on button "View Progress" at bounding box center [261, 186] width 86 height 21
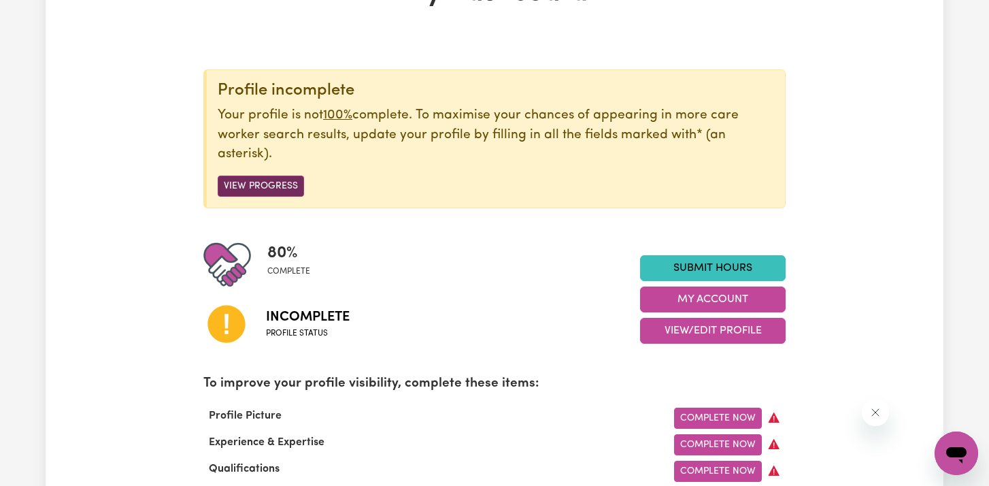
click at [292, 190] on button "View Progress" at bounding box center [261, 186] width 86 height 21
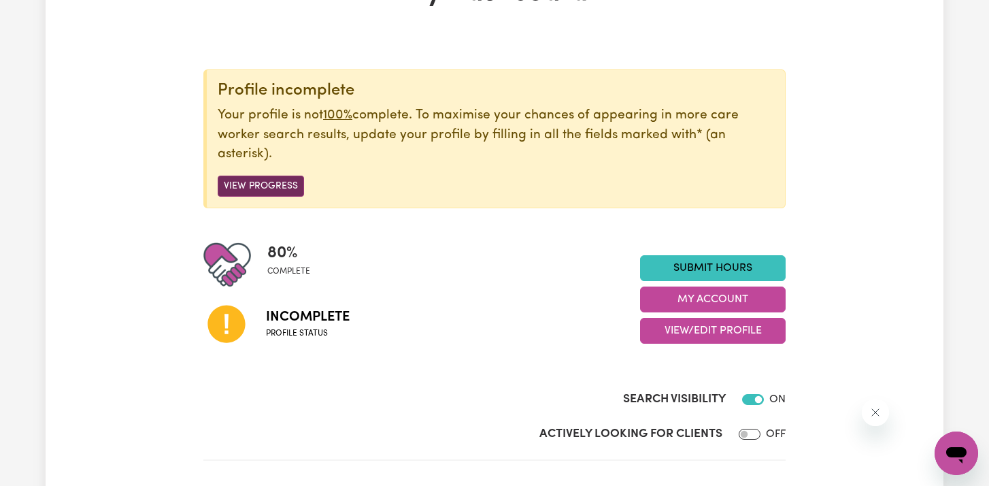
click at [264, 186] on button "View Progress" at bounding box center [261, 186] width 86 height 21
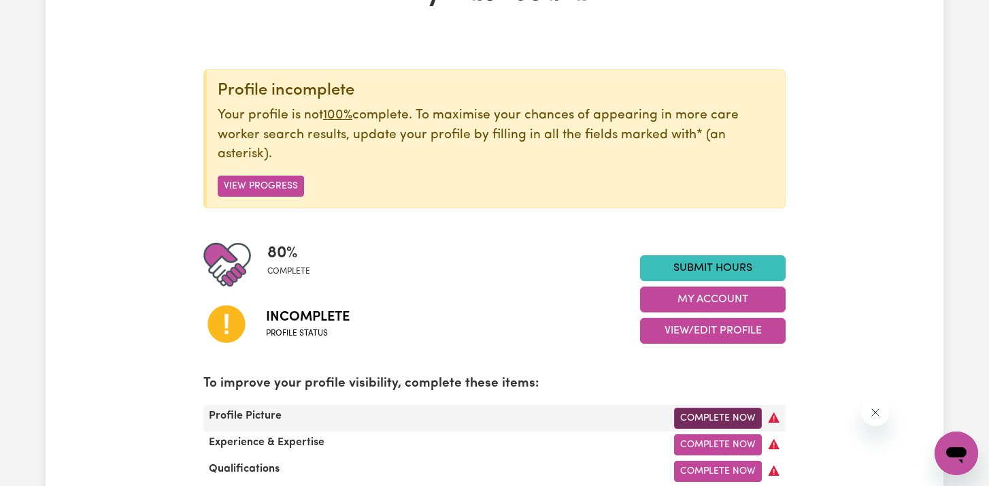
click at [708, 422] on link "Complete Now" at bounding box center [718, 418] width 88 height 21
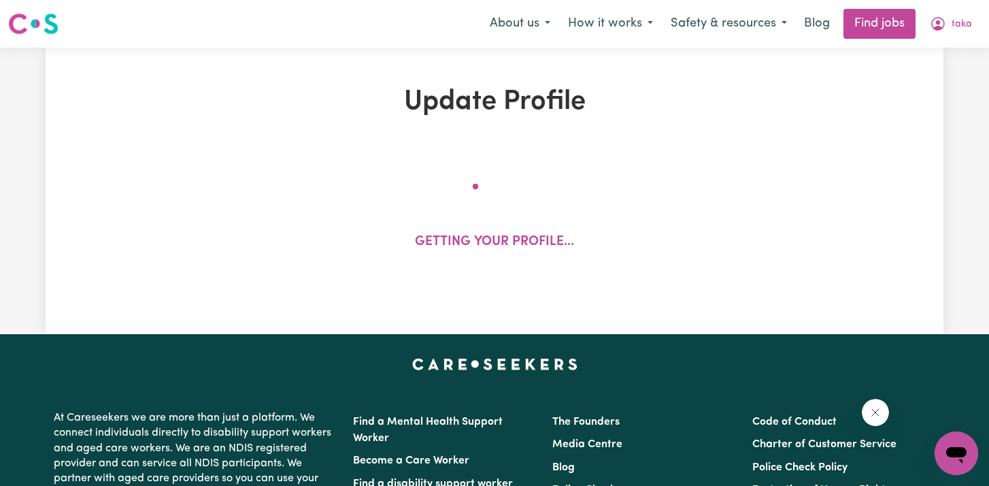
select select "[DEMOGRAPHIC_DATA]"
select select "Australian PR"
select select "Studying a healthcare related degree or qualification"
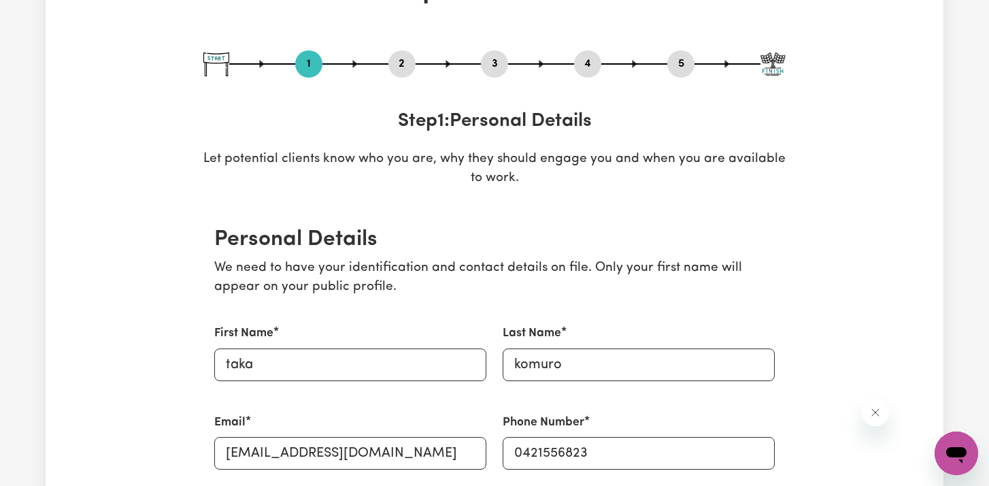
scroll to position [115, 0]
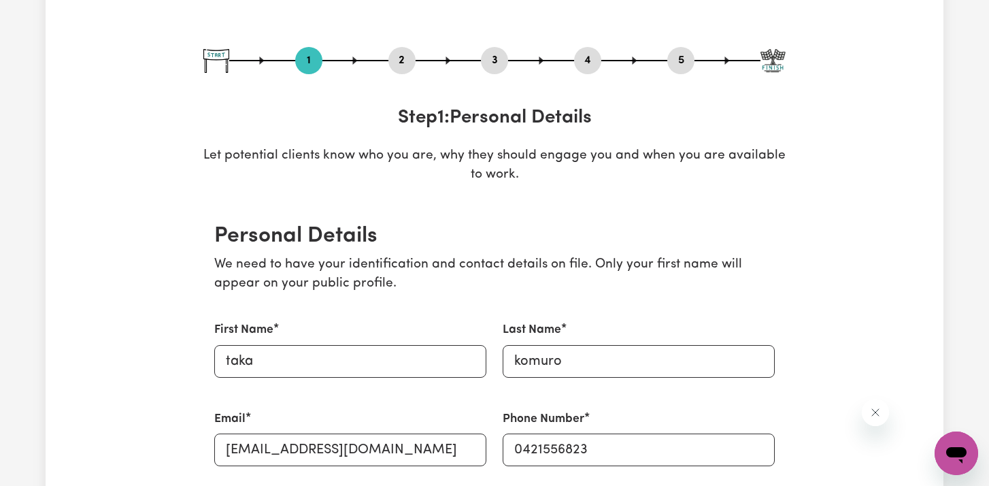
click at [583, 60] on button "4" at bounding box center [587, 61] width 27 height 18
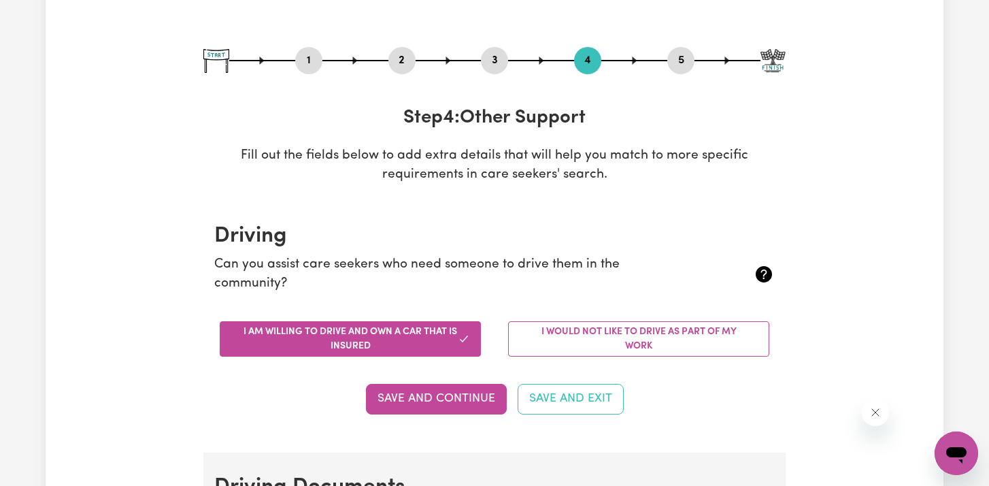
click at [316, 54] on button "1" at bounding box center [308, 61] width 27 height 18
select select "[DEMOGRAPHIC_DATA]"
select select "Australian PR"
select select "Studying a healthcare related degree or qualification"
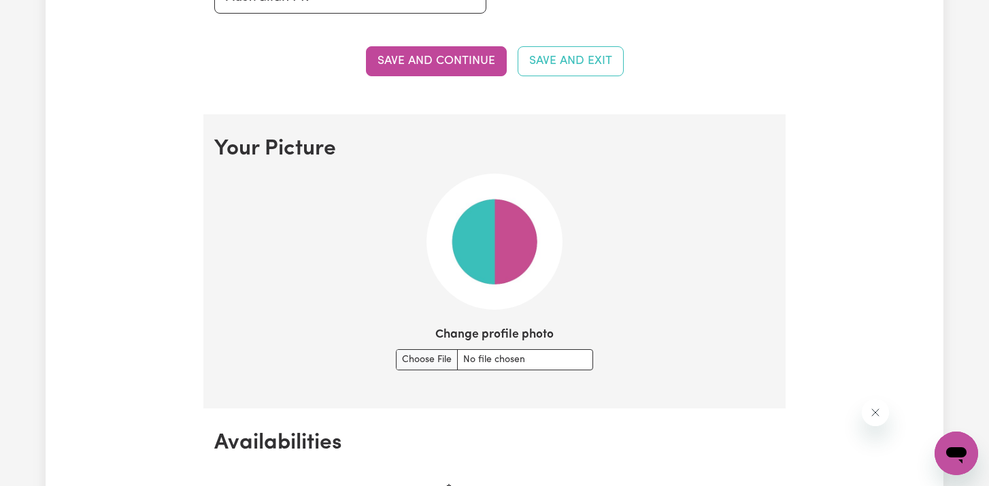
scroll to position [985, 0]
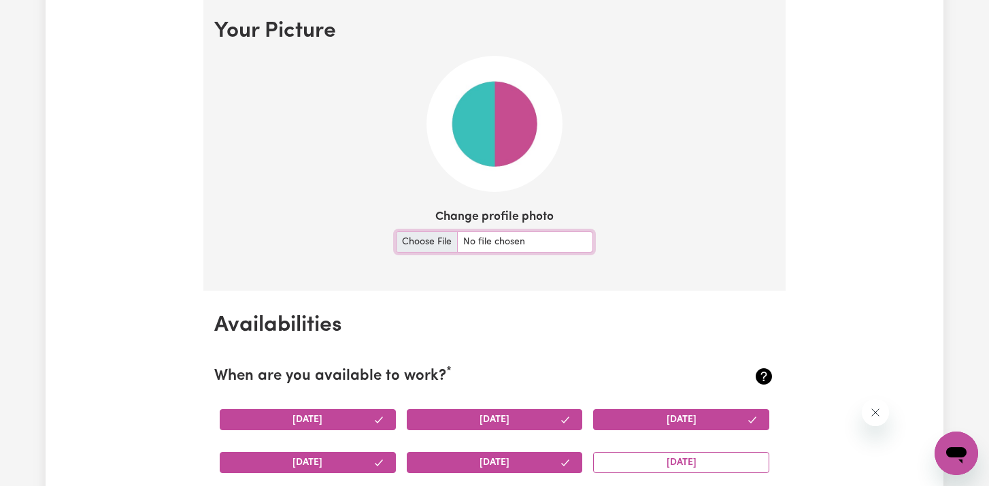
click at [427, 244] on input "Change profile photo" at bounding box center [494, 241] width 197 height 21
type input "C:\fakepath\20190414_112614.jpg"
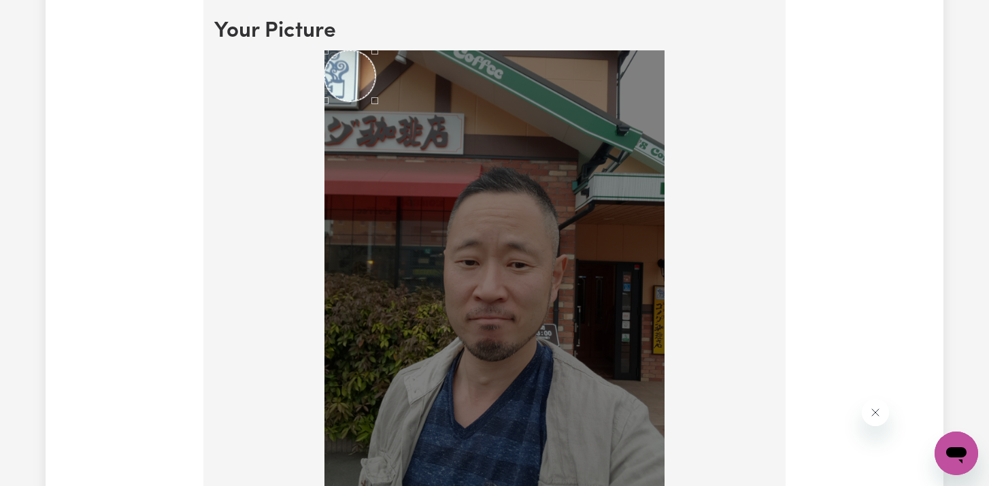
click at [400, 299] on img at bounding box center [495, 277] width 340 height 454
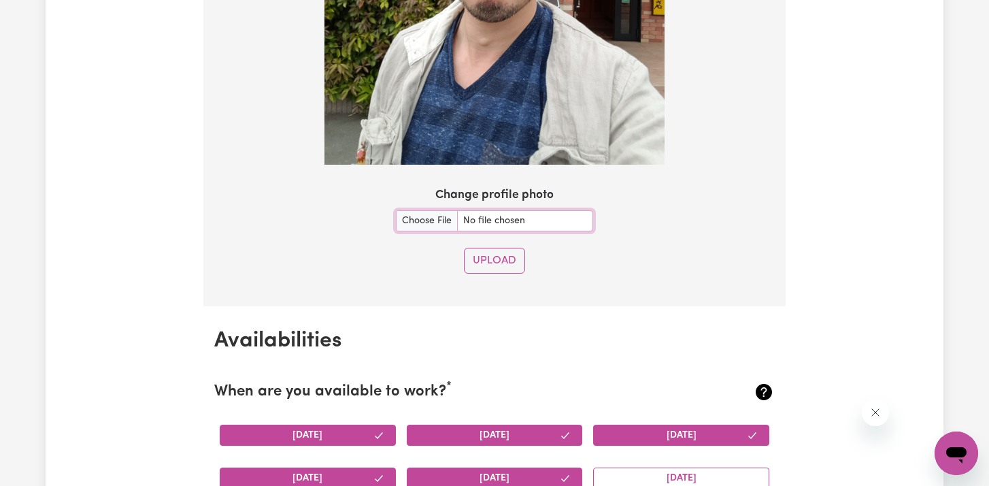
scroll to position [1336, 0]
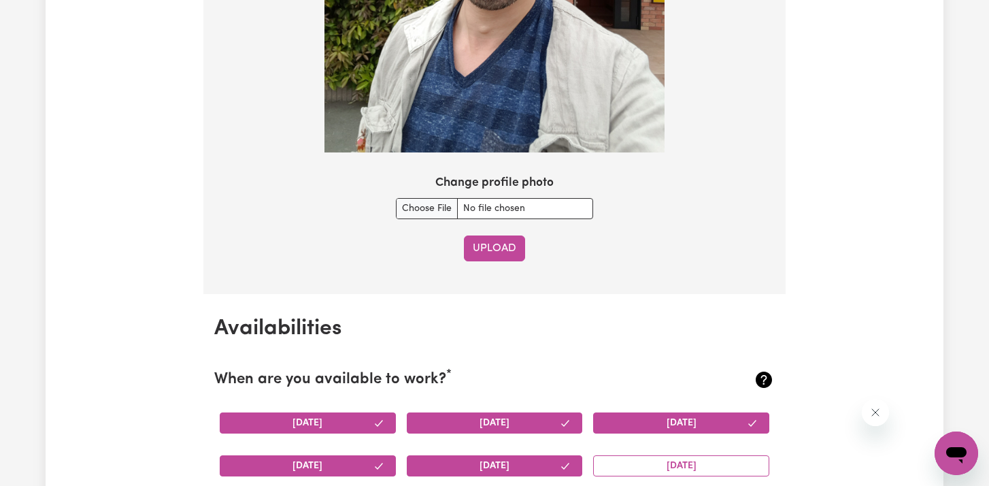
click at [484, 247] on button "Upload" at bounding box center [494, 248] width 61 height 26
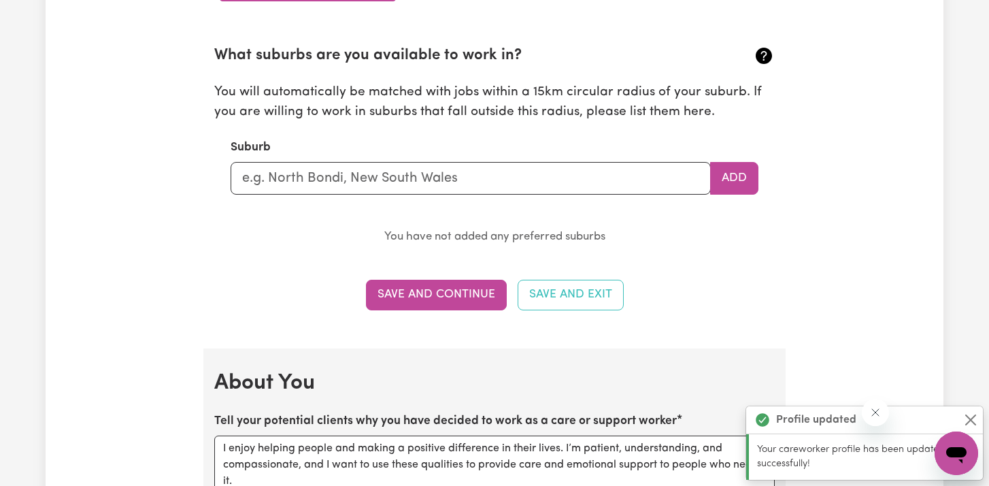
scroll to position [1502, 0]
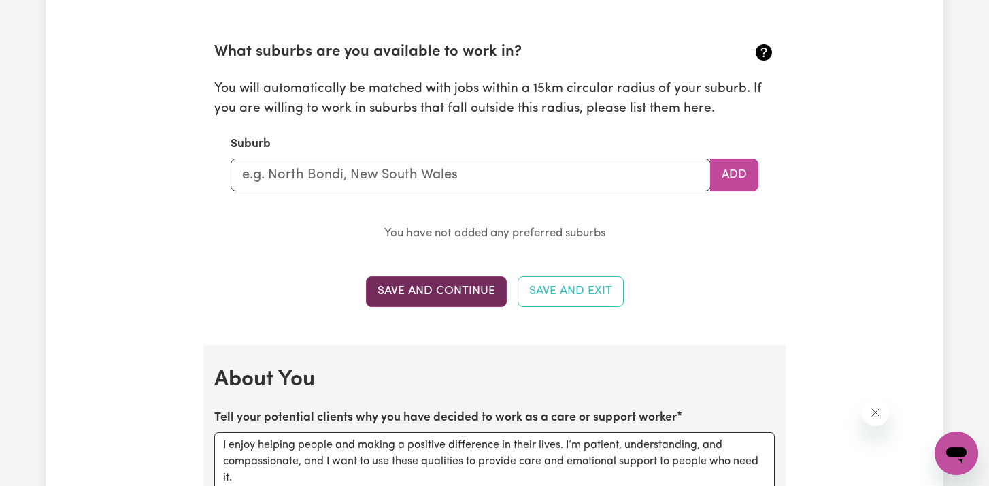
click at [482, 289] on button "Save and Continue" at bounding box center [436, 291] width 141 height 30
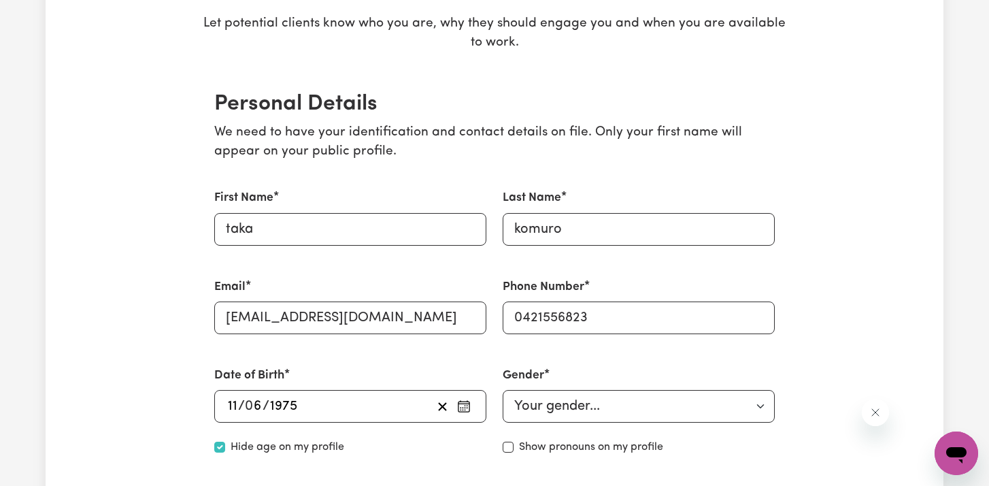
scroll to position [0, 0]
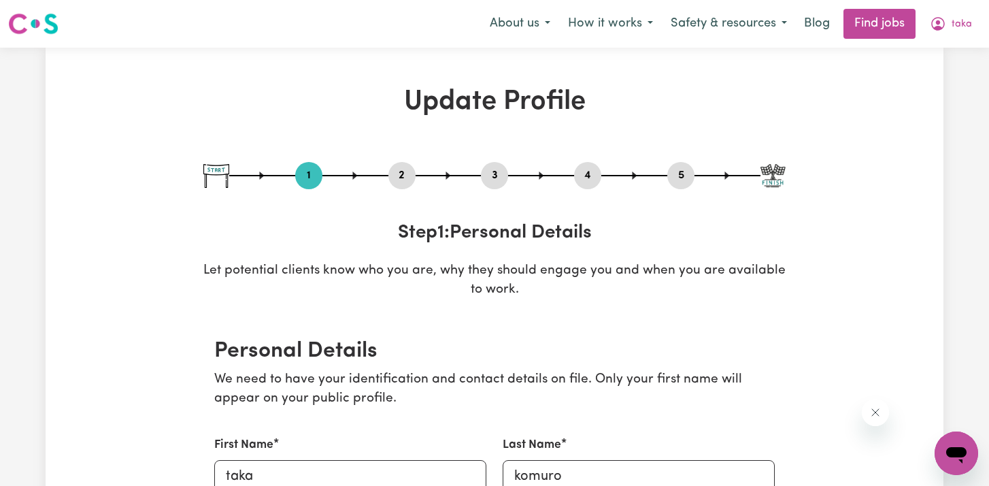
click at [676, 171] on button "5" at bounding box center [681, 176] width 27 height 18
select select "I am working in another industry"
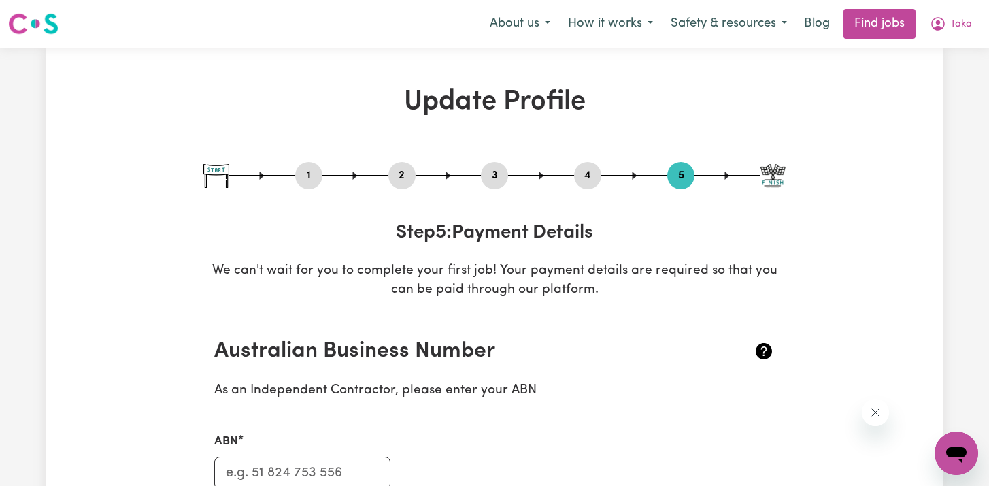
click at [765, 176] on img at bounding box center [773, 176] width 25 height 24
click at [770, 177] on img at bounding box center [773, 176] width 25 height 24
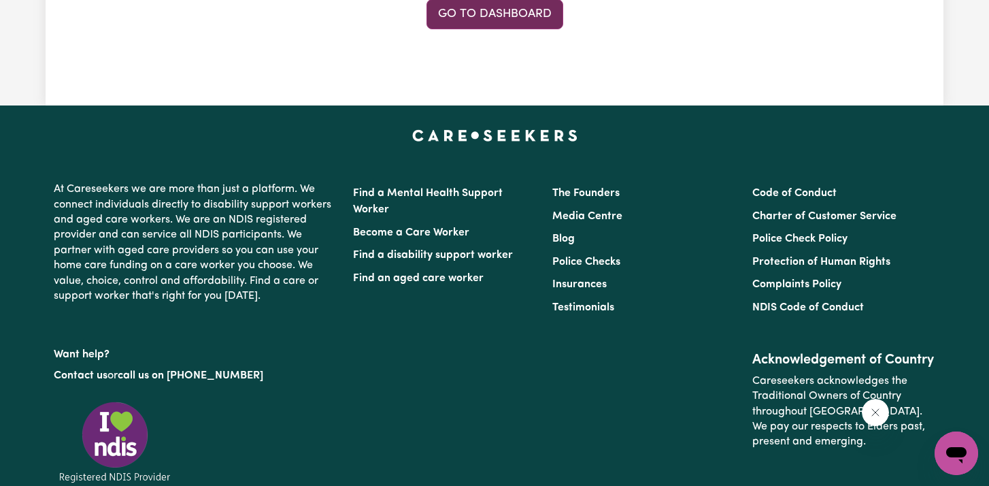
click at [495, 4] on link "Go to Dashboard" at bounding box center [495, 14] width 137 height 30
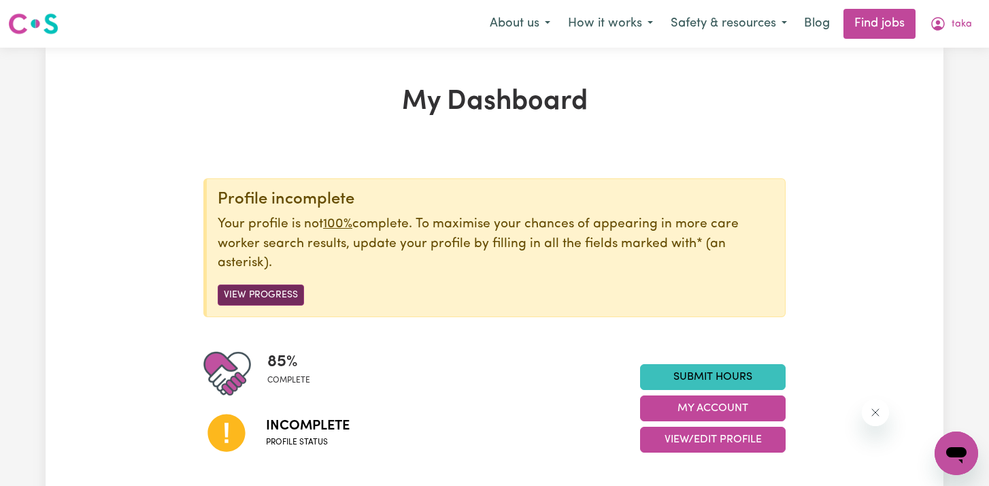
click at [278, 294] on button "View Progress" at bounding box center [261, 294] width 86 height 21
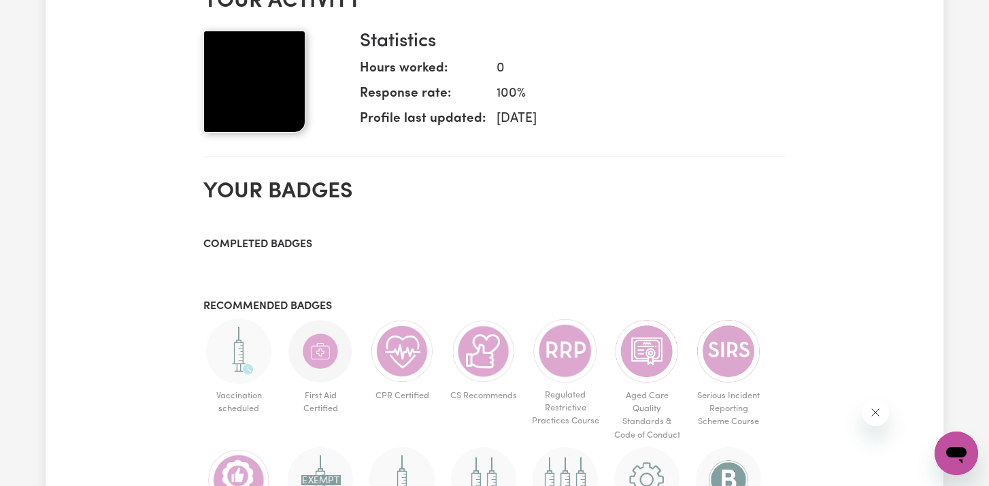
scroll to position [606, 0]
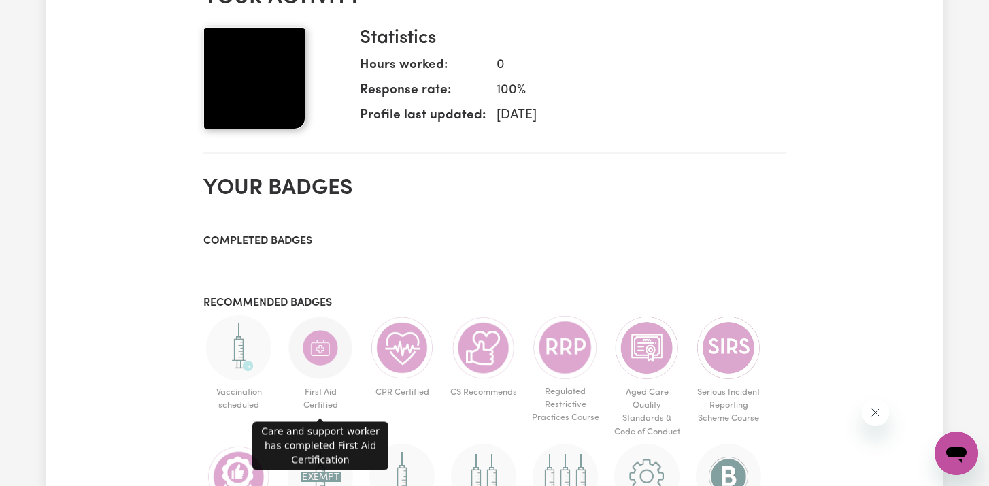
click at [316, 345] on img at bounding box center [320, 347] width 65 height 65
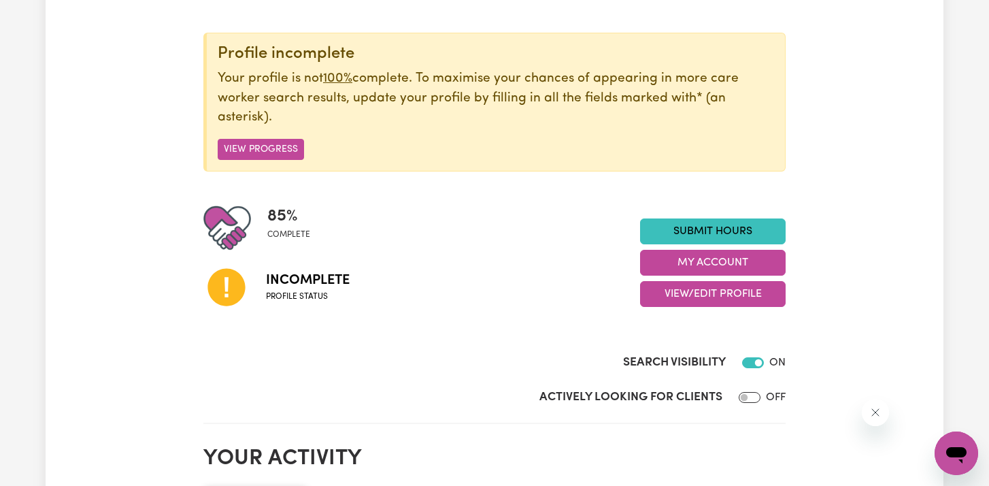
scroll to position [145, 0]
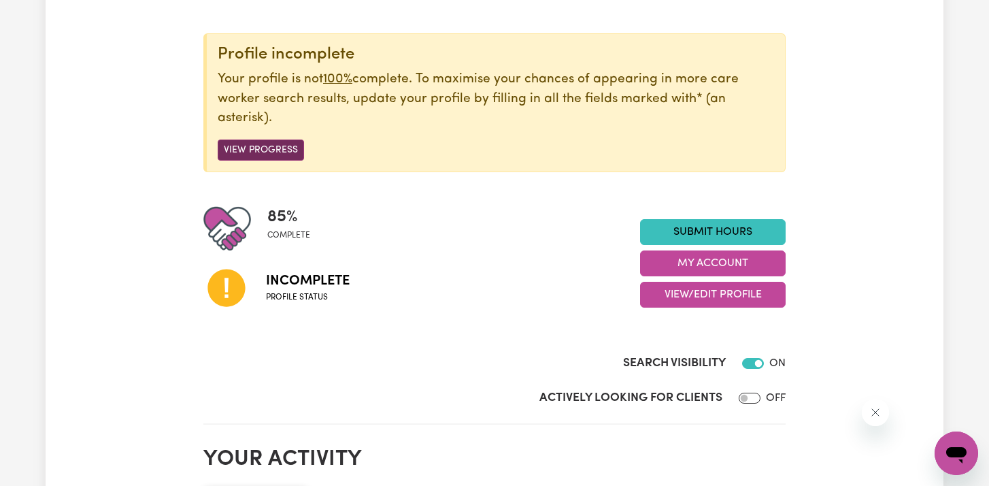
click at [261, 154] on button "View Progress" at bounding box center [261, 149] width 86 height 21
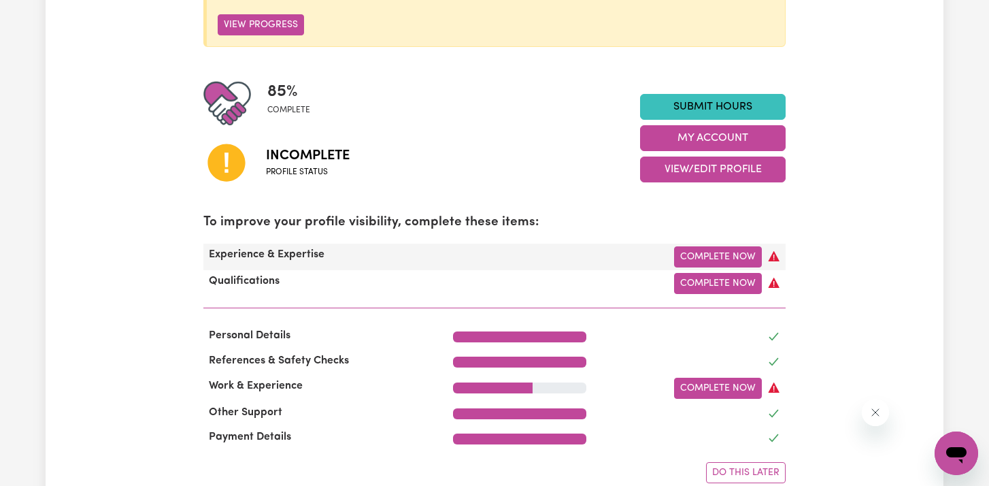
scroll to position [272, 0]
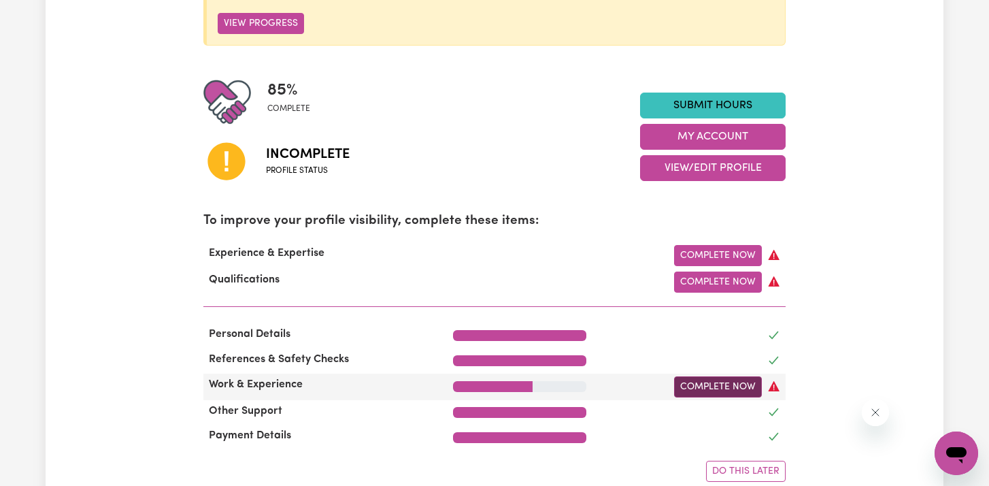
click at [739, 389] on link "Complete Now" at bounding box center [718, 386] width 88 height 21
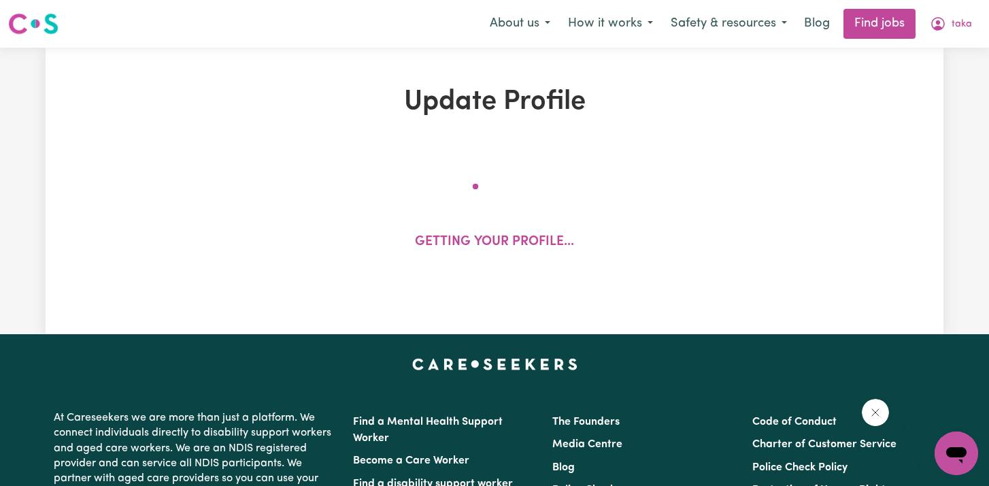
select select "2022"
select select "Certificate III (Individual Support)"
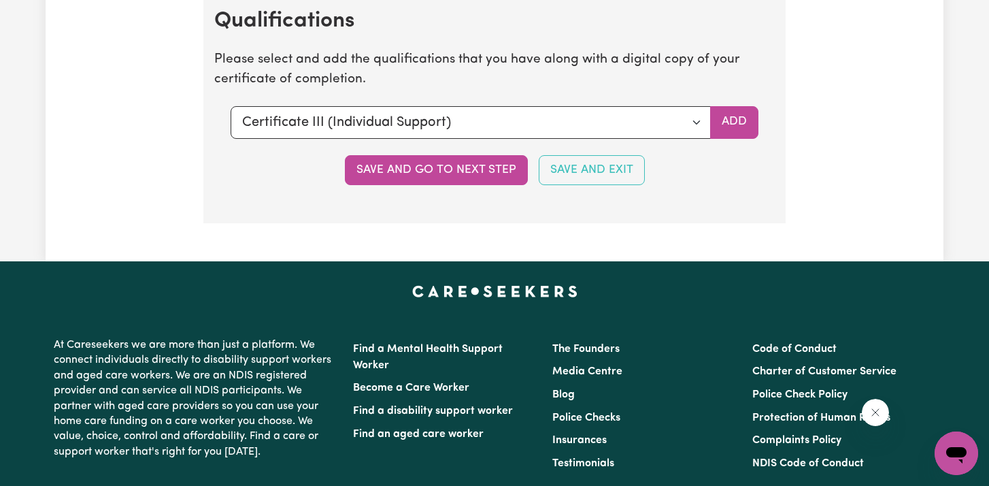
scroll to position [3530, 0]
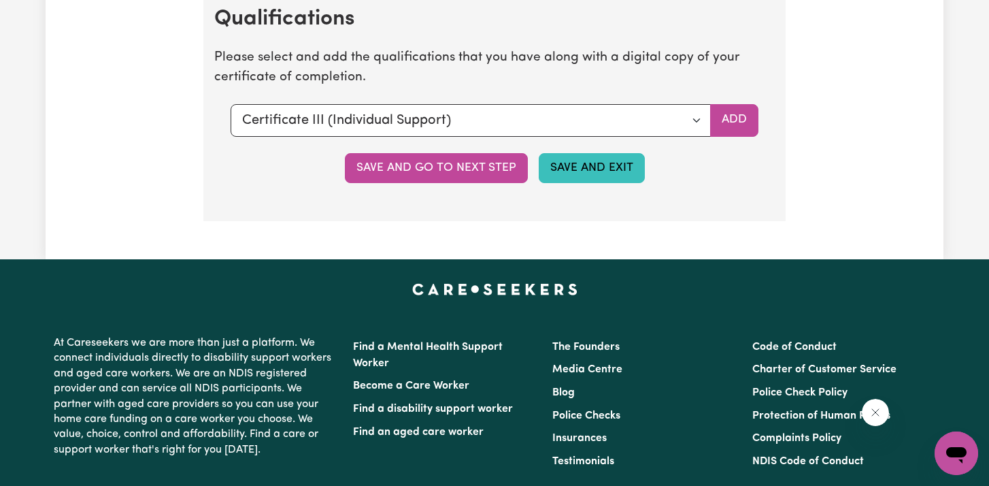
click at [598, 172] on button "Save and Exit" at bounding box center [592, 168] width 106 height 30
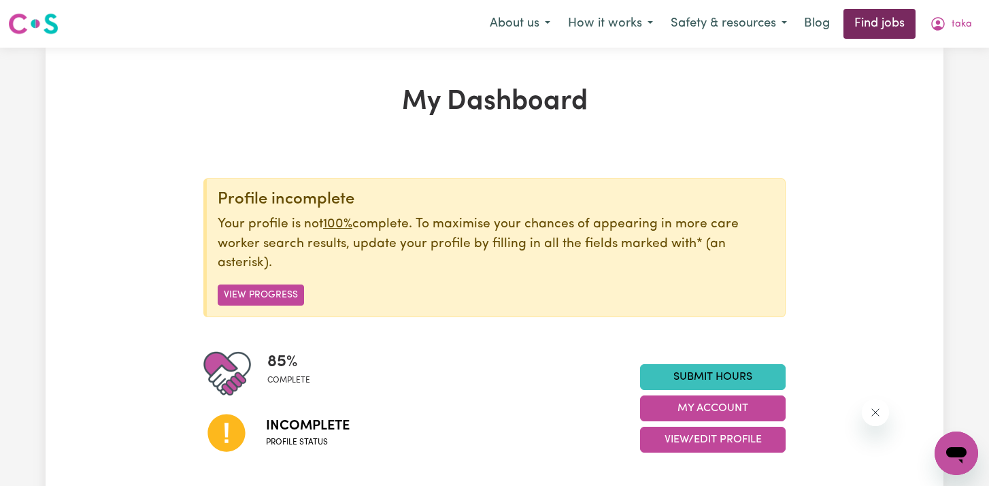
click at [861, 28] on link "Find jobs" at bounding box center [880, 24] width 72 height 30
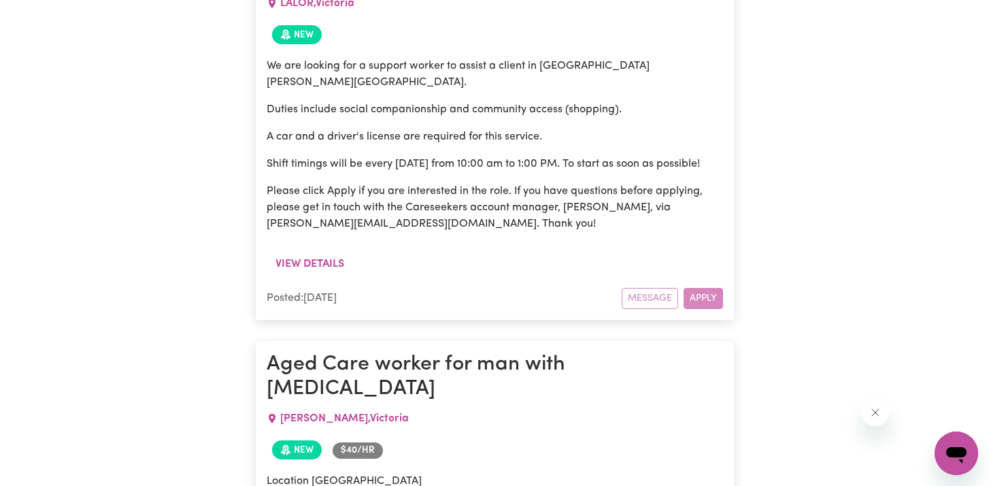
scroll to position [8905, 0]
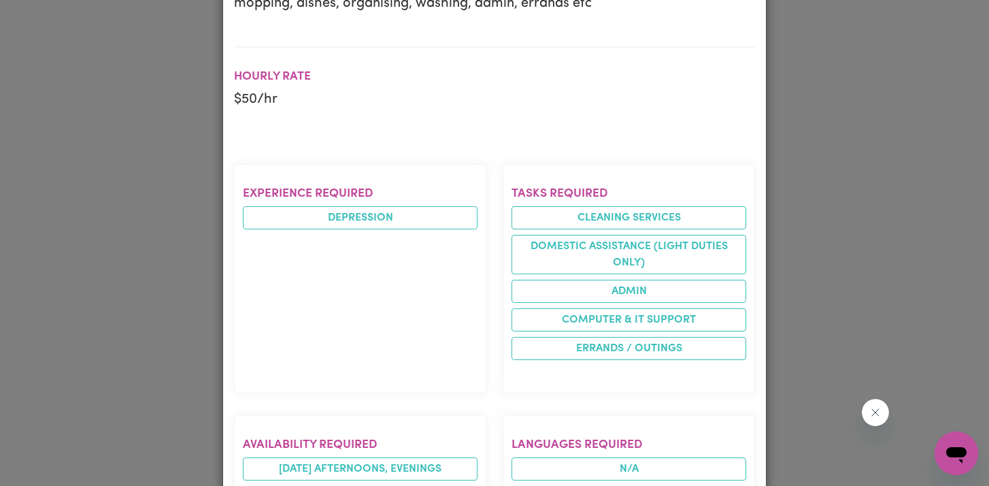
scroll to position [0, 0]
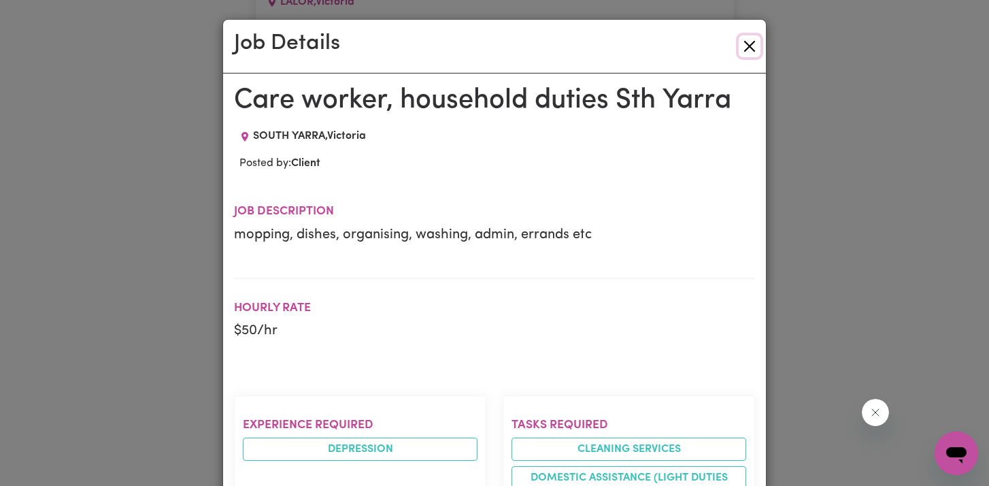
click at [750, 47] on button "Close" at bounding box center [750, 46] width 22 height 22
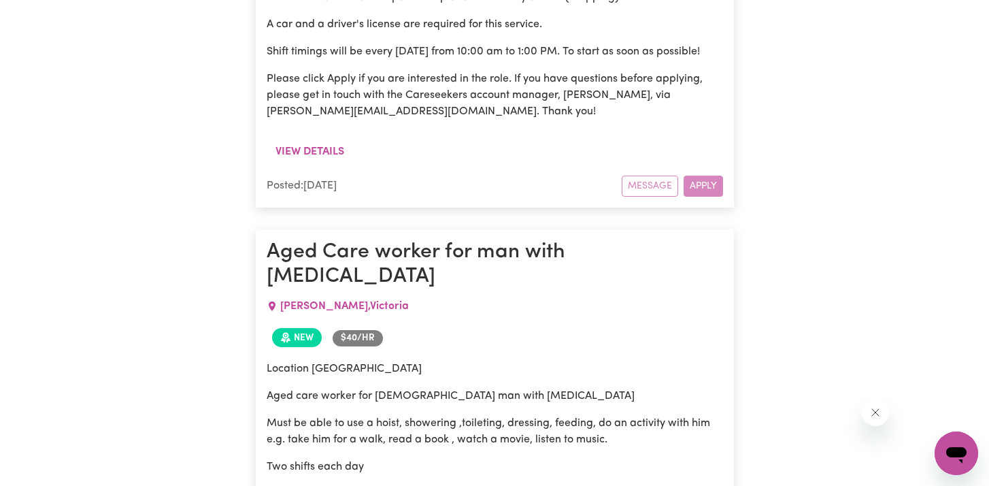
scroll to position [9013, 0]
